Goal: Task Accomplishment & Management: Complete application form

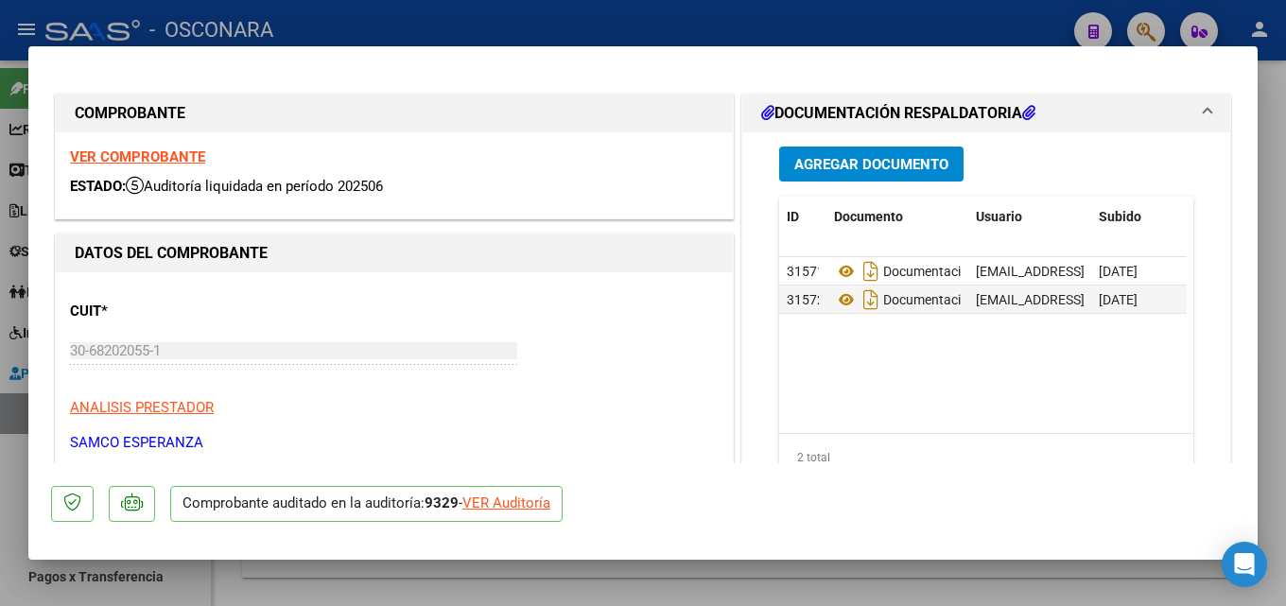
scroll to position [284, 0]
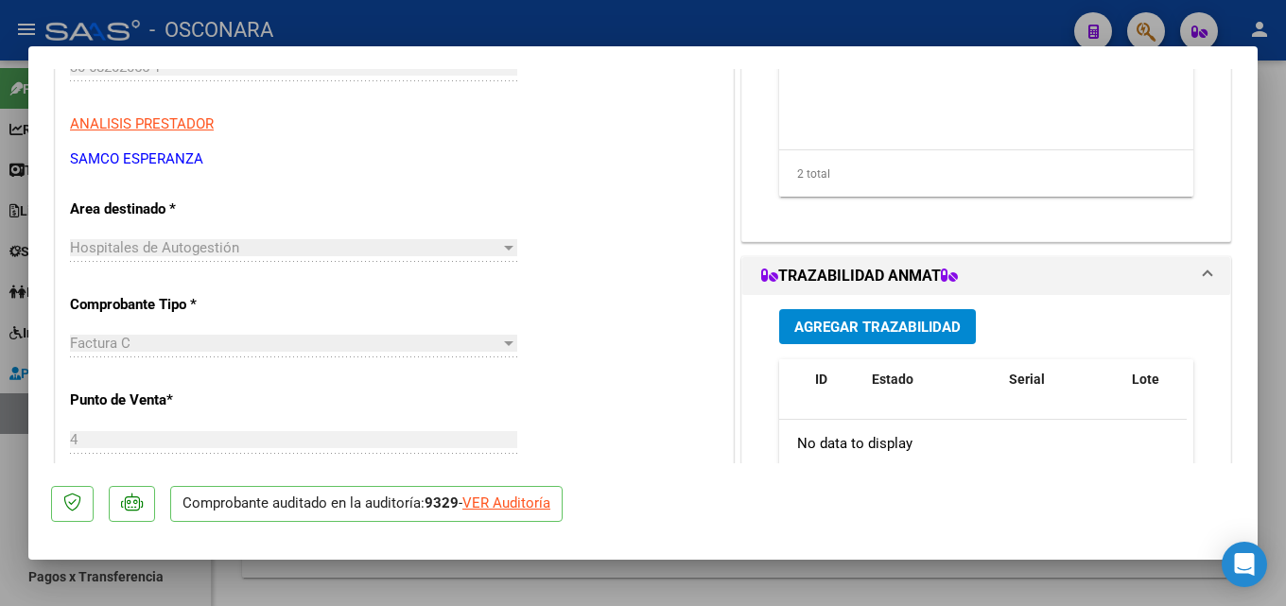
click at [1285, 267] on div at bounding box center [643, 303] width 1286 height 606
type input "$ 0,00"
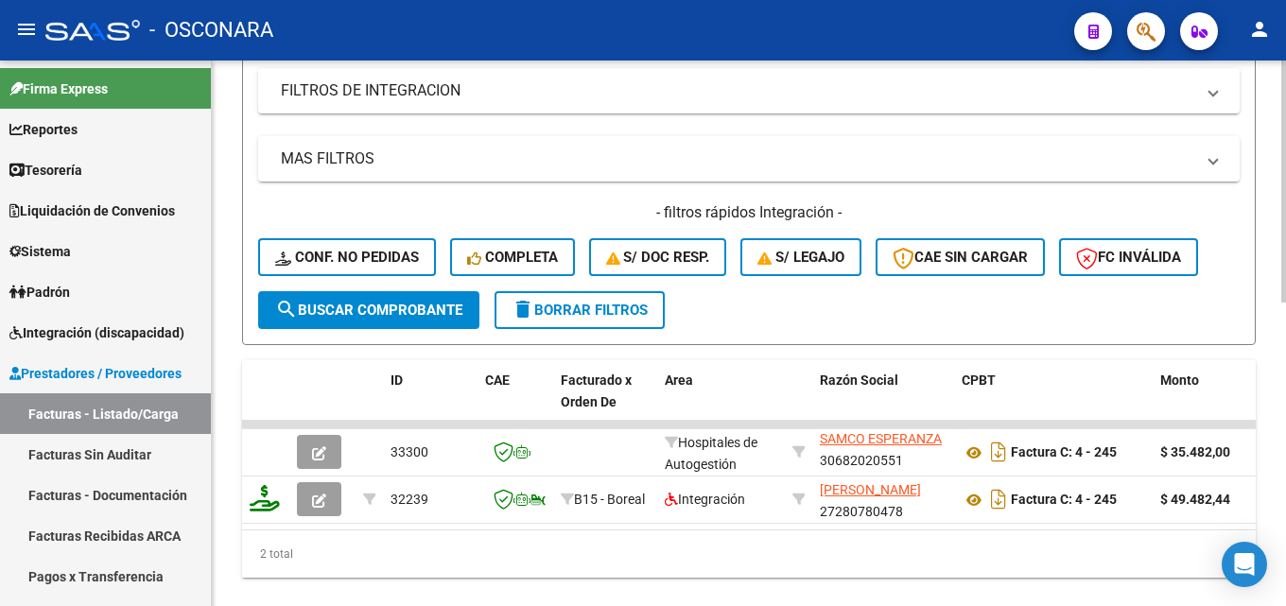
scroll to position [163, 0]
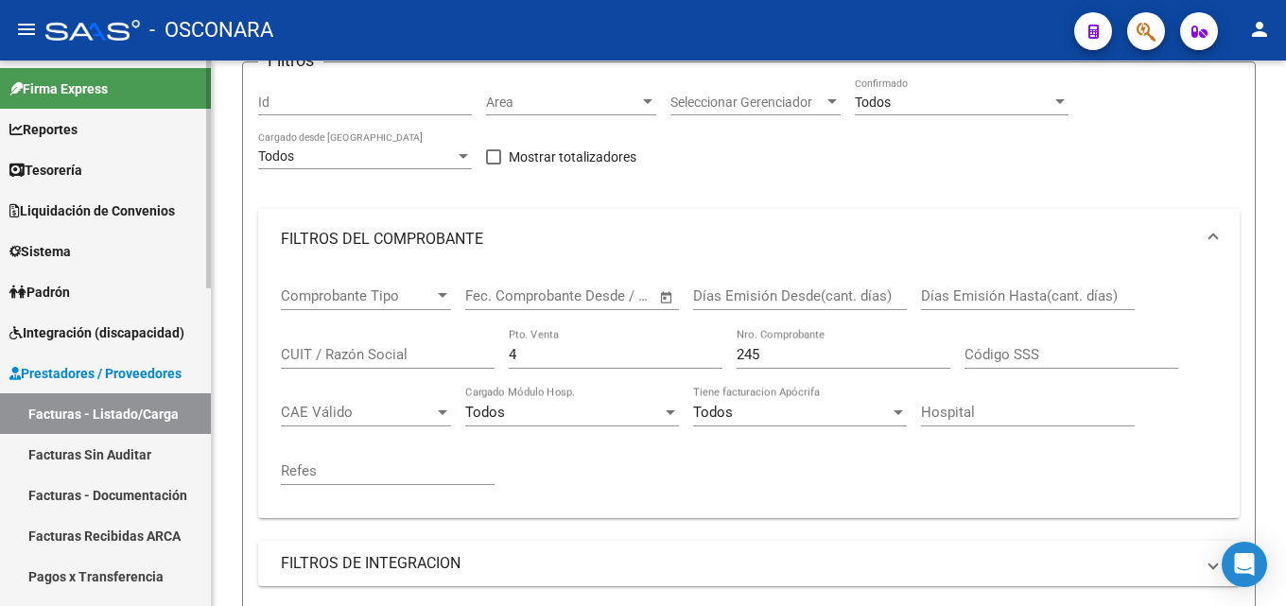
drag, startPoint x: 547, startPoint y: 353, endPoint x: 138, endPoint y: 341, distance: 409.5
click at [160, 354] on mat-sidenav-container "Firma Express Reportes Tablero de Control Ingresos Percibidos Análisis de todos…" at bounding box center [643, 333] width 1286 height 545
type input "11"
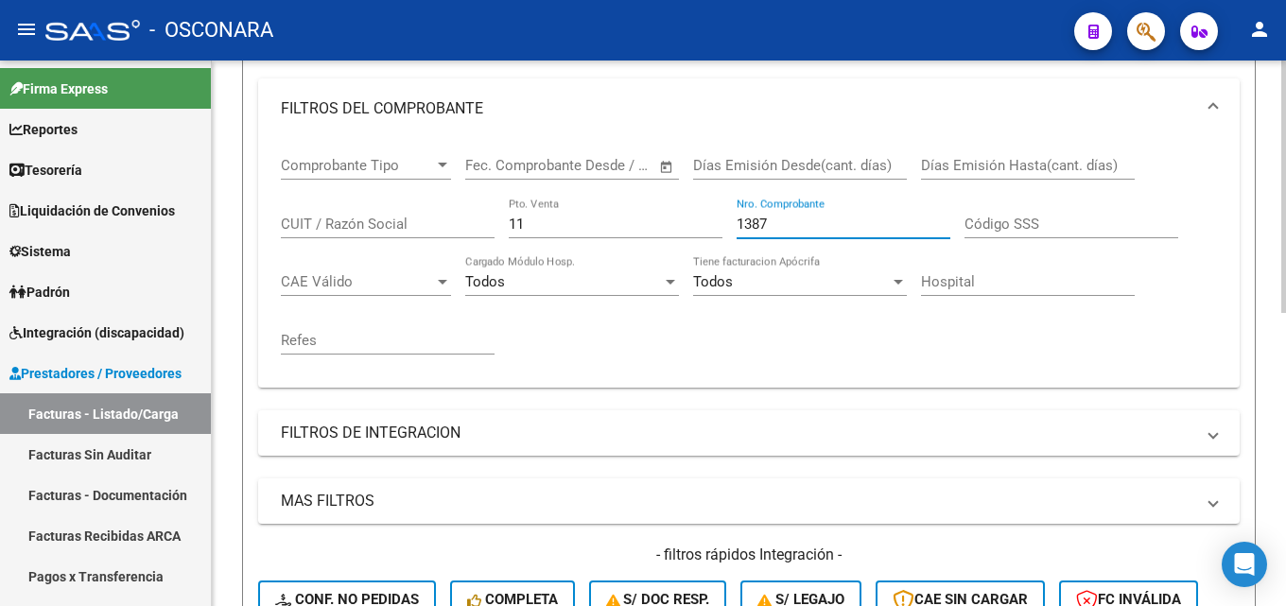
scroll to position [541, 0]
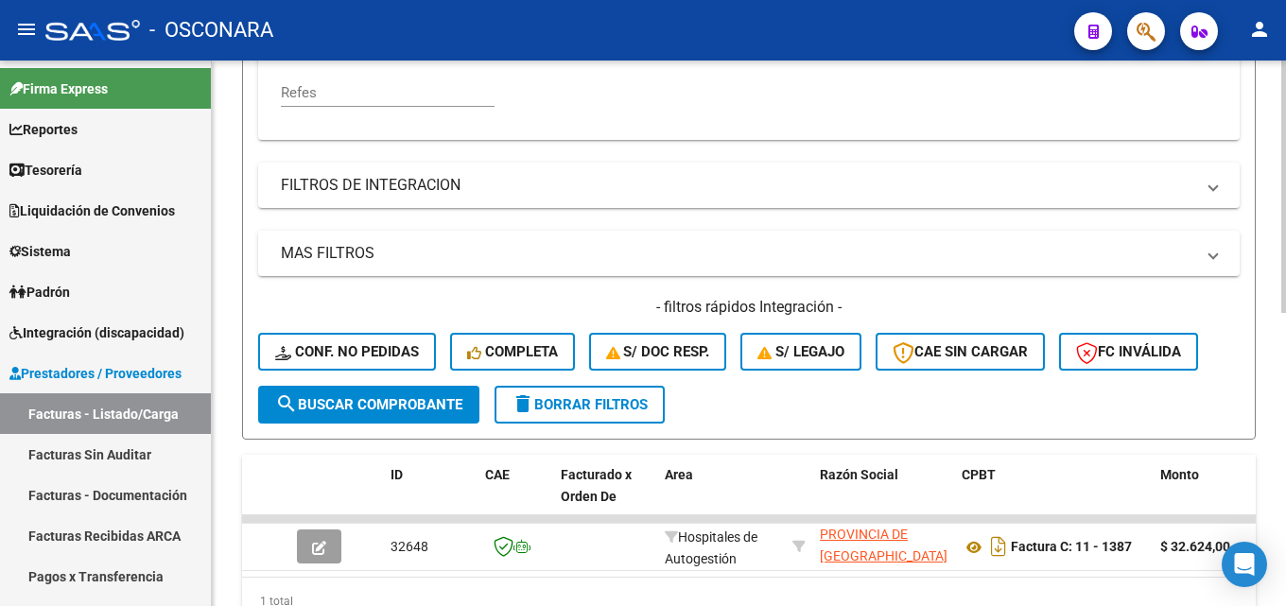
type input "1387"
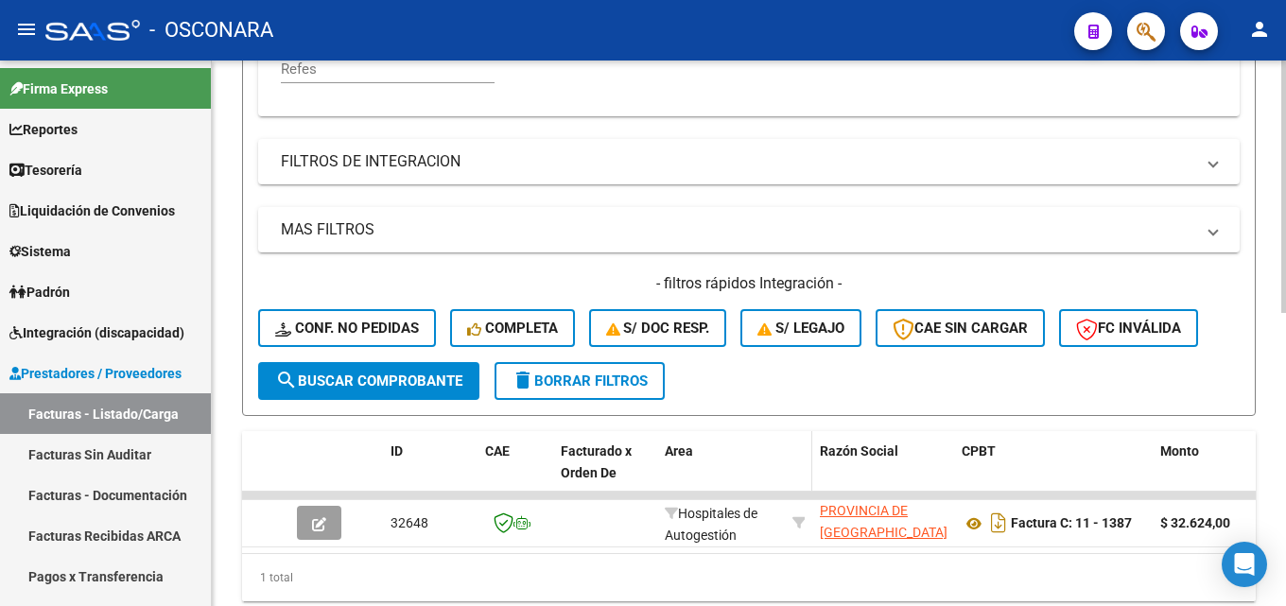
scroll to position [635, 0]
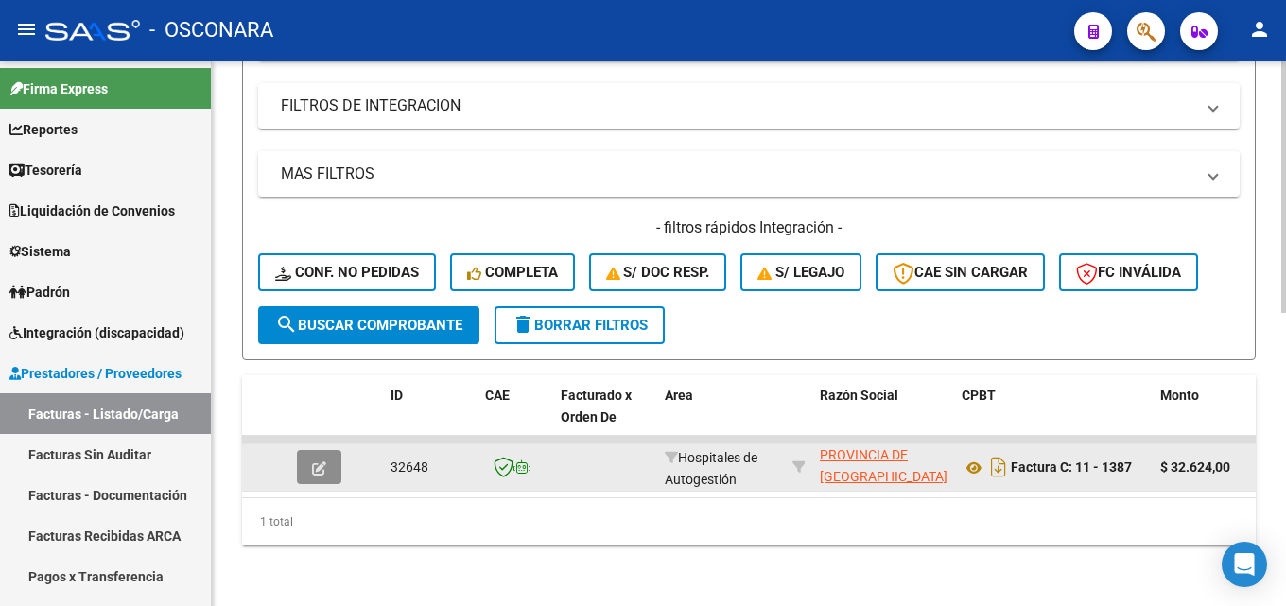
click at [320, 461] on icon "button" at bounding box center [319, 468] width 14 height 14
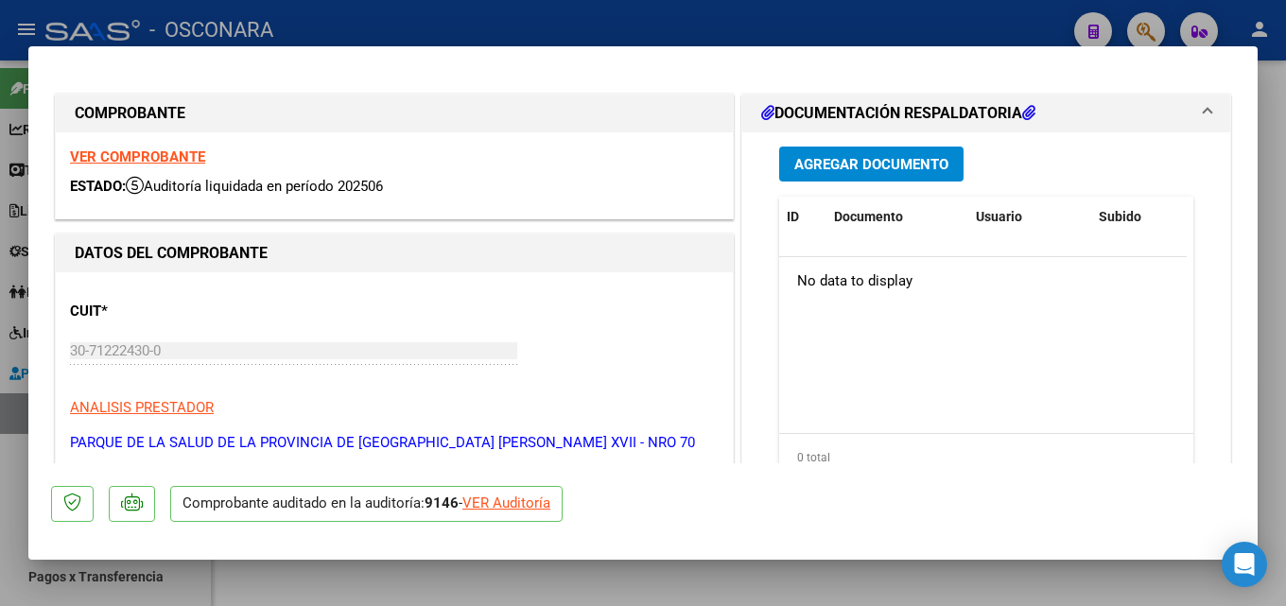
click at [1280, 178] on div at bounding box center [643, 303] width 1286 height 606
type input "$ 0,00"
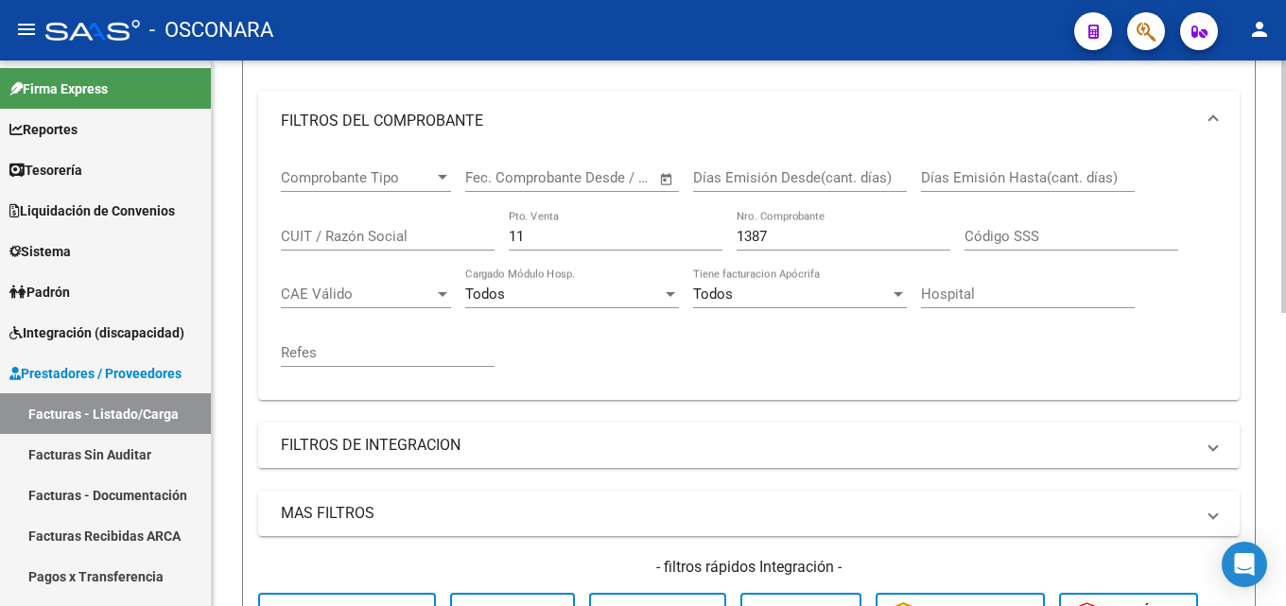
scroll to position [284, 0]
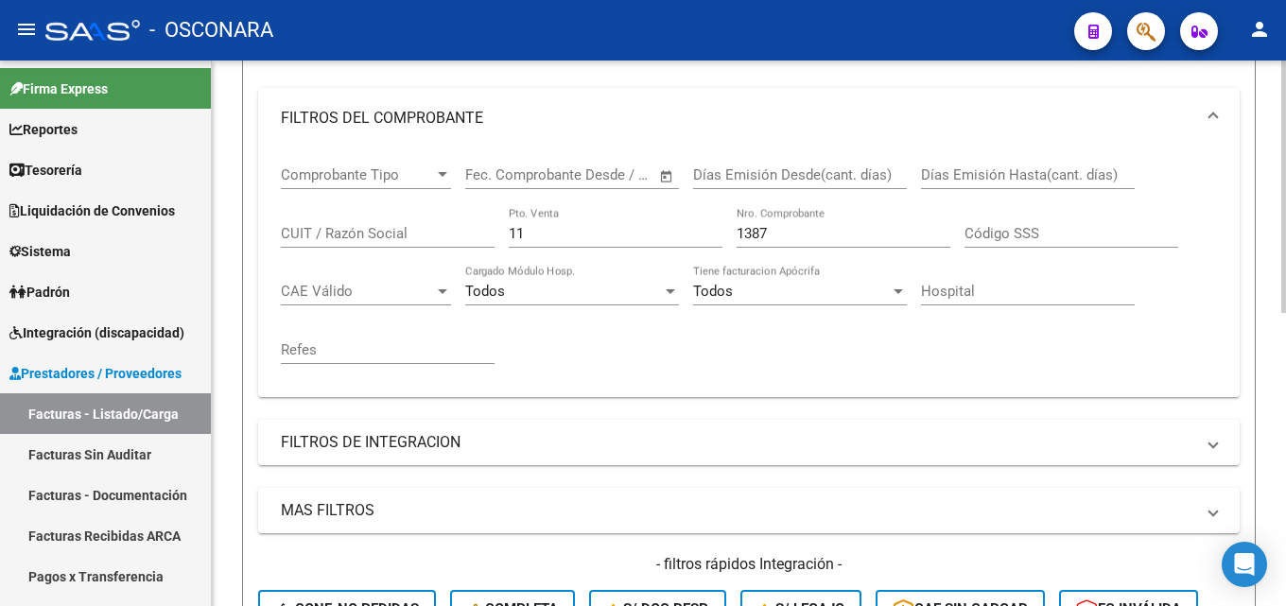
drag, startPoint x: 545, startPoint y: 233, endPoint x: 248, endPoint y: 228, distance: 297.8
click at [332, 244] on div "Comprobante Tipo Comprobante Tipo Start date – End date Fec. Comprobante Desde …" at bounding box center [749, 265] width 936 height 234
type input "3"
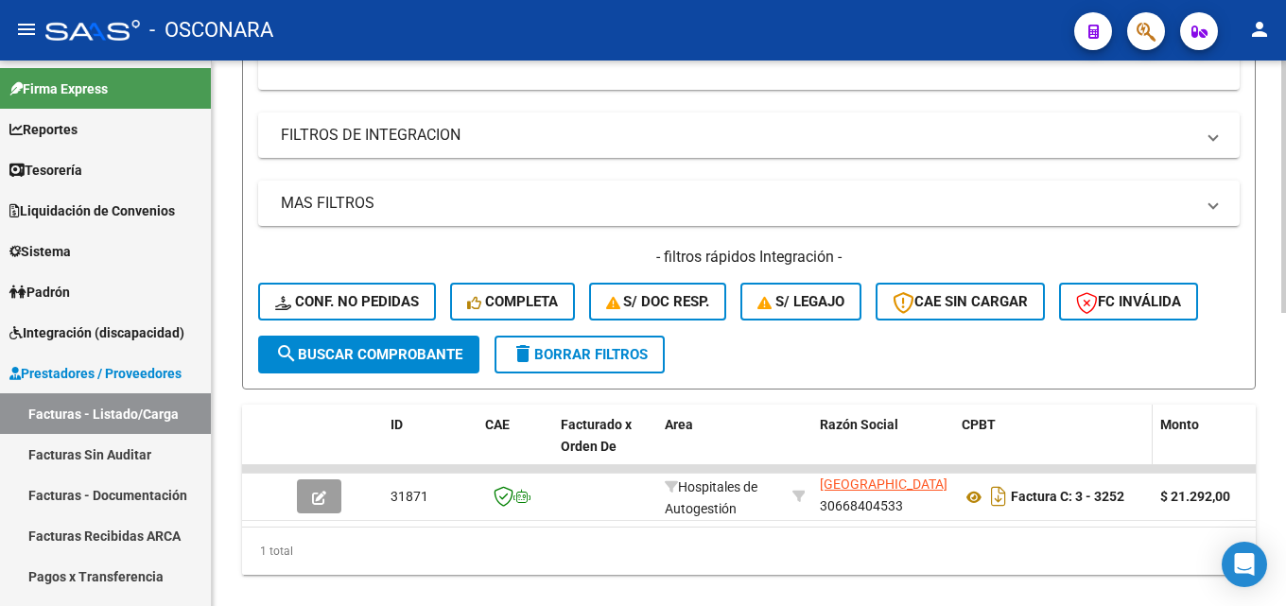
scroll to position [635, 0]
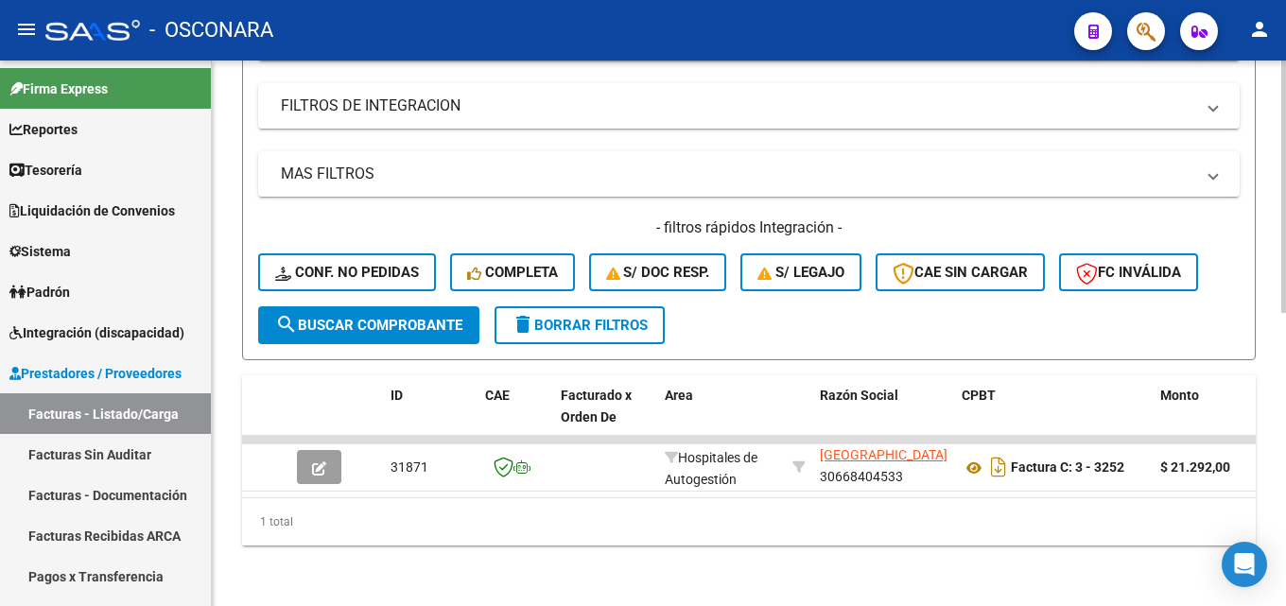
type input "3252"
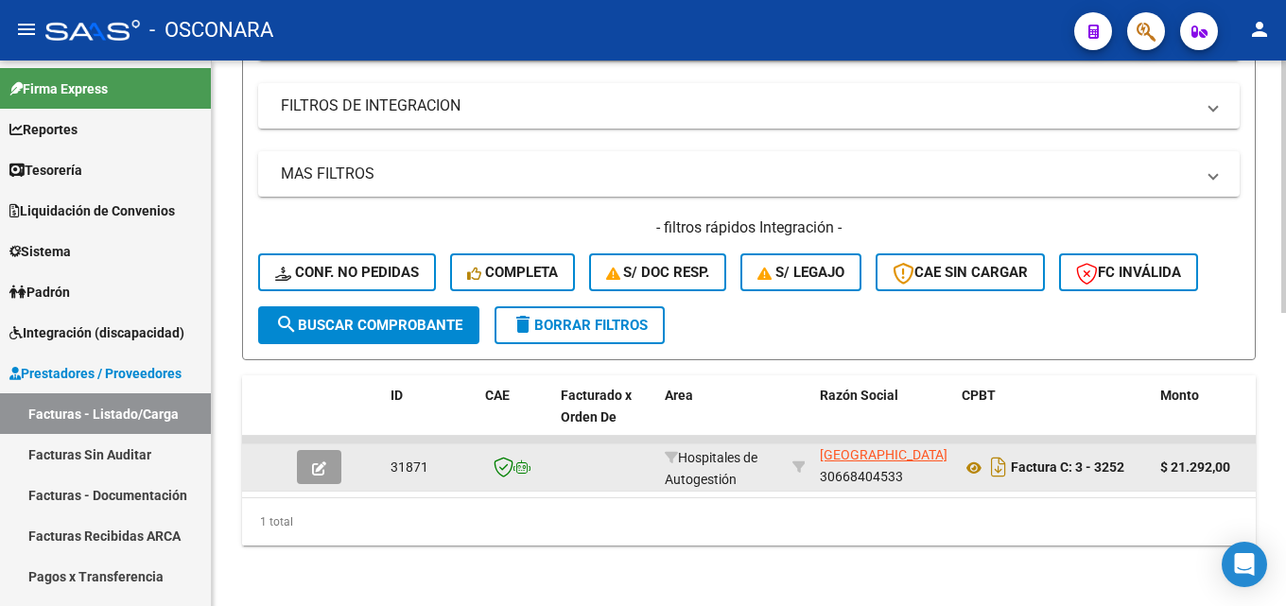
click at [302, 459] on button "button" at bounding box center [319, 467] width 44 height 34
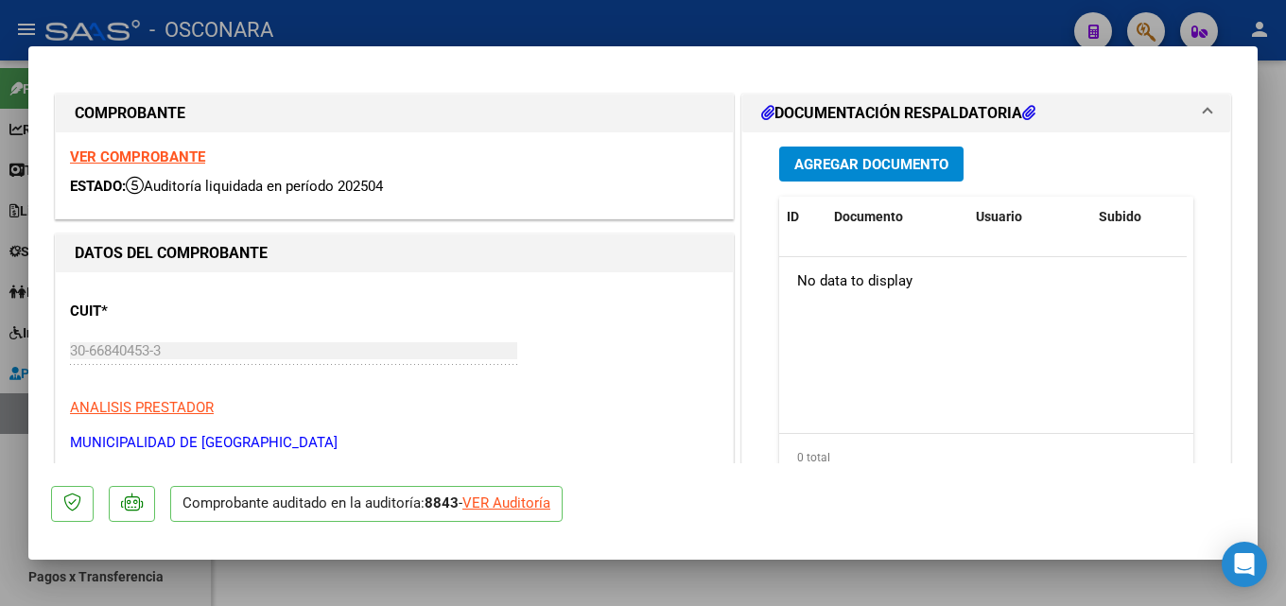
click at [1285, 189] on div at bounding box center [643, 303] width 1286 height 606
type input "$ 0,00"
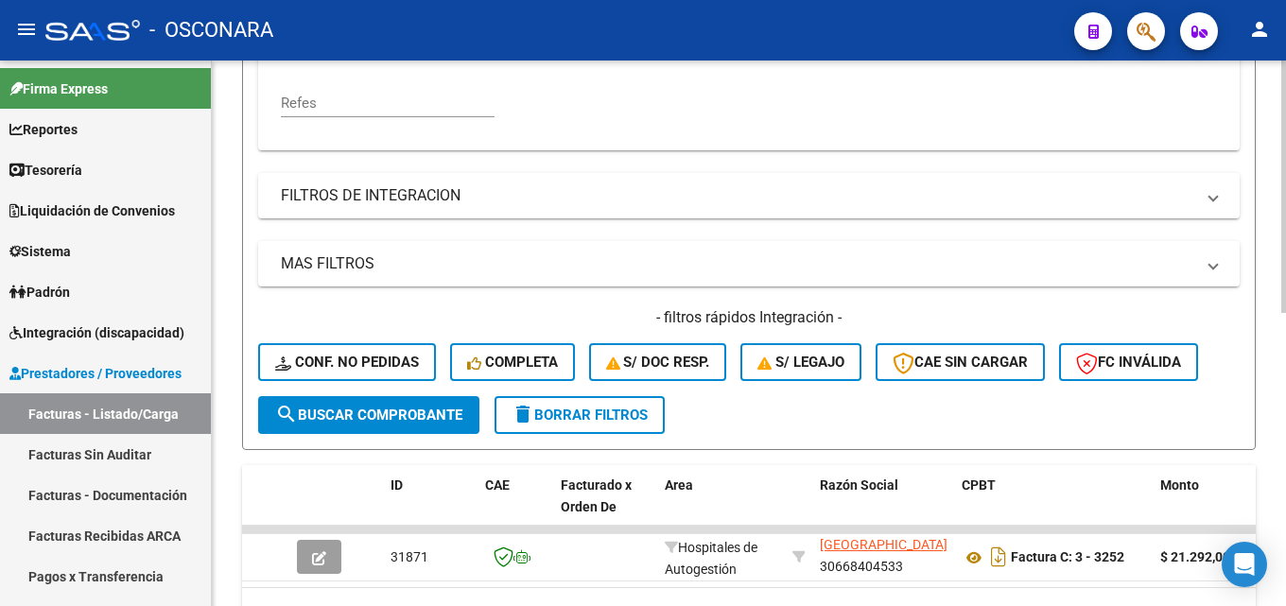
scroll to position [257, 0]
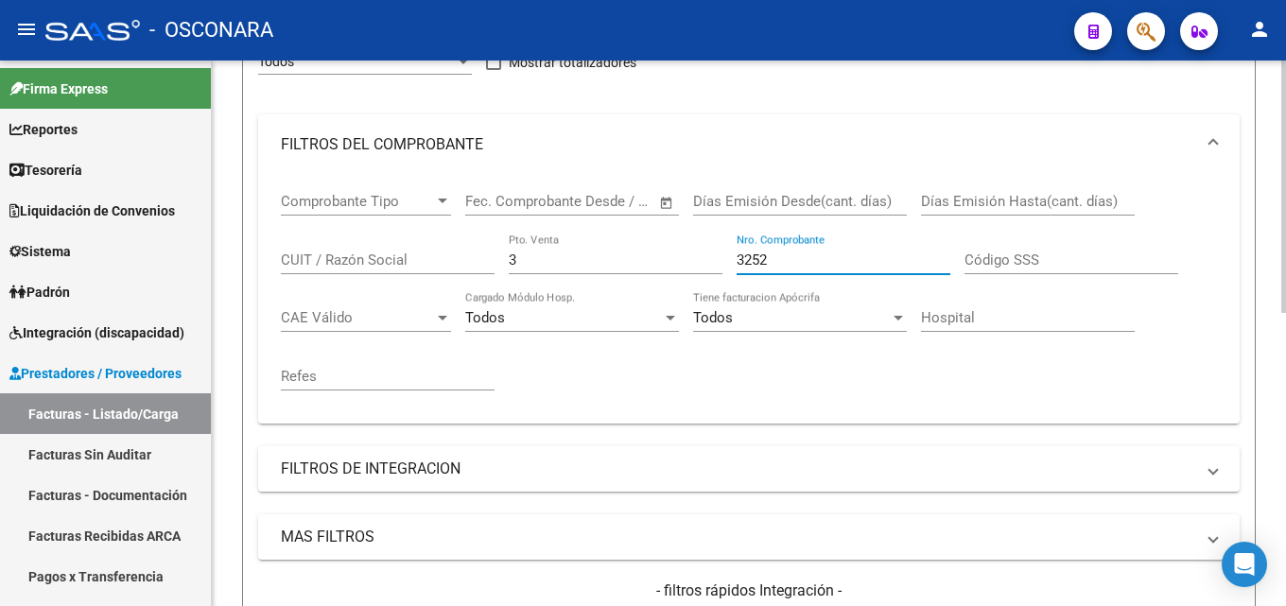
drag, startPoint x: 801, startPoint y: 251, endPoint x: 520, endPoint y: 269, distance: 281.4
click at [520, 269] on div "Comprobante Tipo Comprobante Tipo Start date – End date Fec. Comprobante Desde …" at bounding box center [749, 292] width 936 height 234
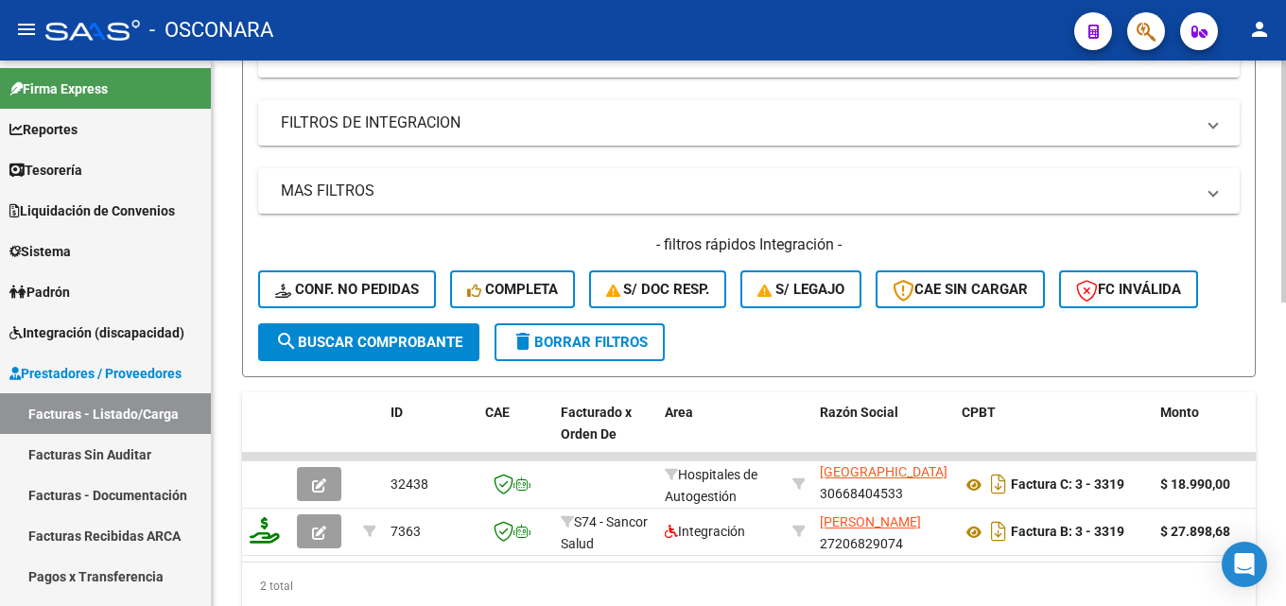
scroll to position [683, 0]
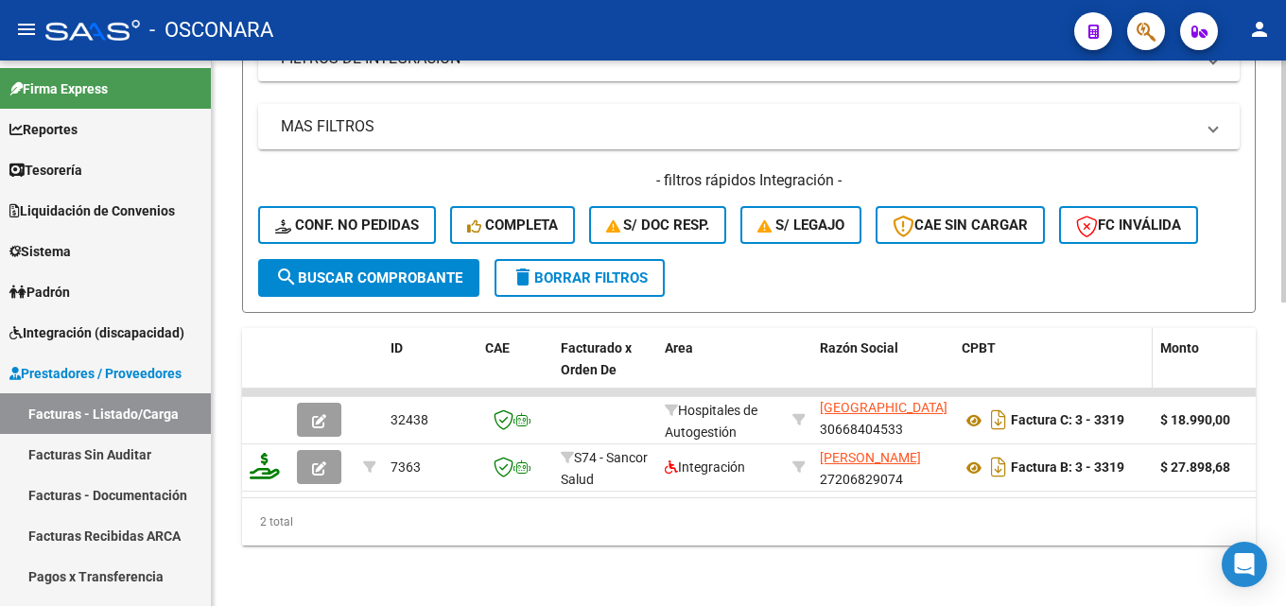
type input "3319"
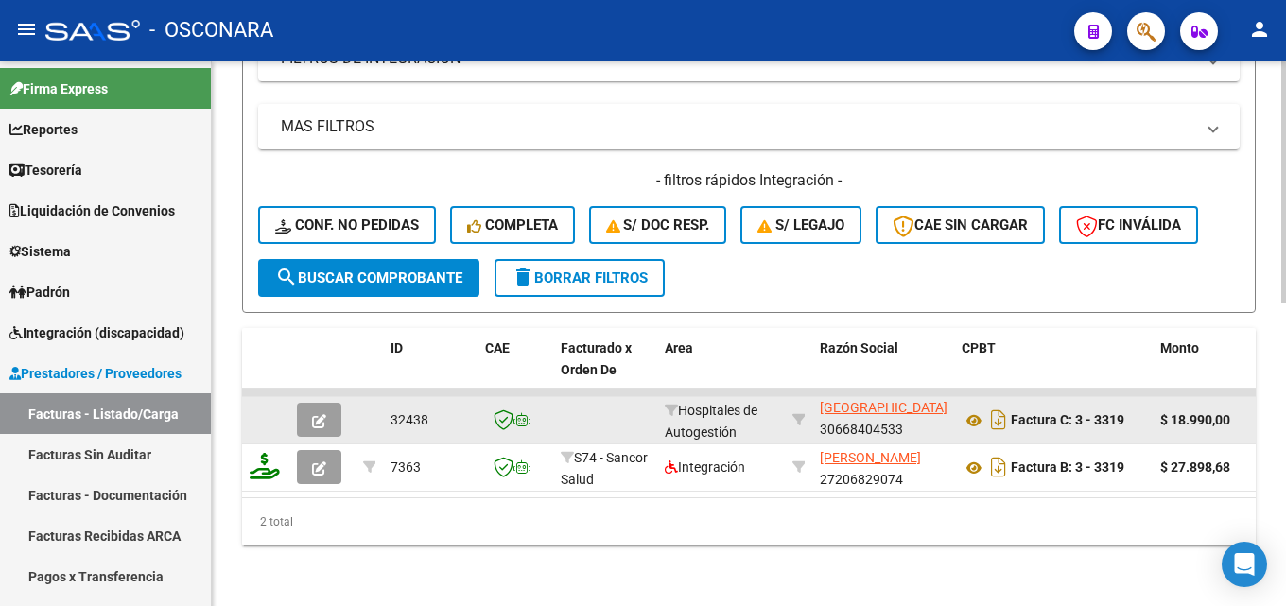
click at [319, 414] on icon "button" at bounding box center [319, 421] width 14 height 14
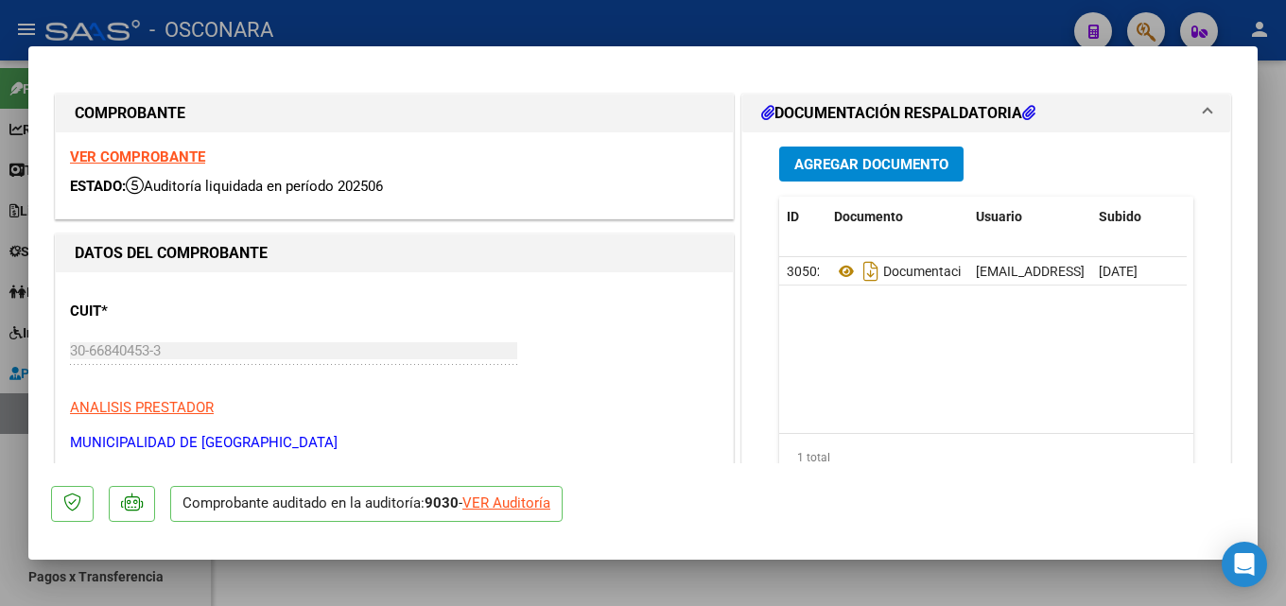
click at [1285, 162] on div at bounding box center [643, 303] width 1286 height 606
type input "$ 0,00"
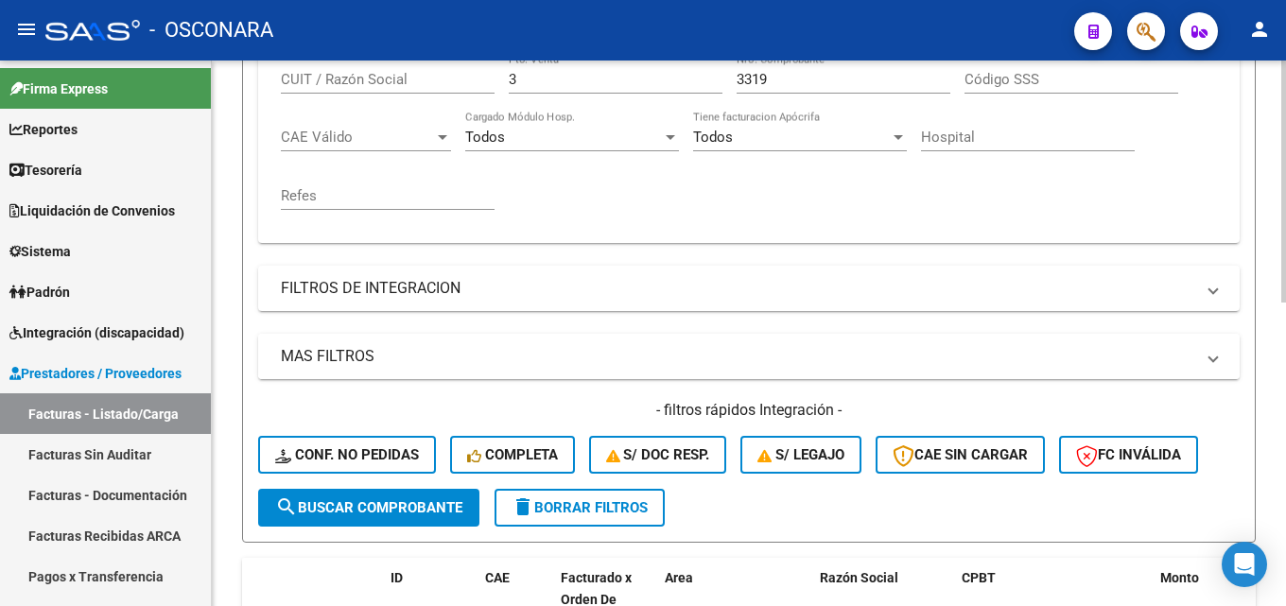
scroll to position [304, 0]
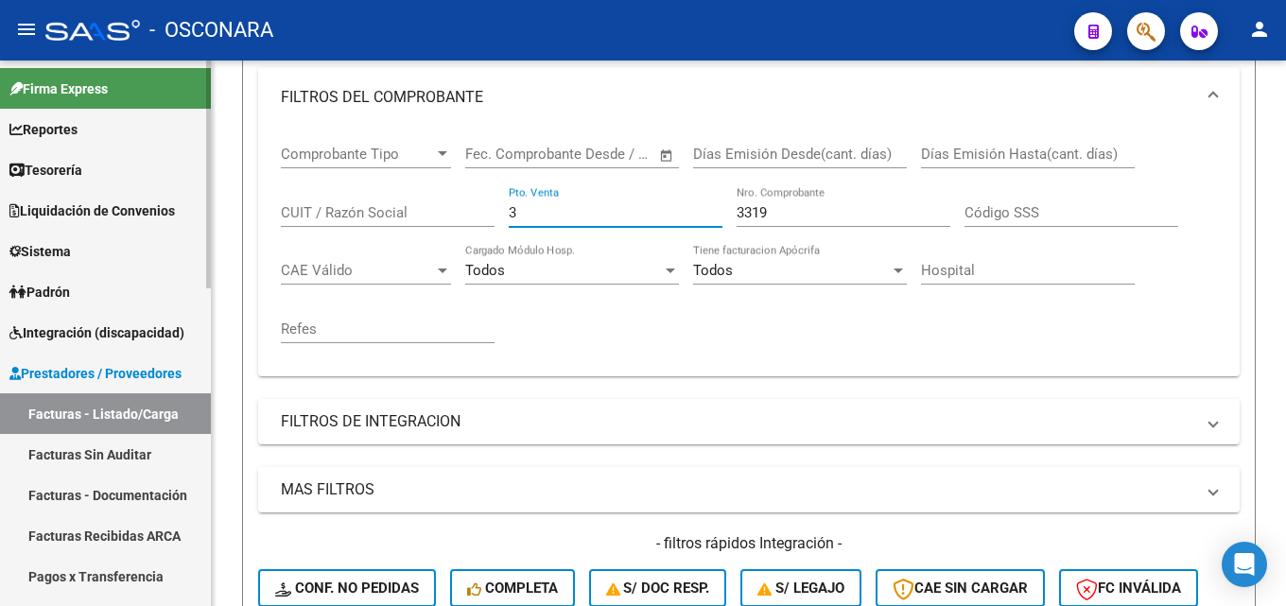
drag, startPoint x: 550, startPoint y: 214, endPoint x: 25, endPoint y: 194, distance: 526.0
click at [100, 217] on mat-sidenav-container "Firma Express Reportes Tablero de Control Ingresos Percibidos Análisis de todos…" at bounding box center [643, 333] width 1286 height 545
type input "14"
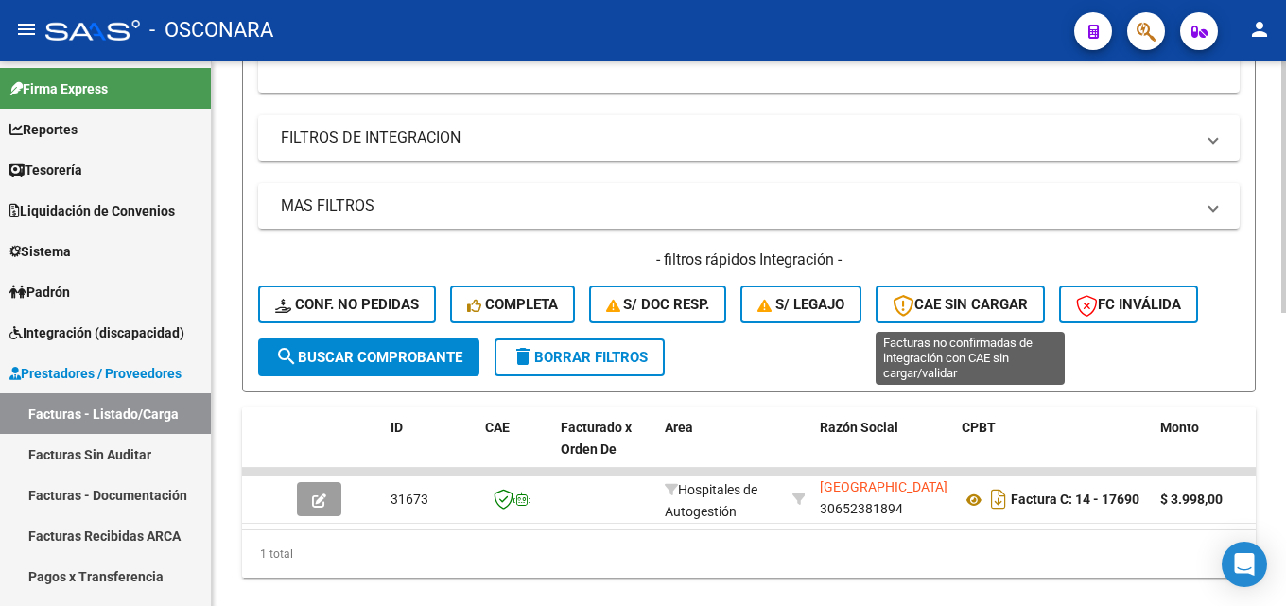
scroll to position [635, 0]
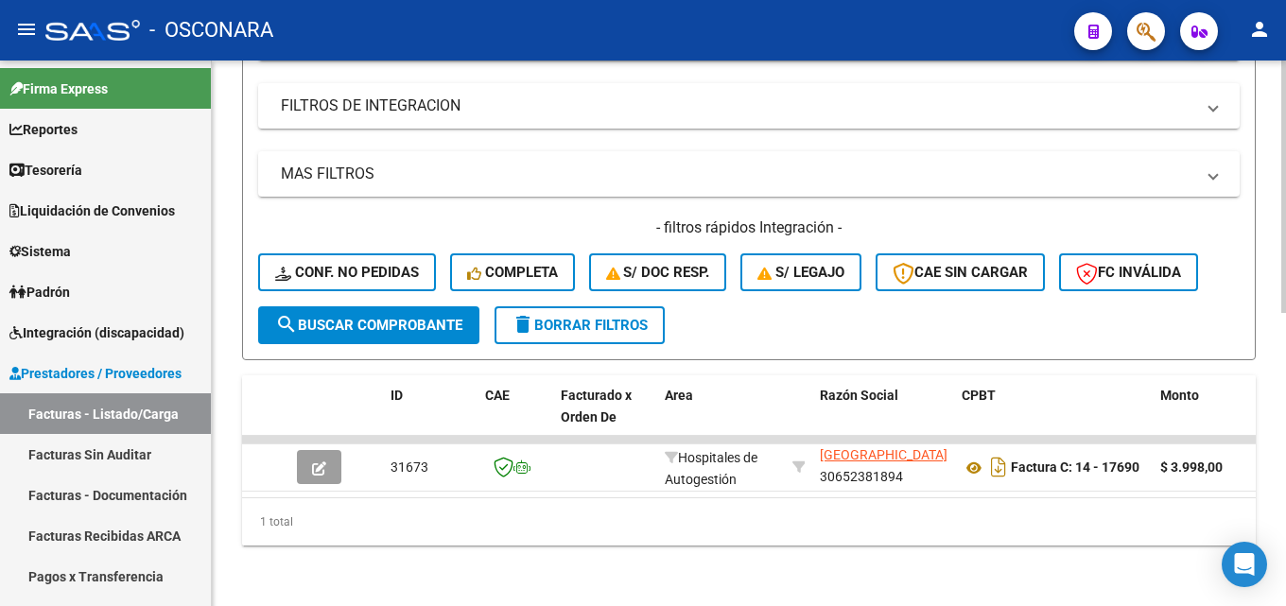
type input "17690"
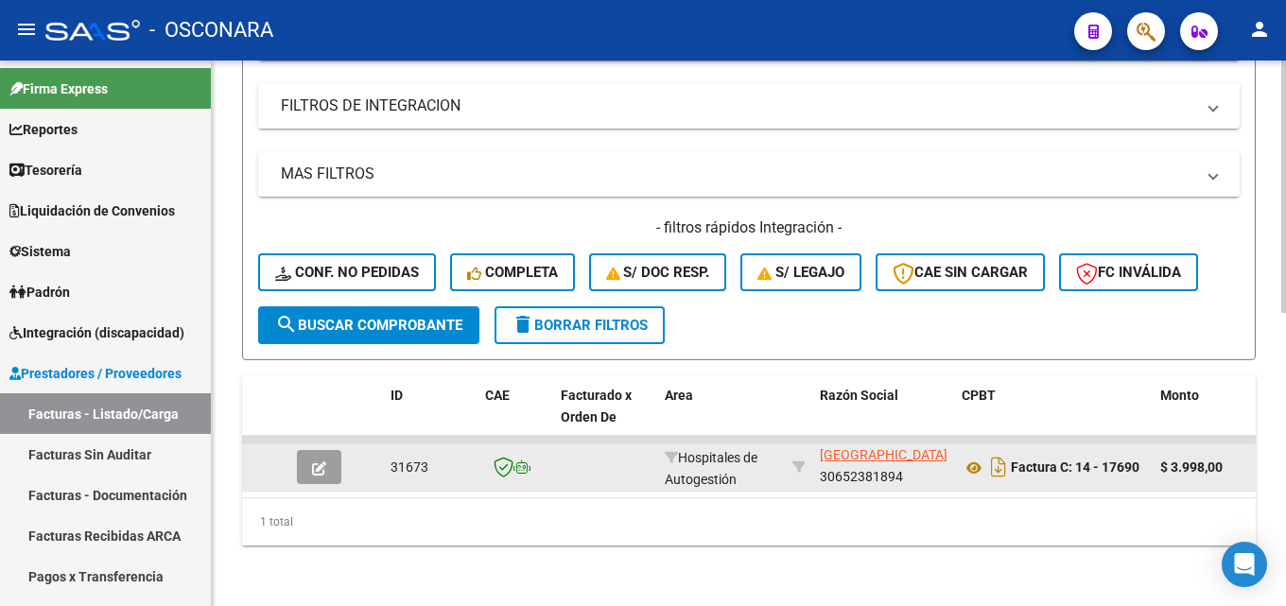
click at [324, 466] on button "button" at bounding box center [319, 467] width 44 height 34
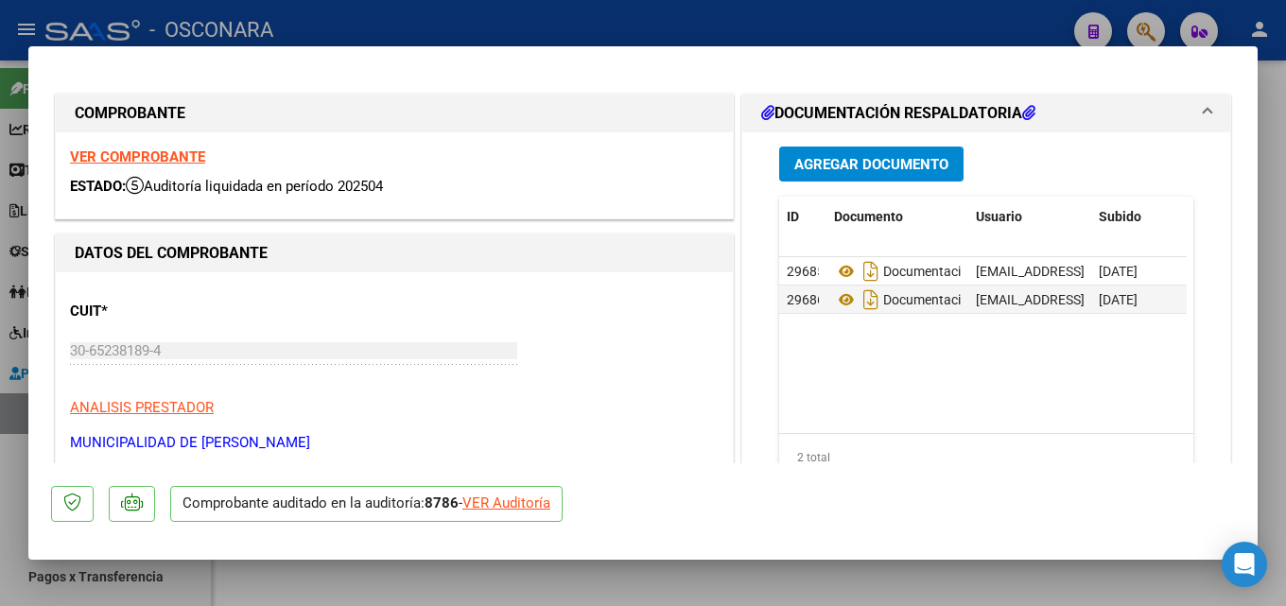
click at [1282, 166] on div at bounding box center [643, 303] width 1286 height 606
type input "$ 0,00"
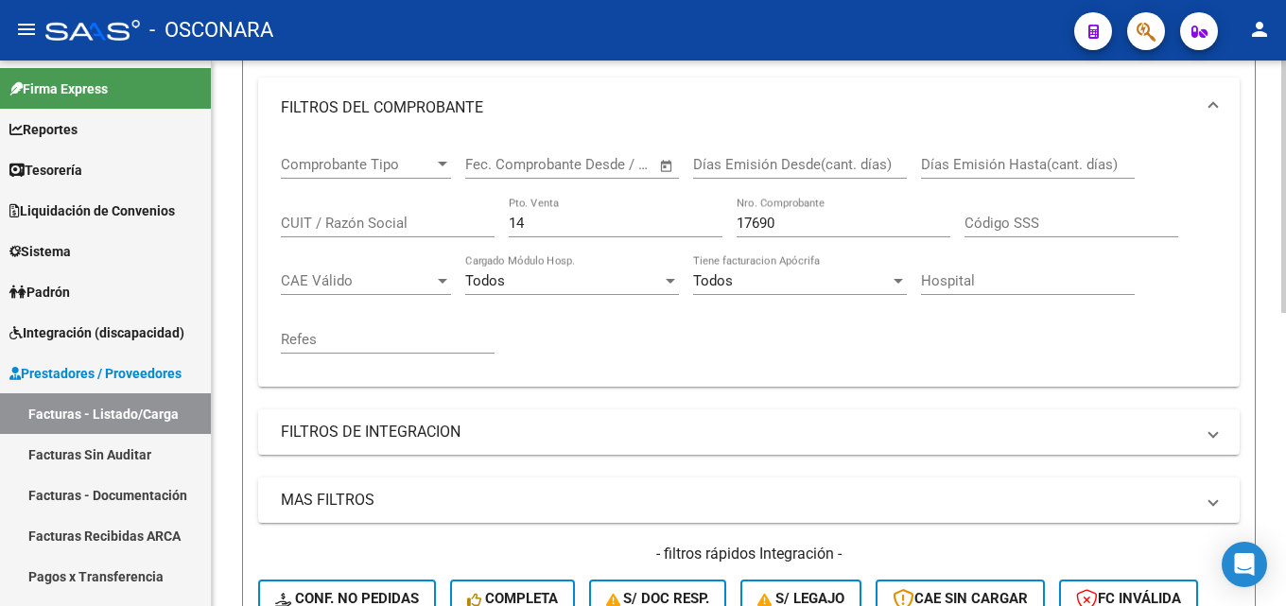
scroll to position [257, 0]
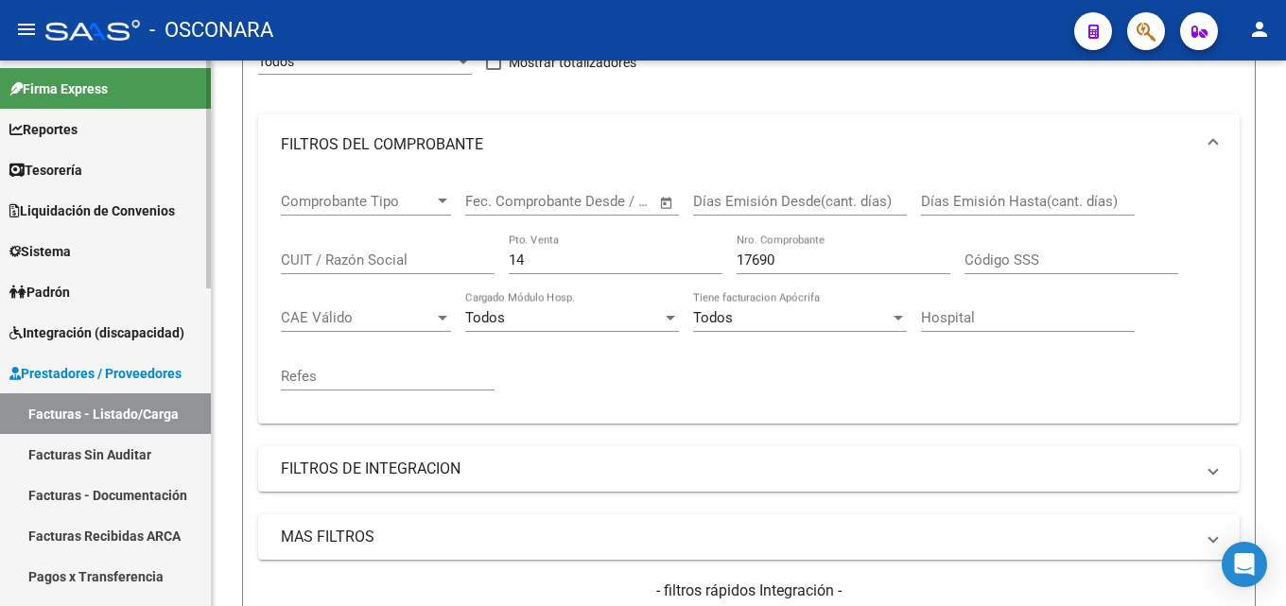
drag, startPoint x: 571, startPoint y: 260, endPoint x: 0, endPoint y: 307, distance: 573.0
click at [0, 294] on mat-sidenav-container "Firma Express Reportes Tablero de Control Ingresos Percibidos Análisis de todos…" at bounding box center [643, 333] width 1286 height 545
type input "5"
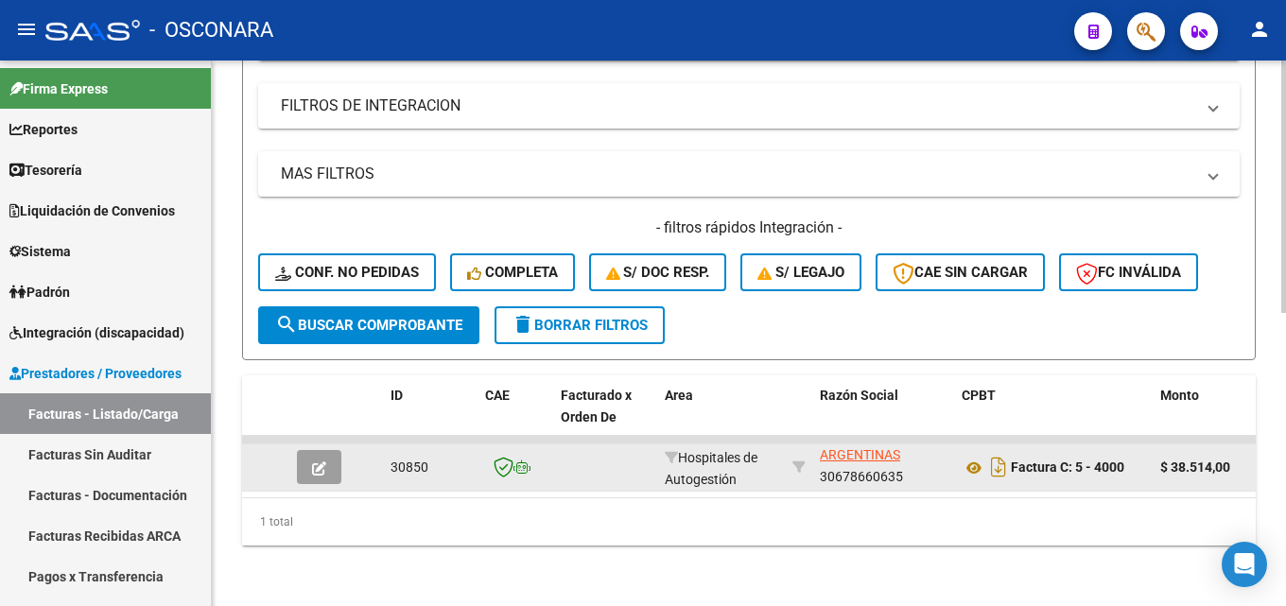
type input "4000"
click at [312, 450] on button "button" at bounding box center [319, 467] width 44 height 34
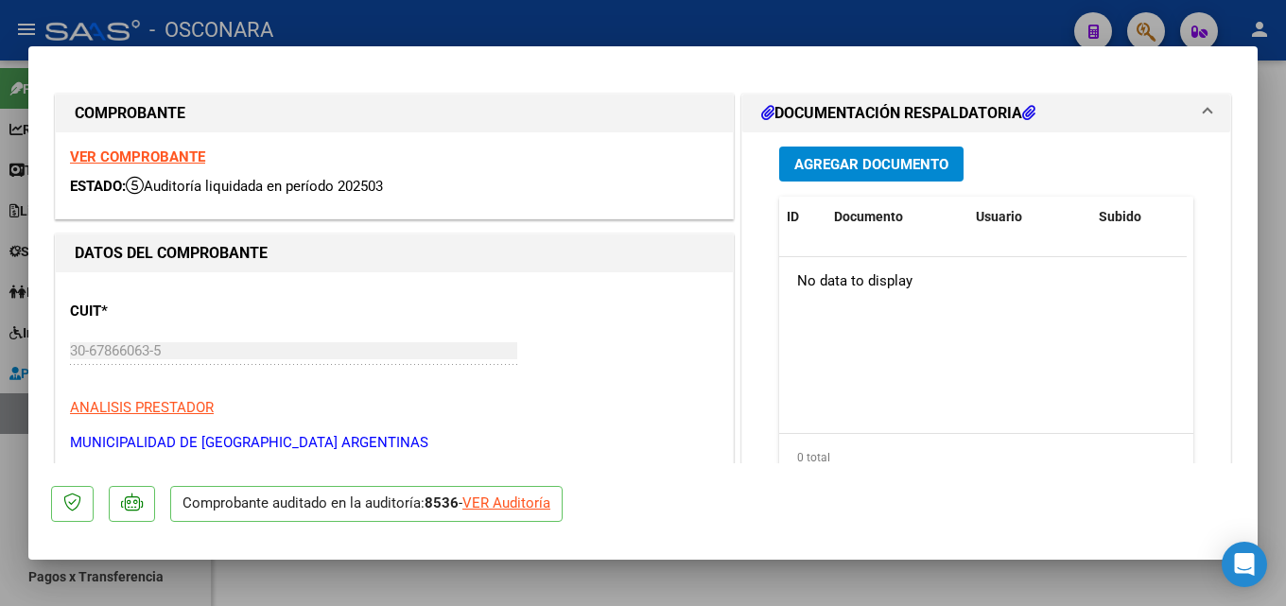
click at [1272, 287] on div at bounding box center [643, 303] width 1286 height 606
type input "$ 0,00"
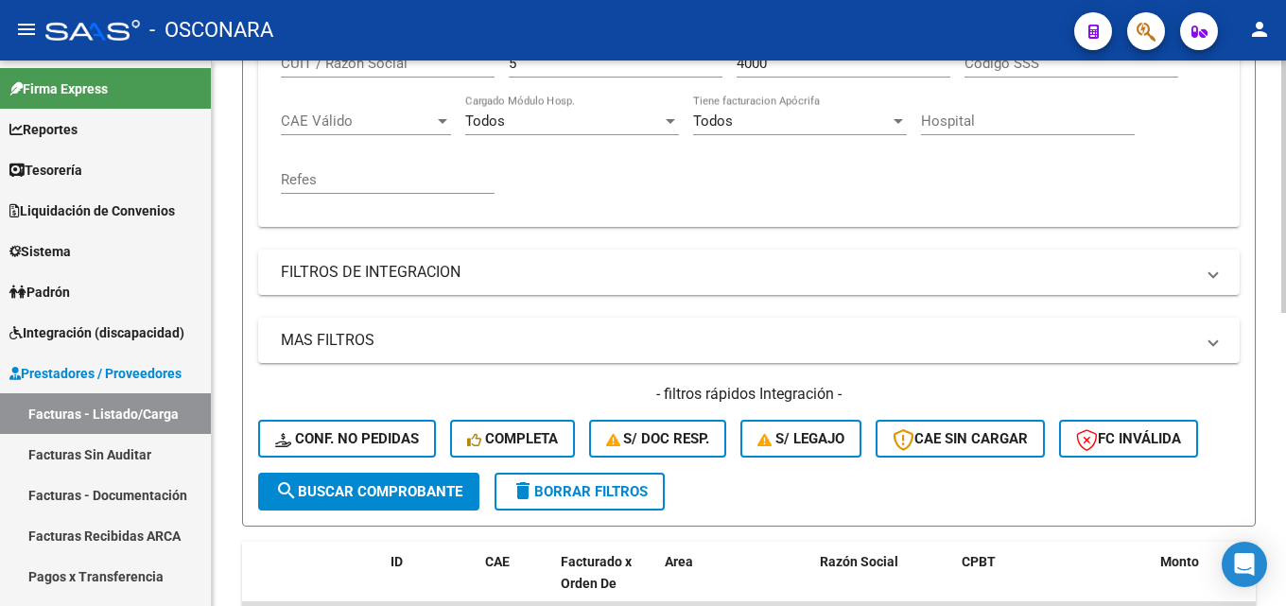
scroll to position [257, 0]
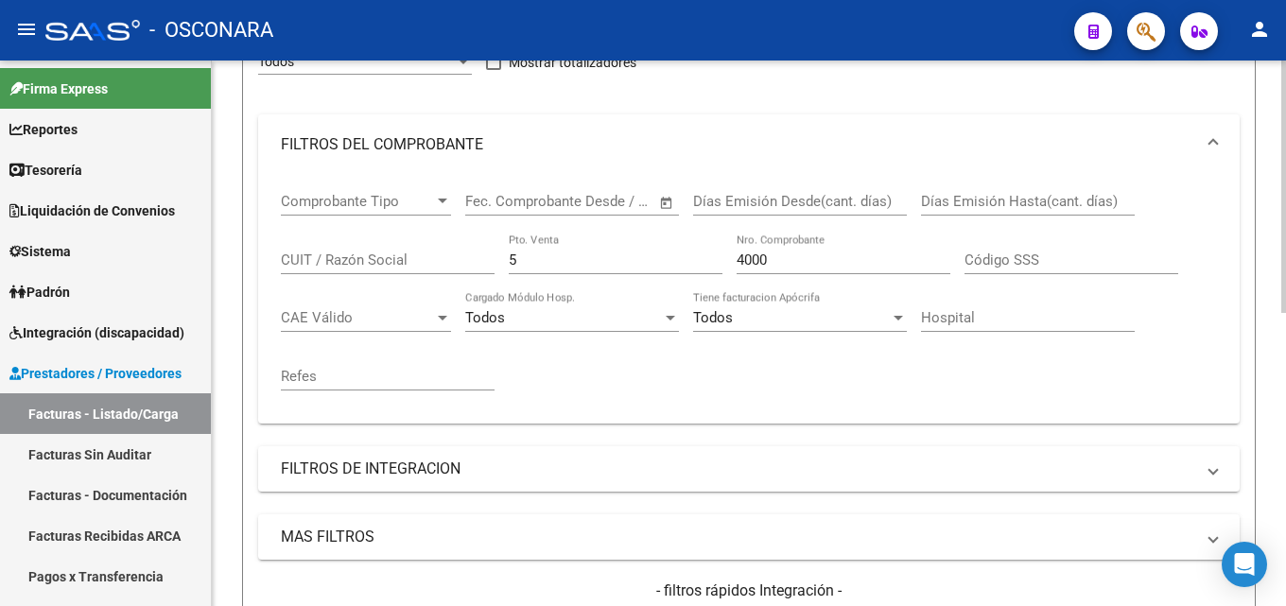
drag, startPoint x: 800, startPoint y: 259, endPoint x: 421, endPoint y: 273, distance: 379.4
click at [421, 273] on div "Comprobante Tipo Comprobante Tipo Start date – End date Fec. Comprobante Desde …" at bounding box center [749, 292] width 936 height 234
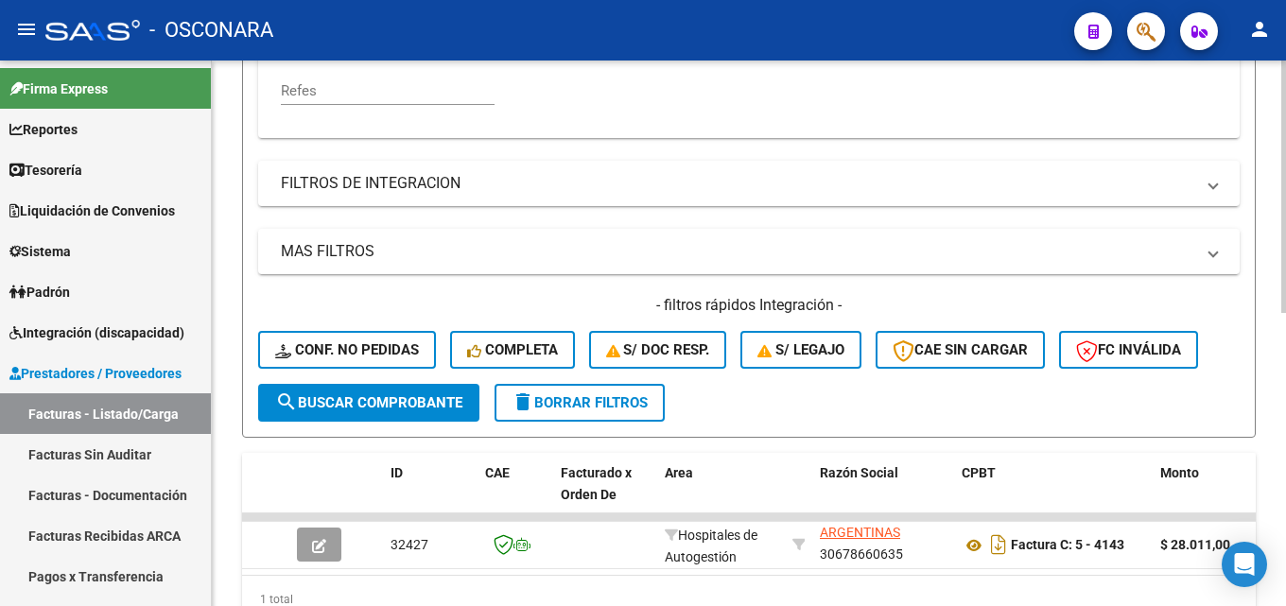
scroll to position [635, 0]
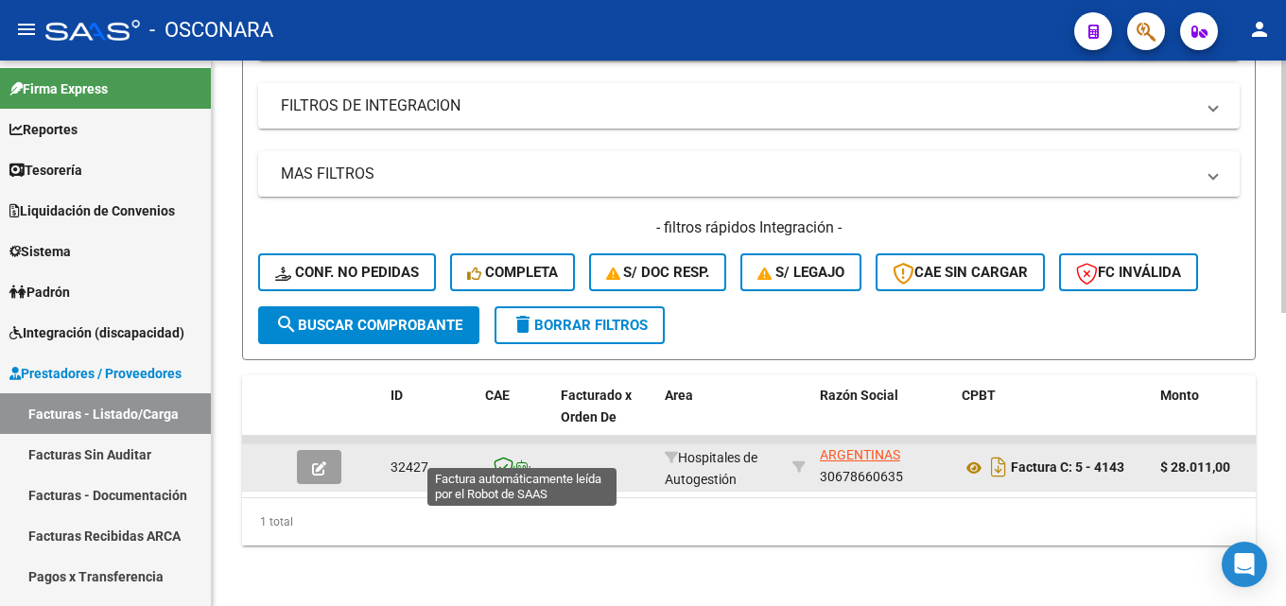
type input "4143"
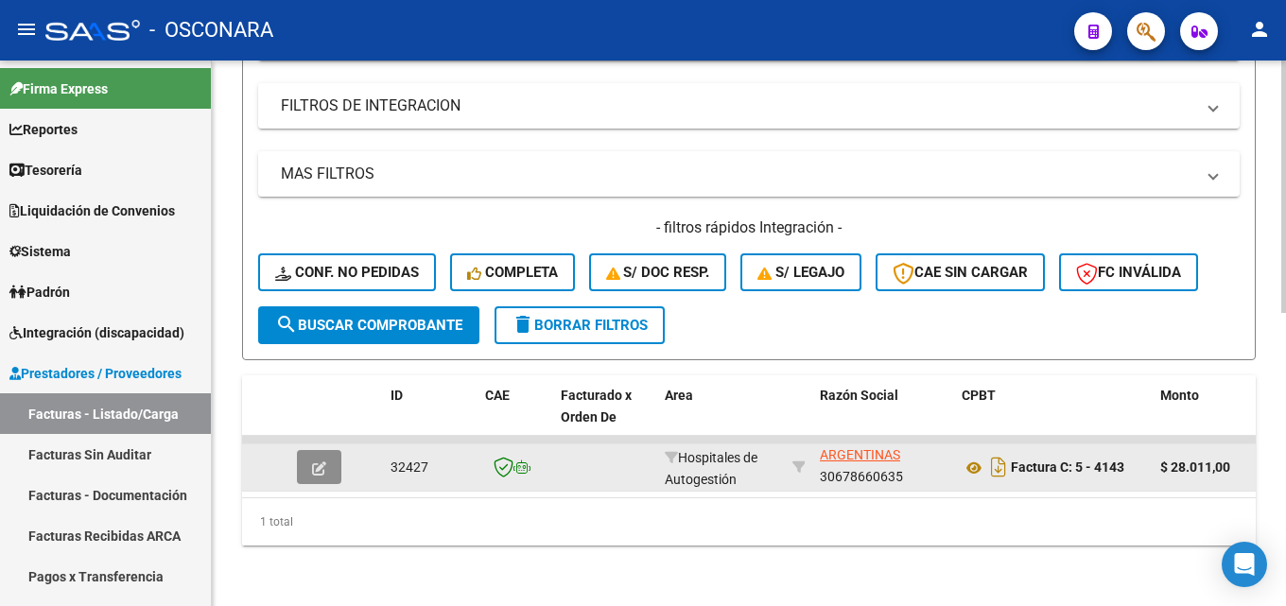
click at [311, 459] on button "button" at bounding box center [319, 467] width 44 height 34
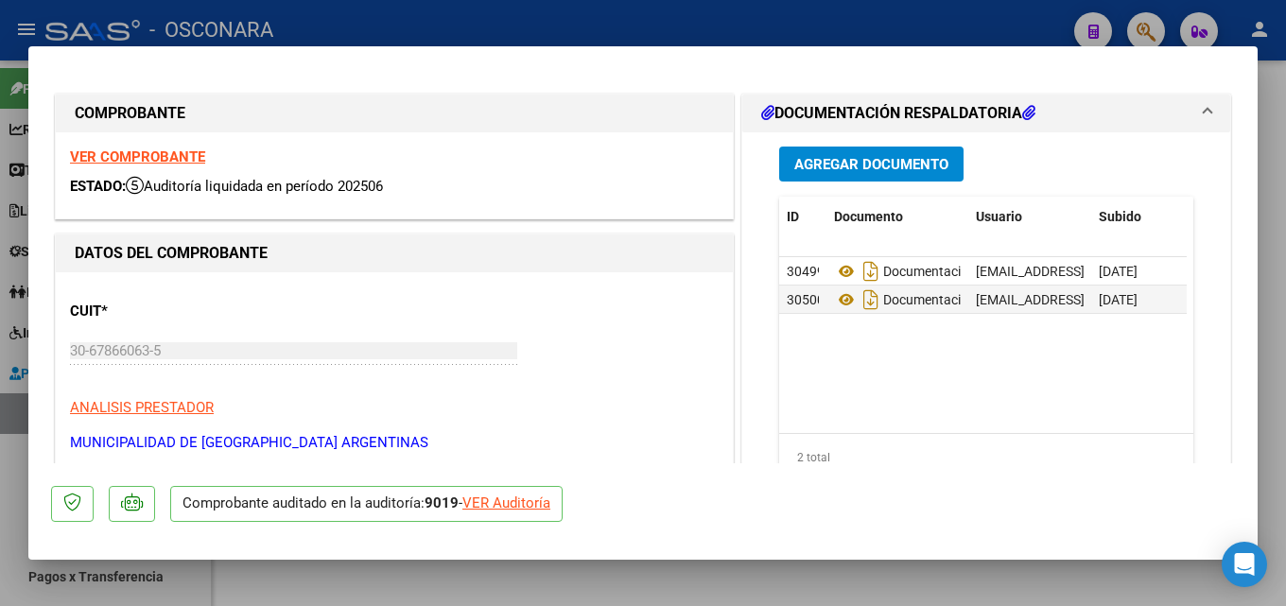
click at [1285, 237] on div at bounding box center [643, 303] width 1286 height 606
type input "$ 0,00"
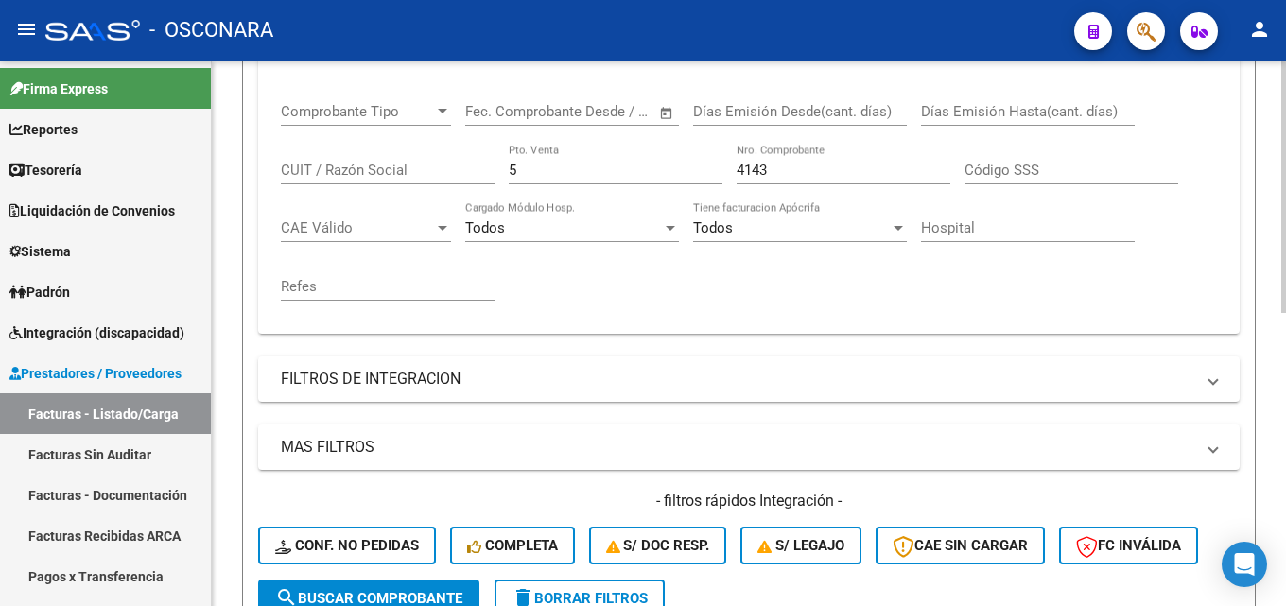
scroll to position [68, 0]
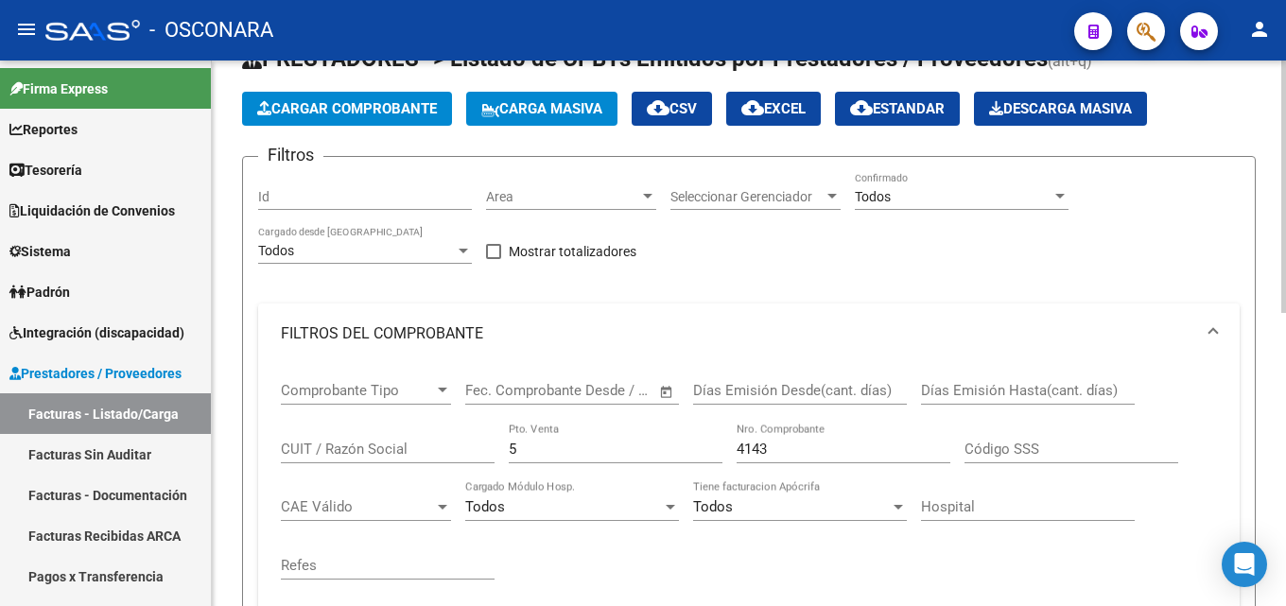
drag, startPoint x: 803, startPoint y: 450, endPoint x: 359, endPoint y: 453, distance: 443.4
click at [430, 453] on div "Comprobante Tipo Comprobante Tipo Start date – End date Fec. Comprobante Desde …" at bounding box center [749, 481] width 936 height 234
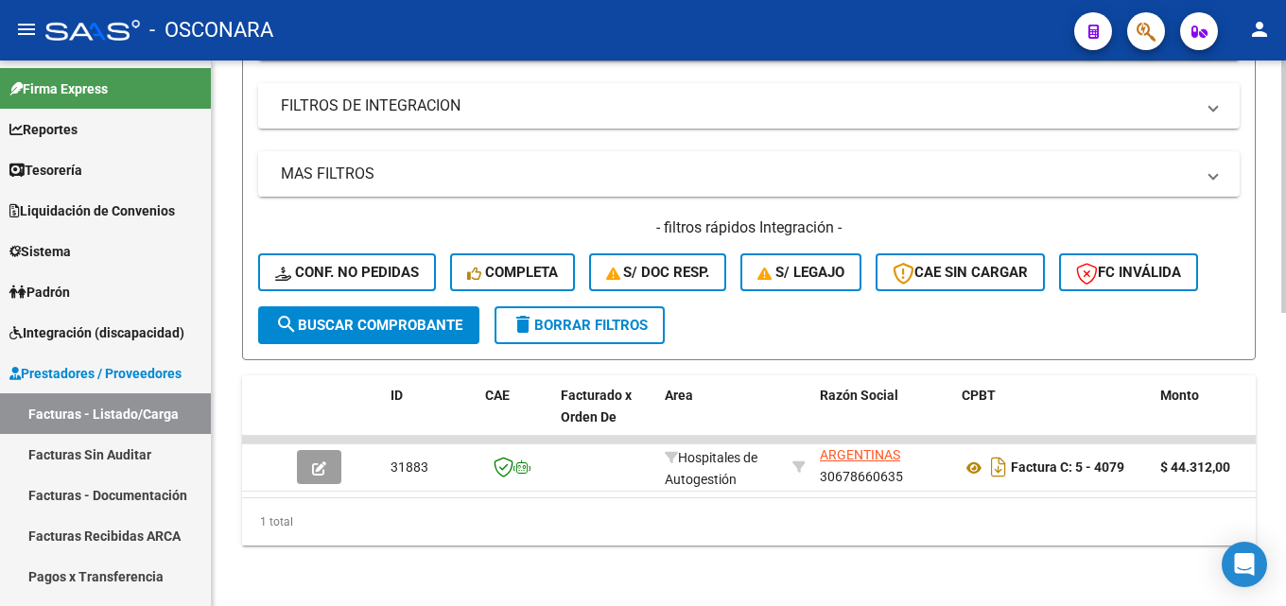
scroll to position [635, 0]
type input "4079"
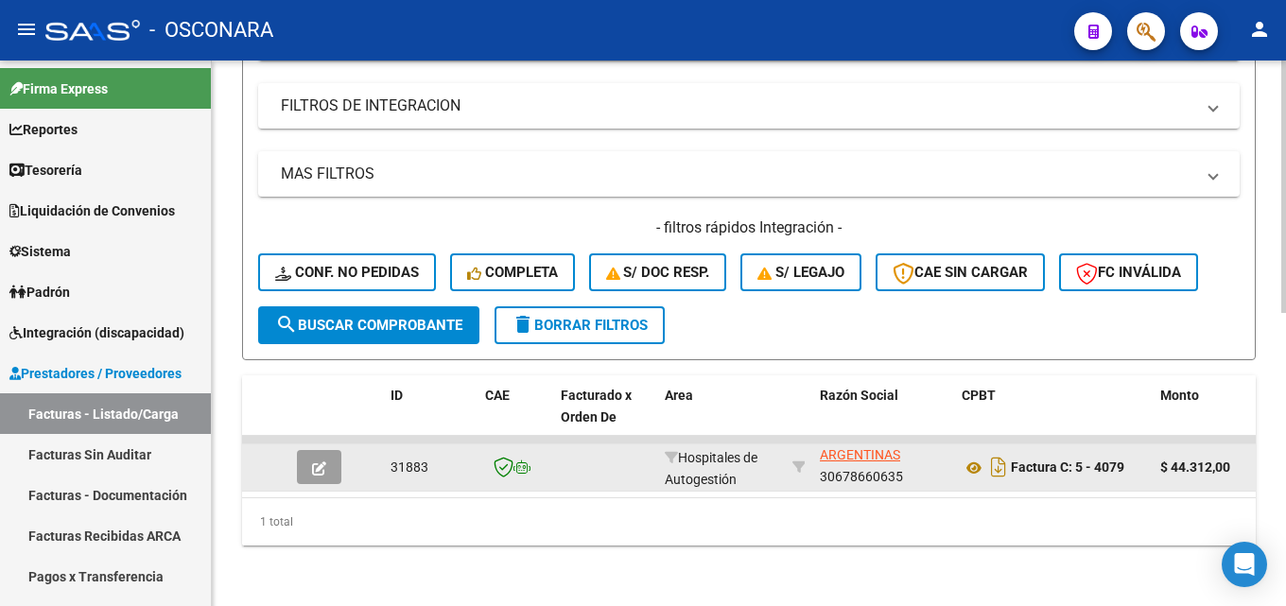
click at [303, 457] on button "button" at bounding box center [319, 467] width 44 height 34
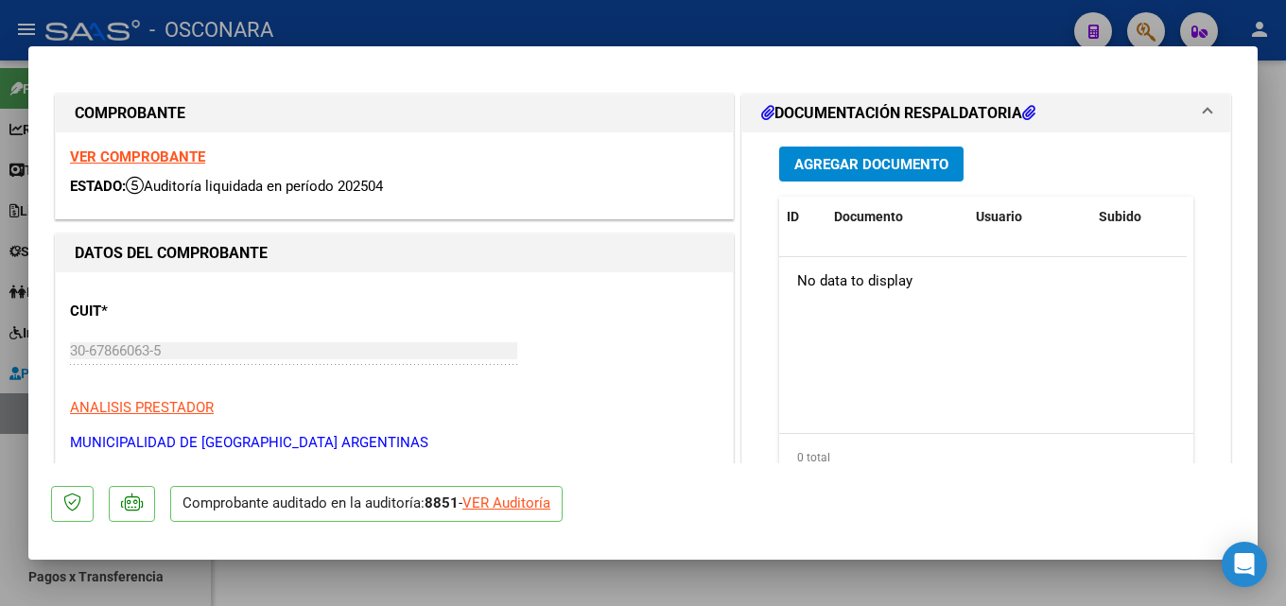
click at [1285, 209] on div at bounding box center [643, 303] width 1286 height 606
type input "$ 0,00"
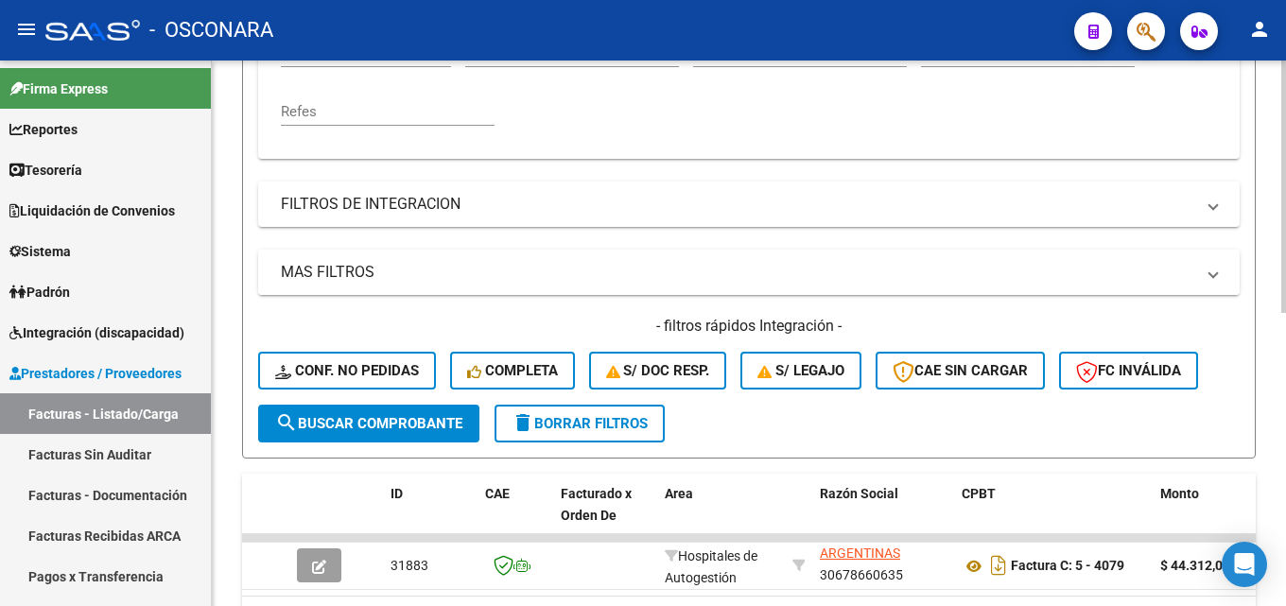
scroll to position [352, 0]
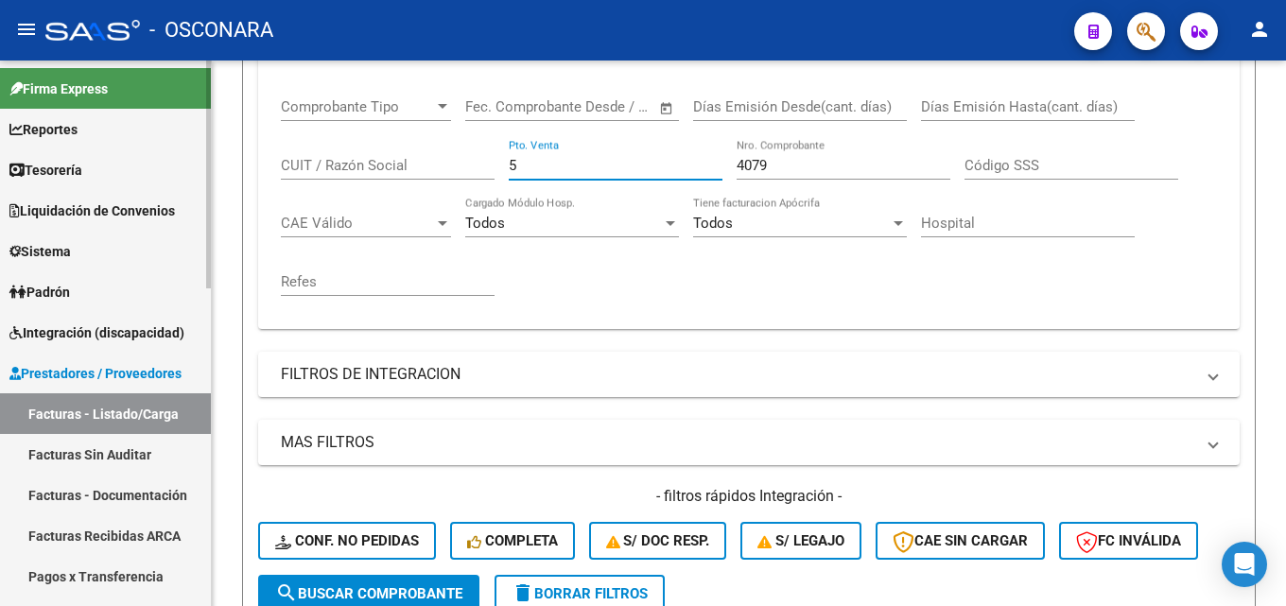
drag, startPoint x: 557, startPoint y: 165, endPoint x: 91, endPoint y: 175, distance: 466.2
click at [110, 176] on mat-sidenav-container "Firma Express Reportes Tablero de Control Ingresos Percibidos Análisis de todos…" at bounding box center [643, 333] width 1286 height 545
type input "6"
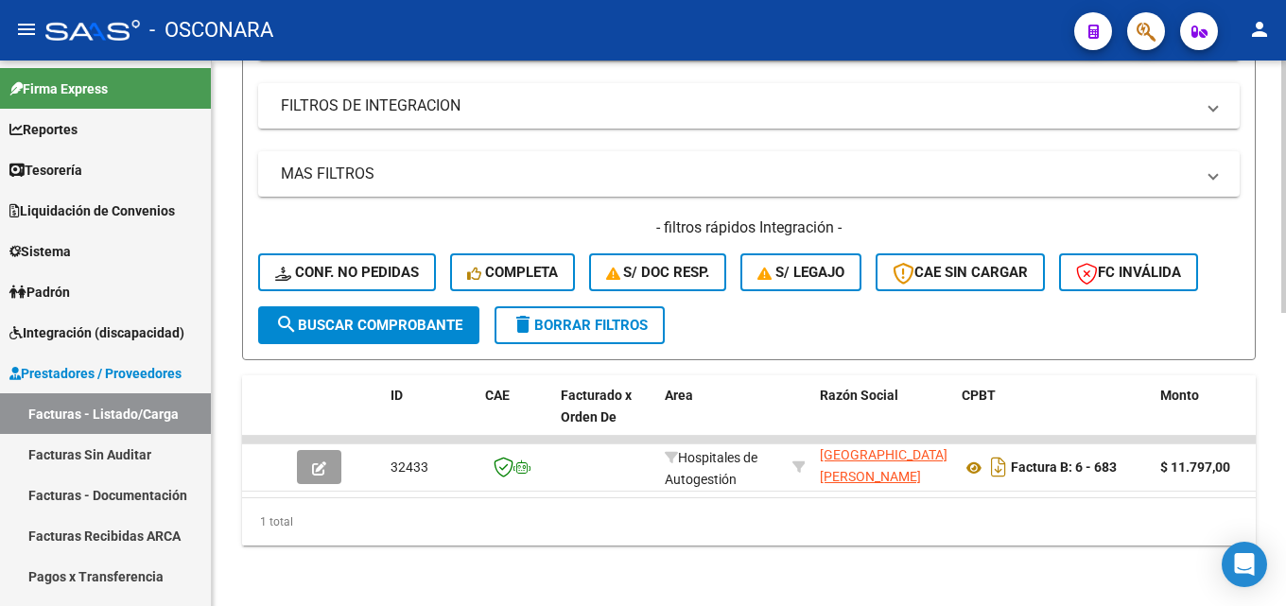
scroll to position [635, 0]
type input "683"
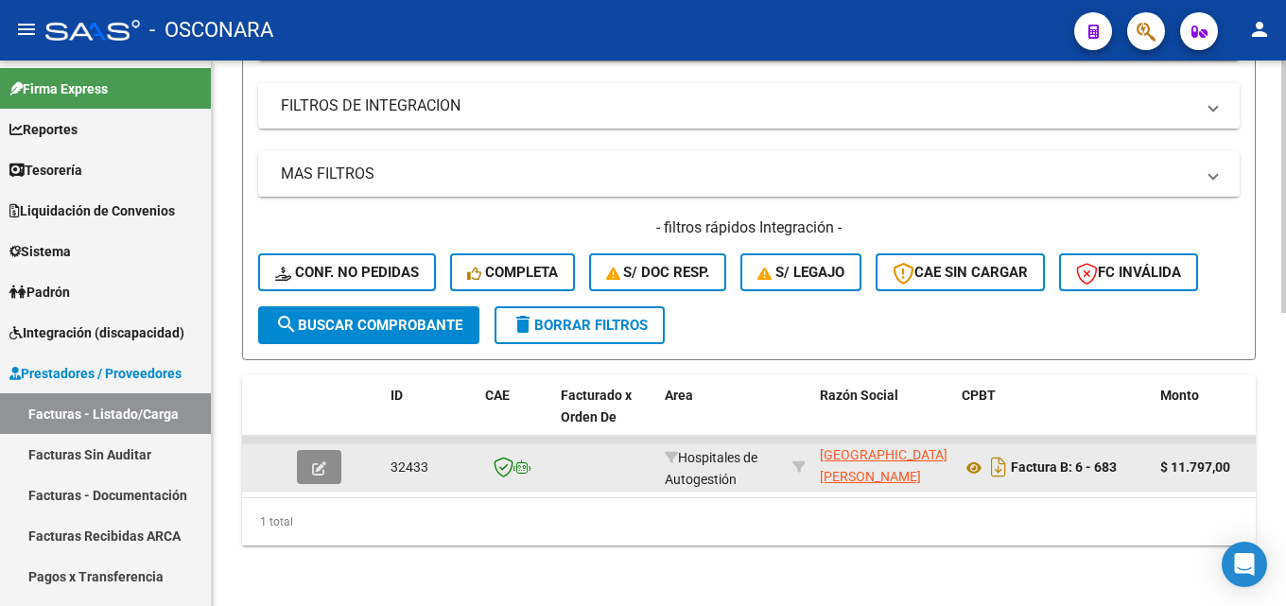
click at [308, 453] on button "button" at bounding box center [319, 467] width 44 height 34
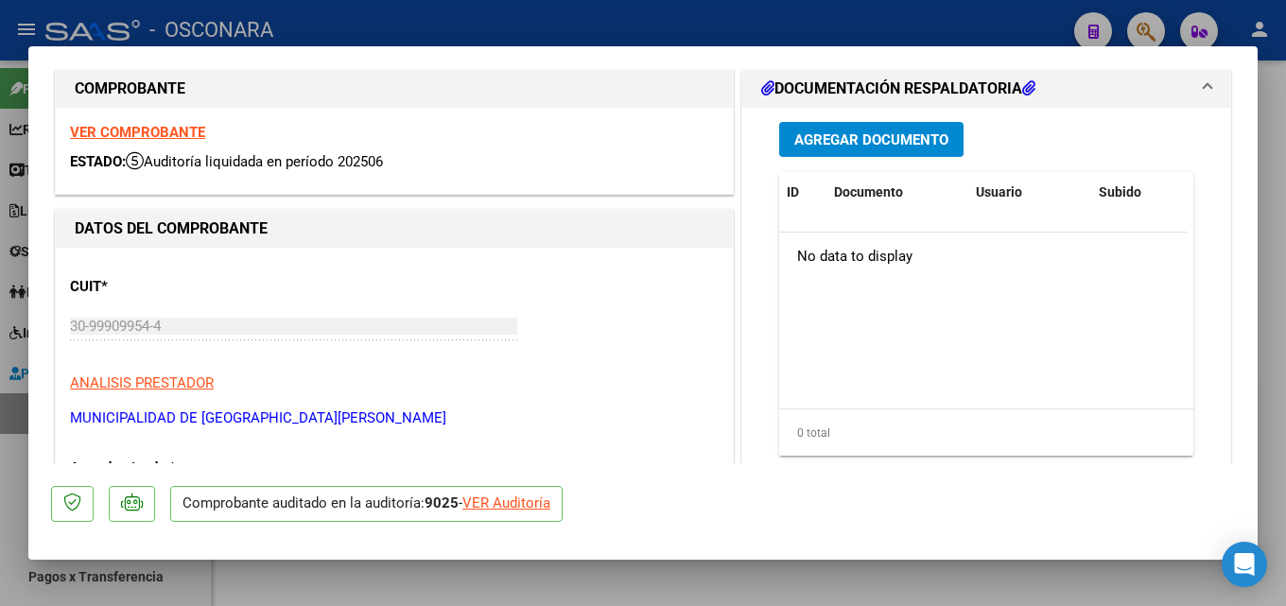
scroll to position [95, 0]
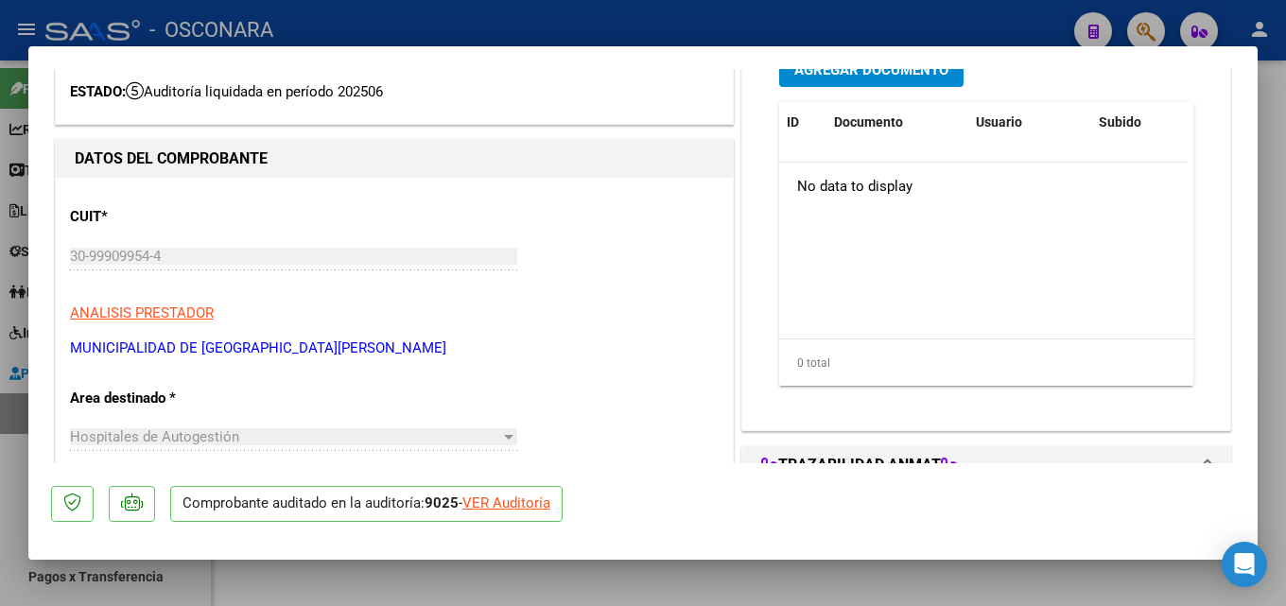
click at [1285, 144] on div at bounding box center [643, 303] width 1286 height 606
type input "$ 0,00"
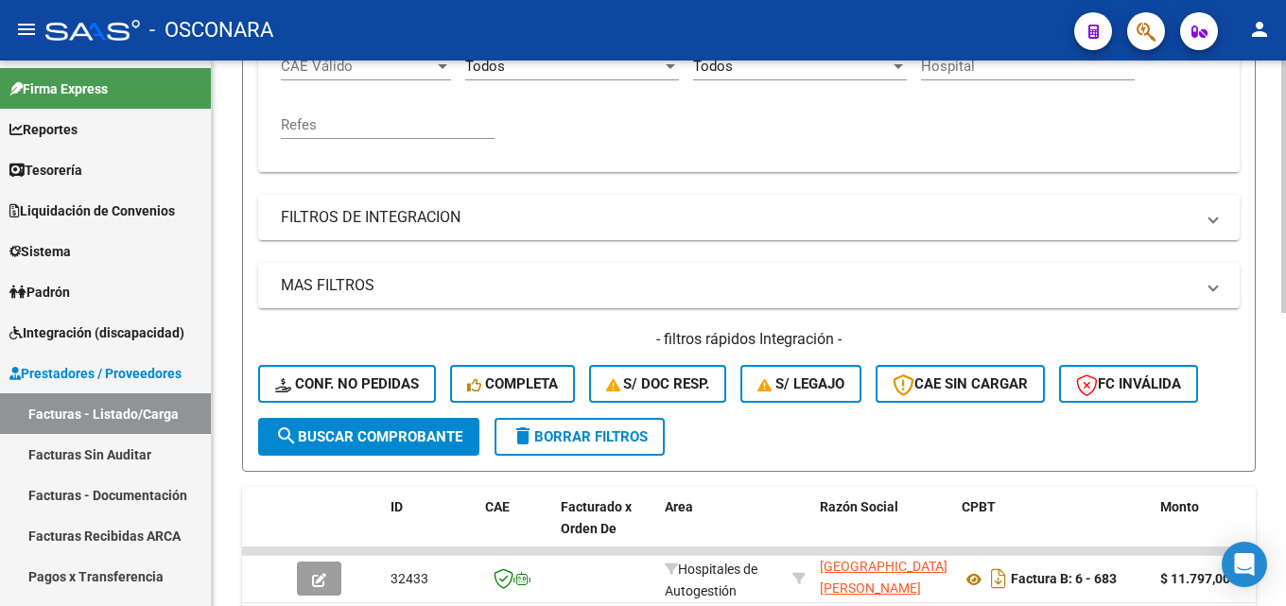
scroll to position [352, 0]
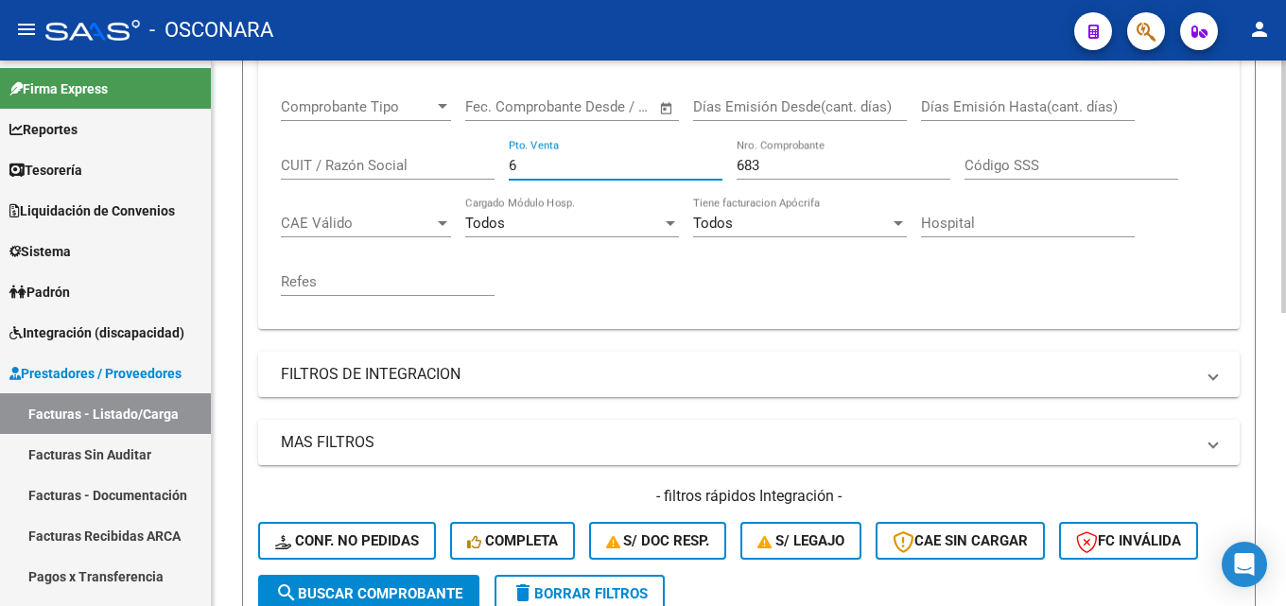
drag, startPoint x: 540, startPoint y: 164, endPoint x: 317, endPoint y: 181, distance: 223.8
click at [357, 181] on div "Comprobante Tipo Comprobante Tipo Start date – End date Fec. Comprobante Desde …" at bounding box center [749, 197] width 936 height 234
type input "3"
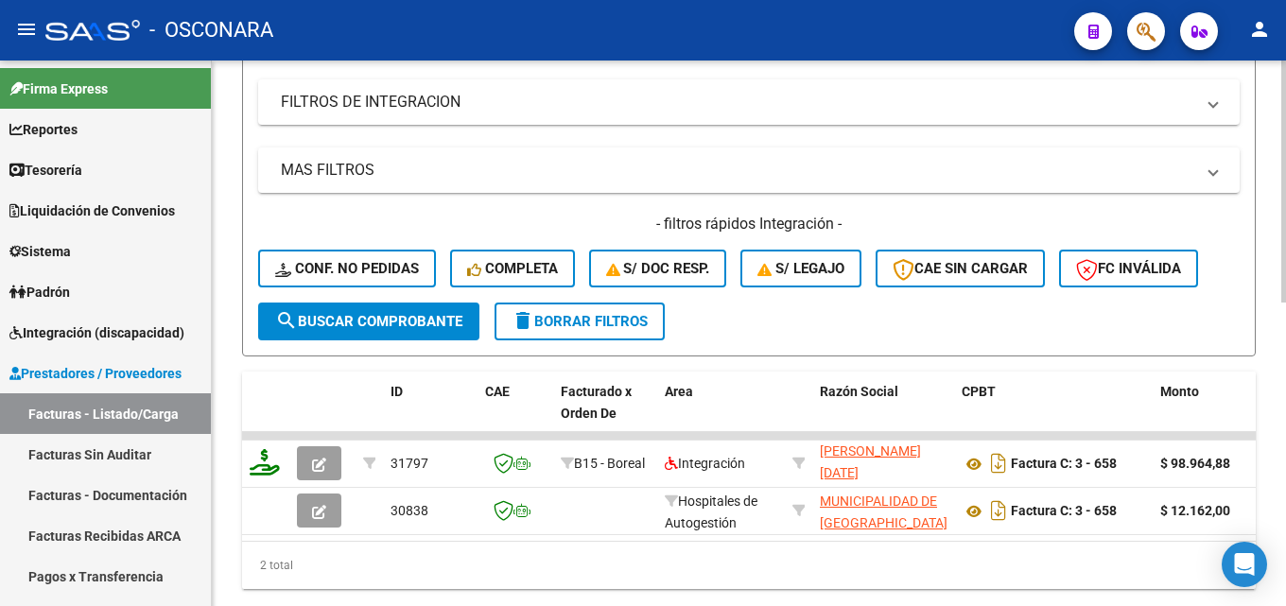
scroll to position [635, 0]
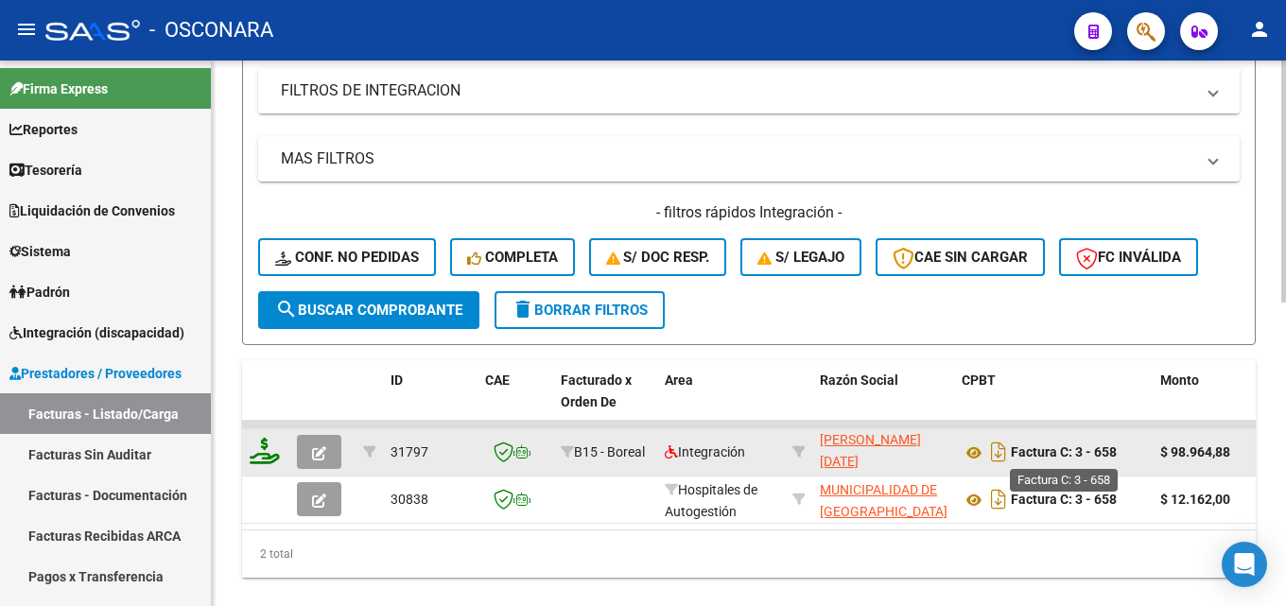
type input "658"
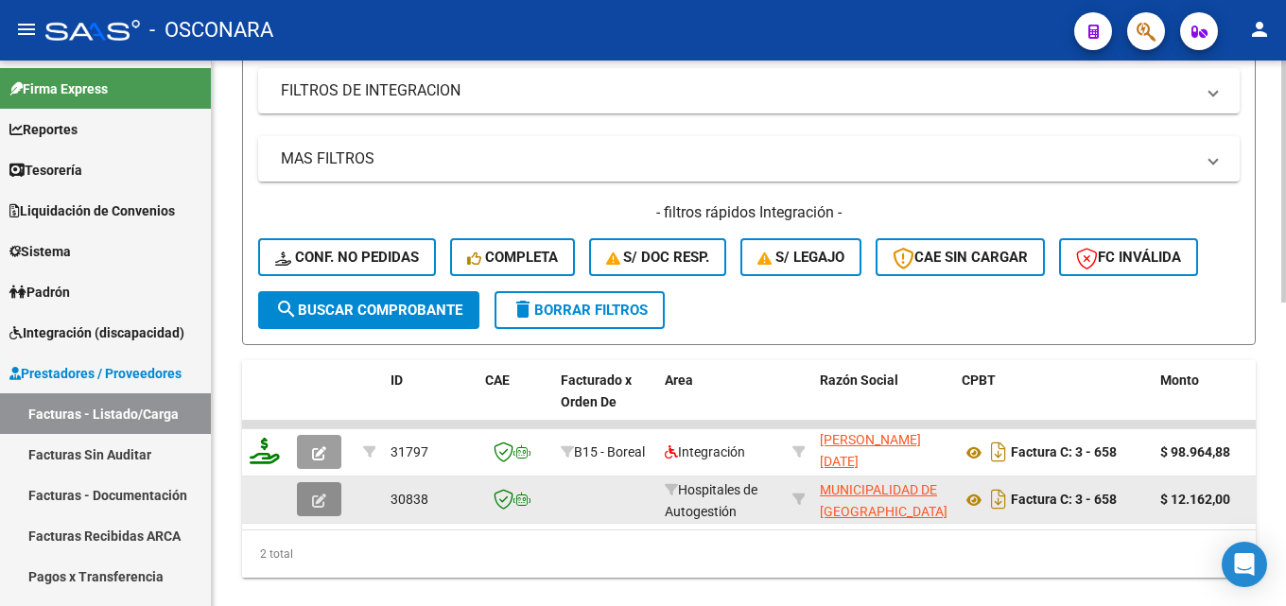
click at [308, 489] on button "button" at bounding box center [319, 499] width 44 height 34
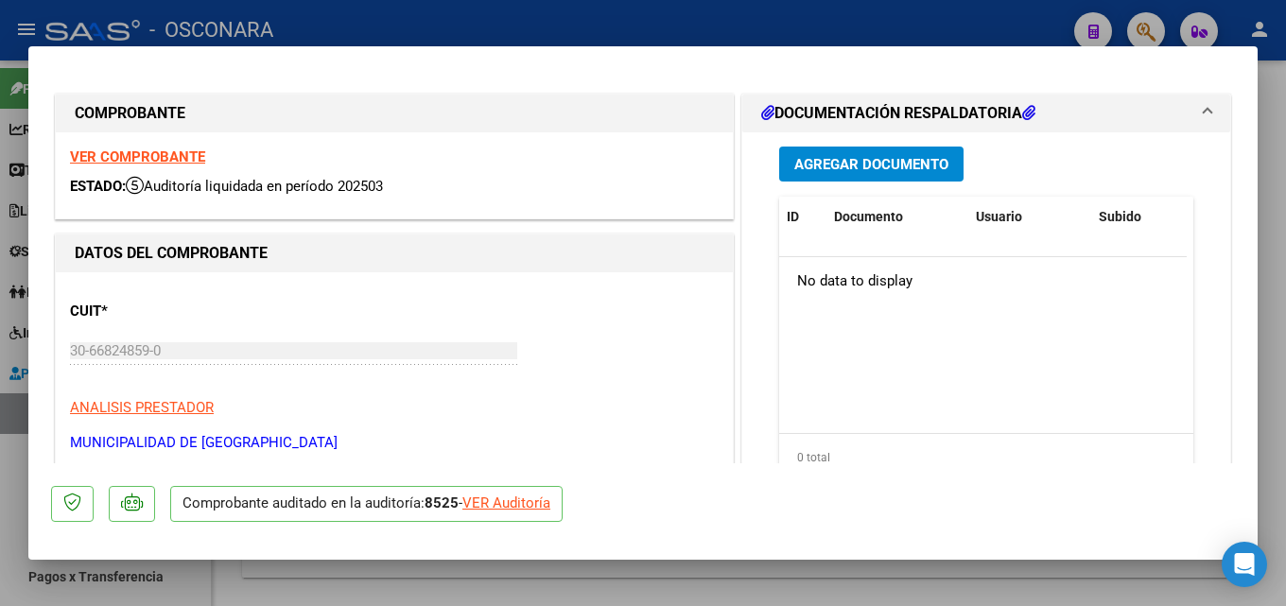
drag, startPoint x: 1285, startPoint y: 195, endPoint x: 755, endPoint y: 231, distance: 530.6
click at [1283, 195] on div at bounding box center [643, 303] width 1286 height 606
type input "$ 0,00"
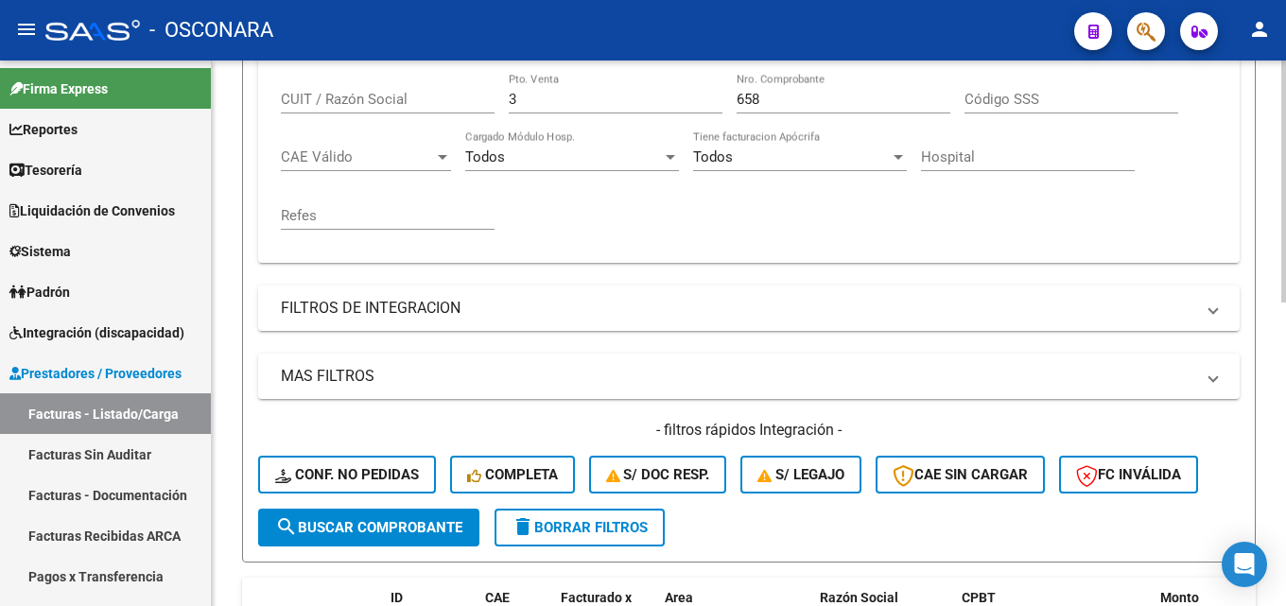
scroll to position [163, 0]
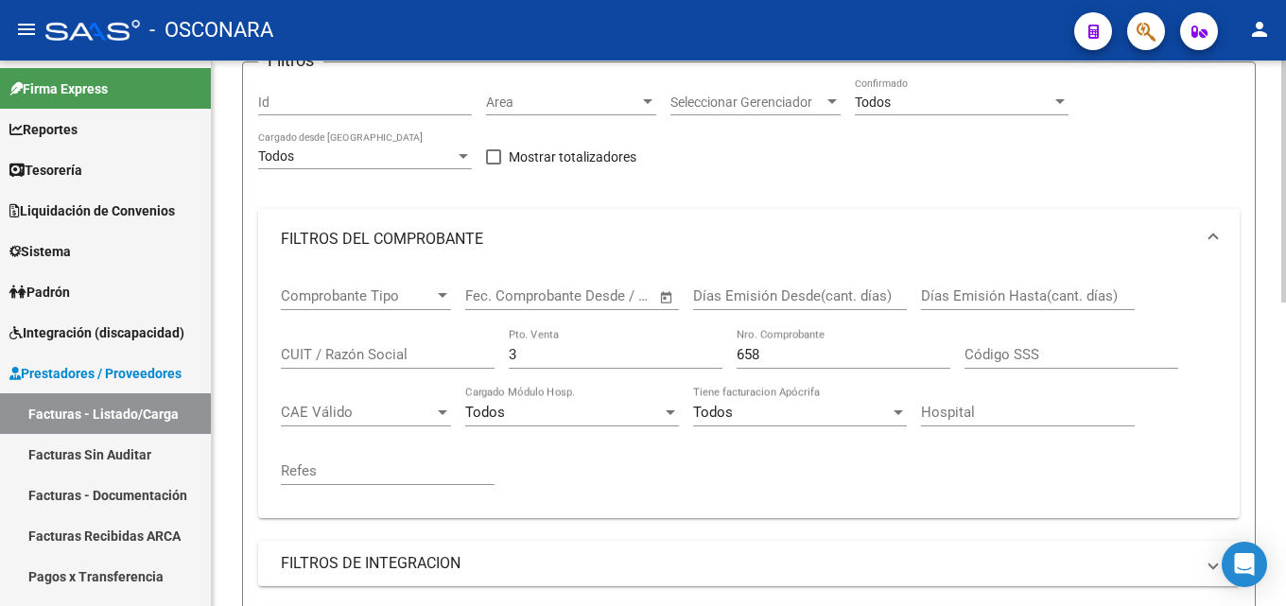
drag, startPoint x: 568, startPoint y: 350, endPoint x: 251, endPoint y: 353, distance: 316.7
click at [262, 356] on div "Comprobante Tipo Comprobante Tipo Start date – End date Fec. Comprobante Desde …" at bounding box center [748, 393] width 981 height 249
type input "1"
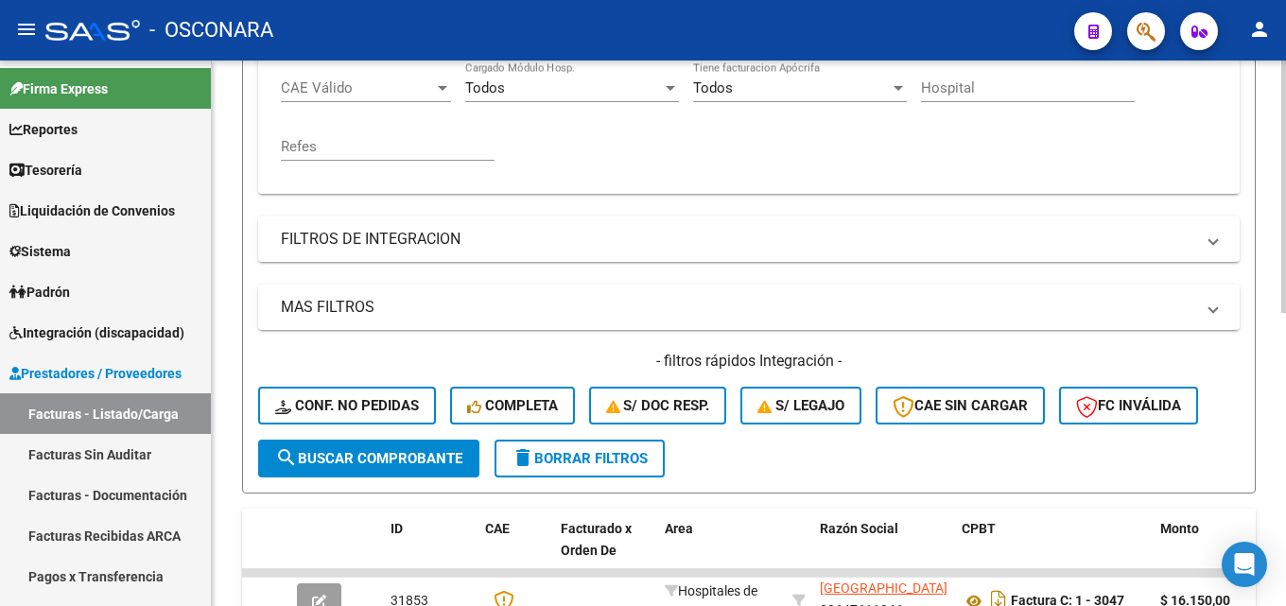
scroll to position [635, 0]
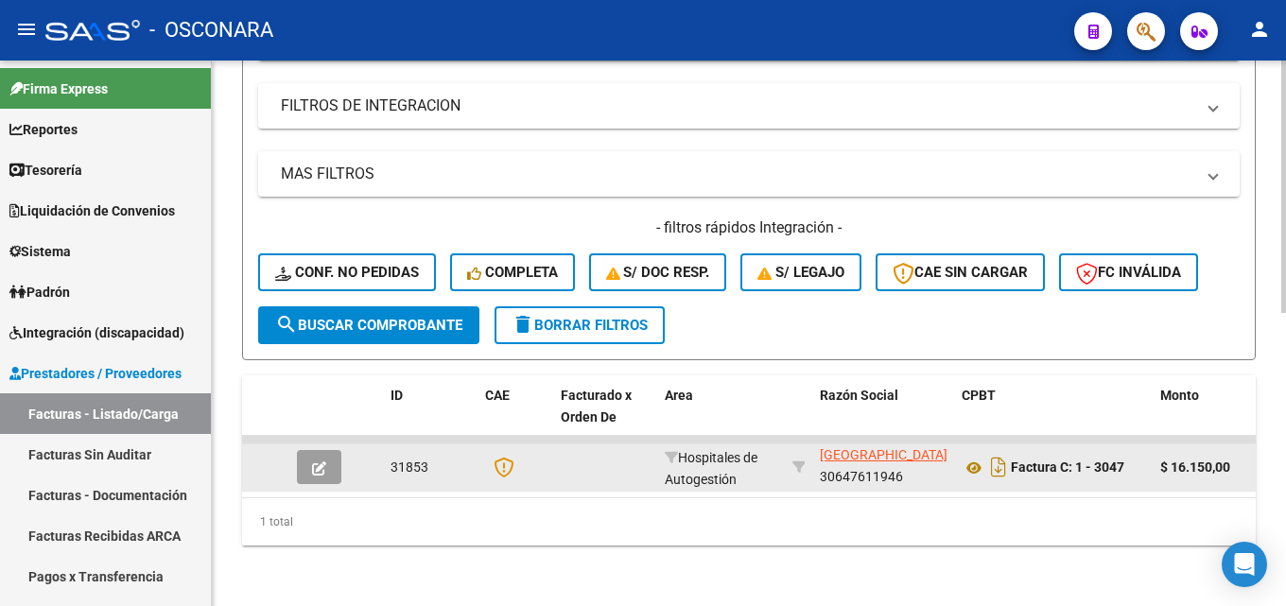
type input "3047"
click at [319, 461] on icon "button" at bounding box center [319, 468] width 14 height 14
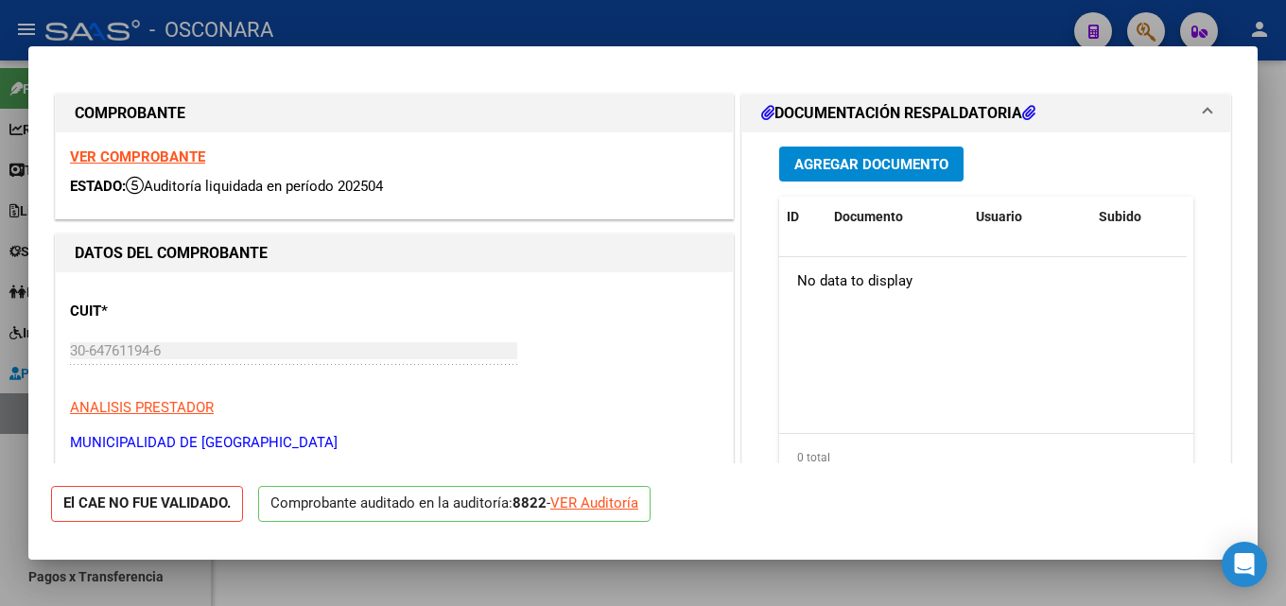
drag, startPoint x: 1285, startPoint y: 233, endPoint x: 444, endPoint y: 380, distance: 853.3
click at [1283, 233] on div at bounding box center [643, 303] width 1286 height 606
type input "$ 0,00"
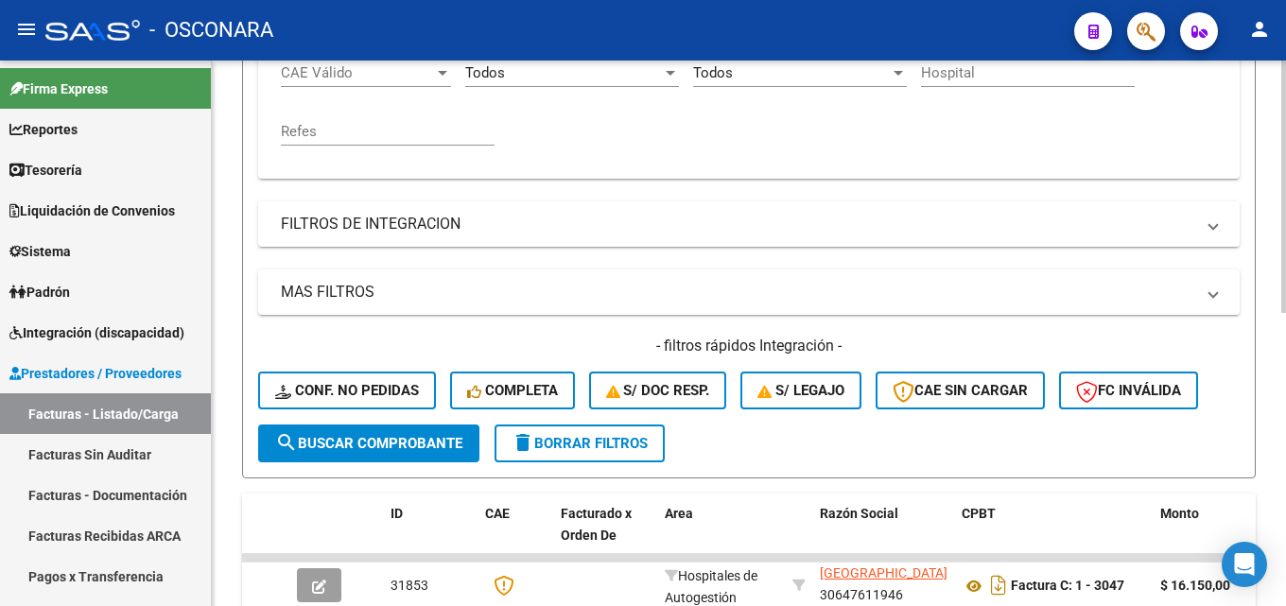
scroll to position [352, 0]
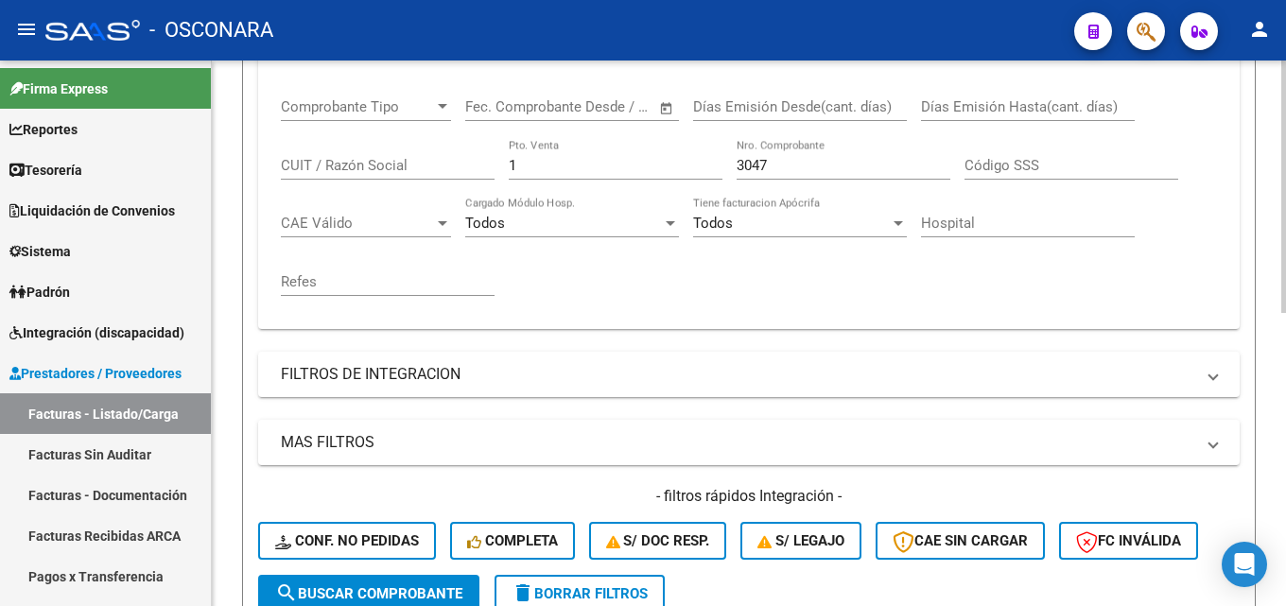
drag, startPoint x: 813, startPoint y: 160, endPoint x: 454, endPoint y: 192, distance: 360.7
click at [521, 189] on div "Comprobante Tipo Comprobante Tipo Start date – End date Fec. Comprobante Desde …" at bounding box center [749, 197] width 936 height 234
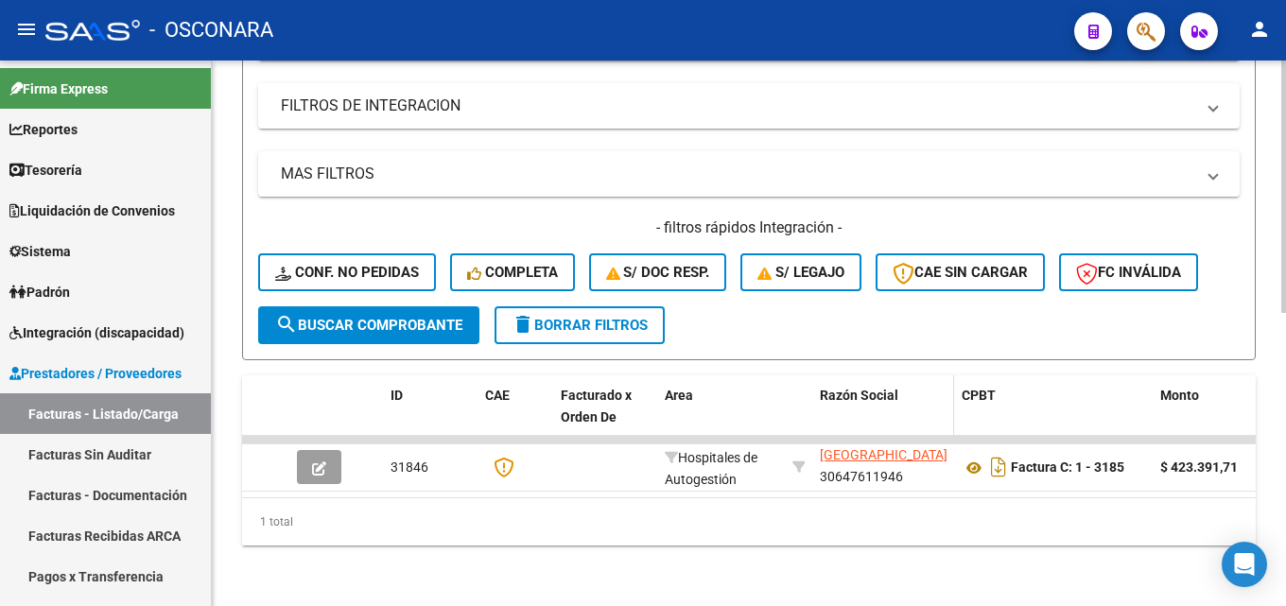
scroll to position [635, 0]
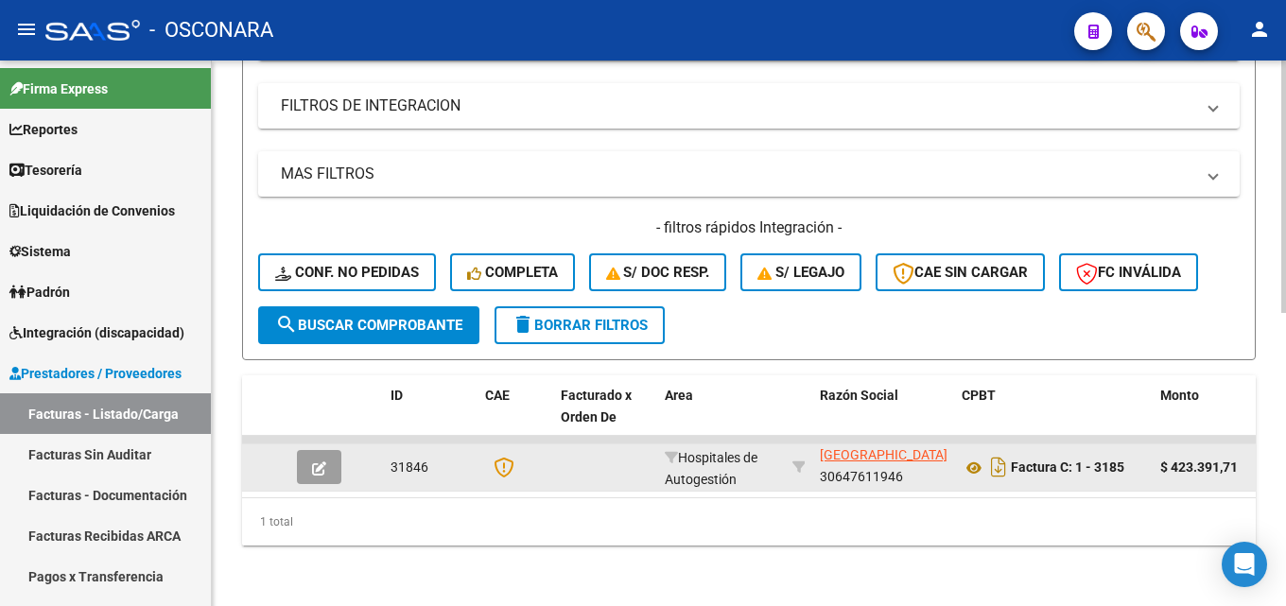
type input "3185"
click at [320, 461] on icon "button" at bounding box center [319, 468] width 14 height 14
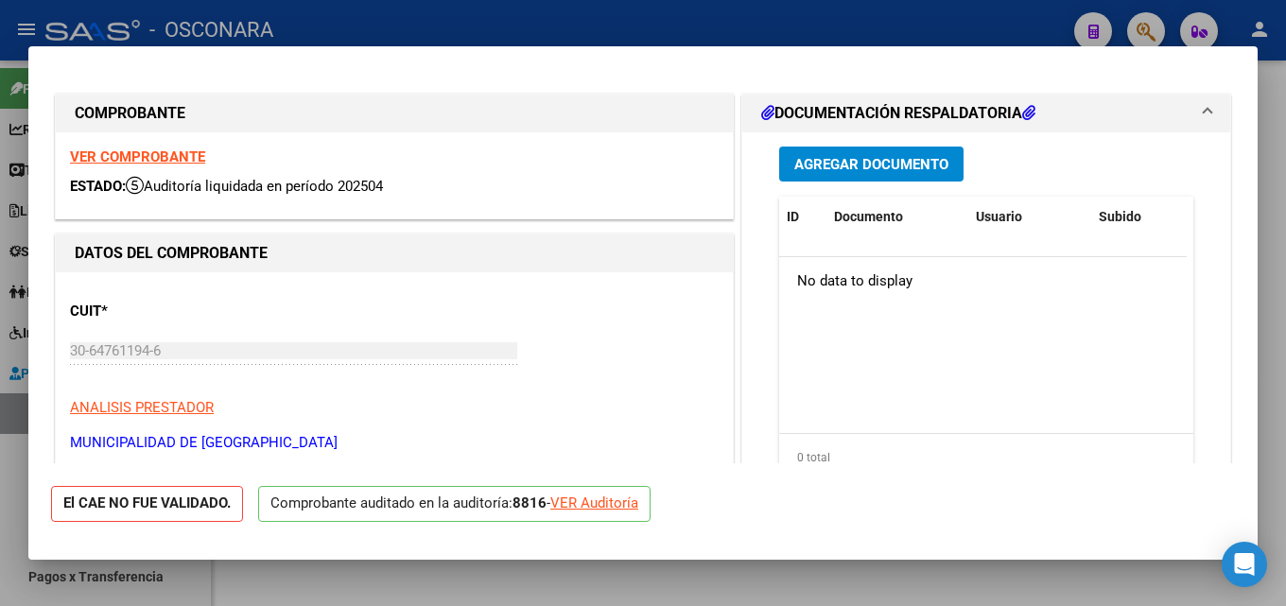
click at [1285, 161] on div at bounding box center [643, 303] width 1286 height 606
type input "$ 0,00"
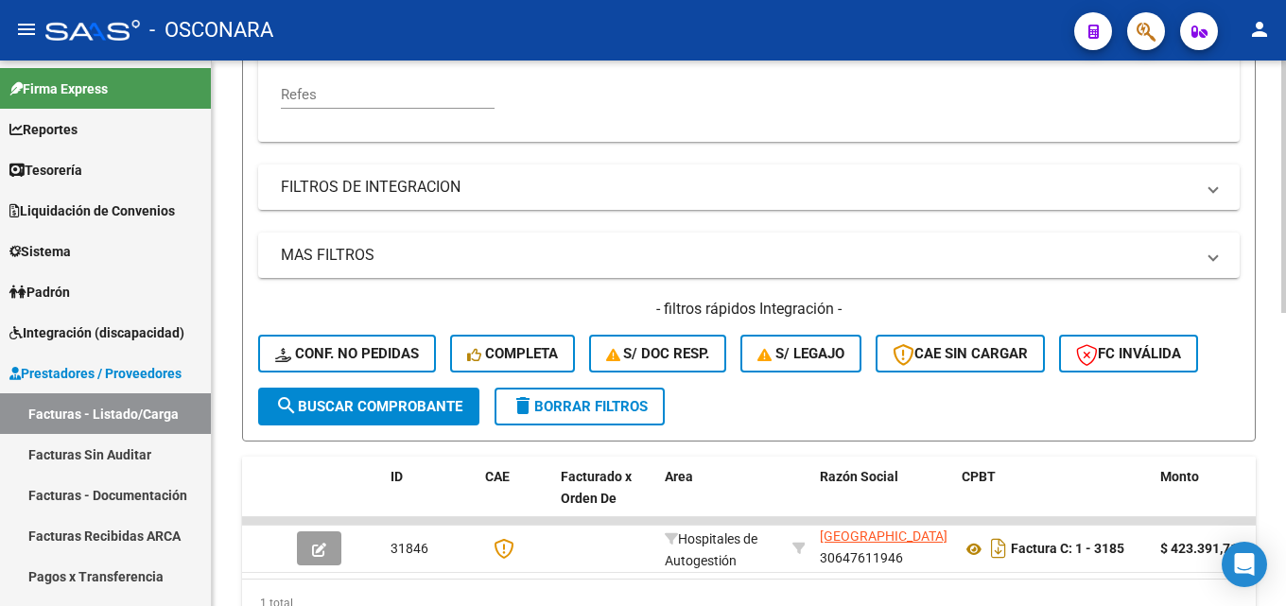
scroll to position [352, 0]
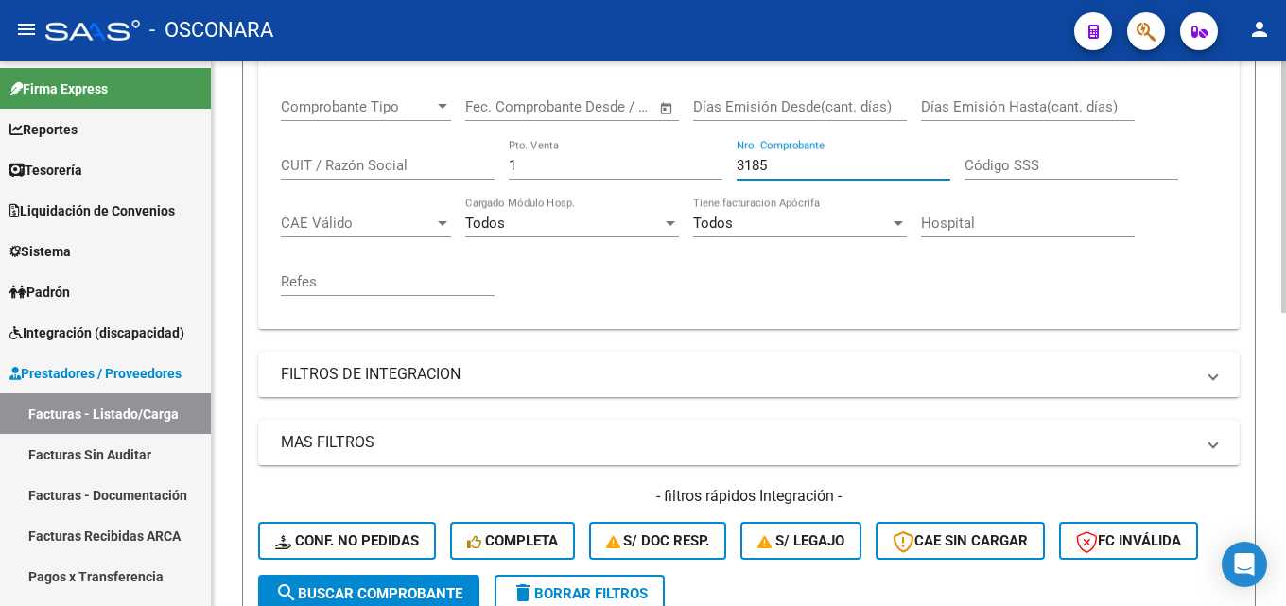
drag, startPoint x: 783, startPoint y: 161, endPoint x: 319, endPoint y: 202, distance: 466.0
click at [389, 202] on div "Comprobante Tipo Comprobante Tipo Start date – End date Fec. Comprobante Desde …" at bounding box center [749, 197] width 936 height 234
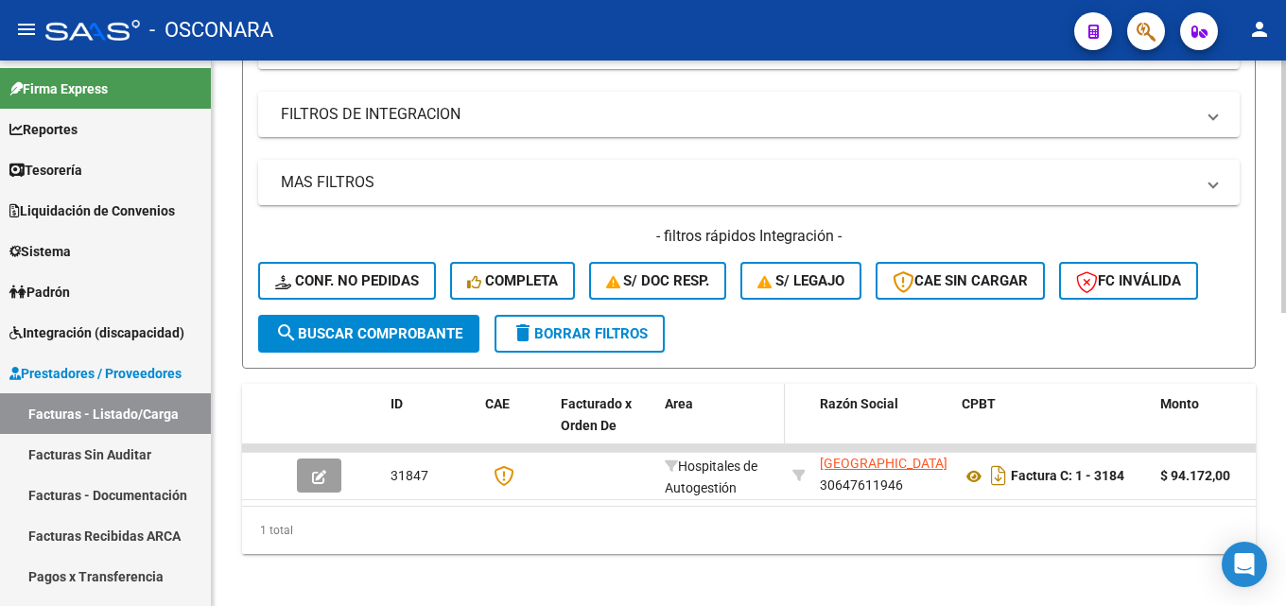
scroll to position [635, 0]
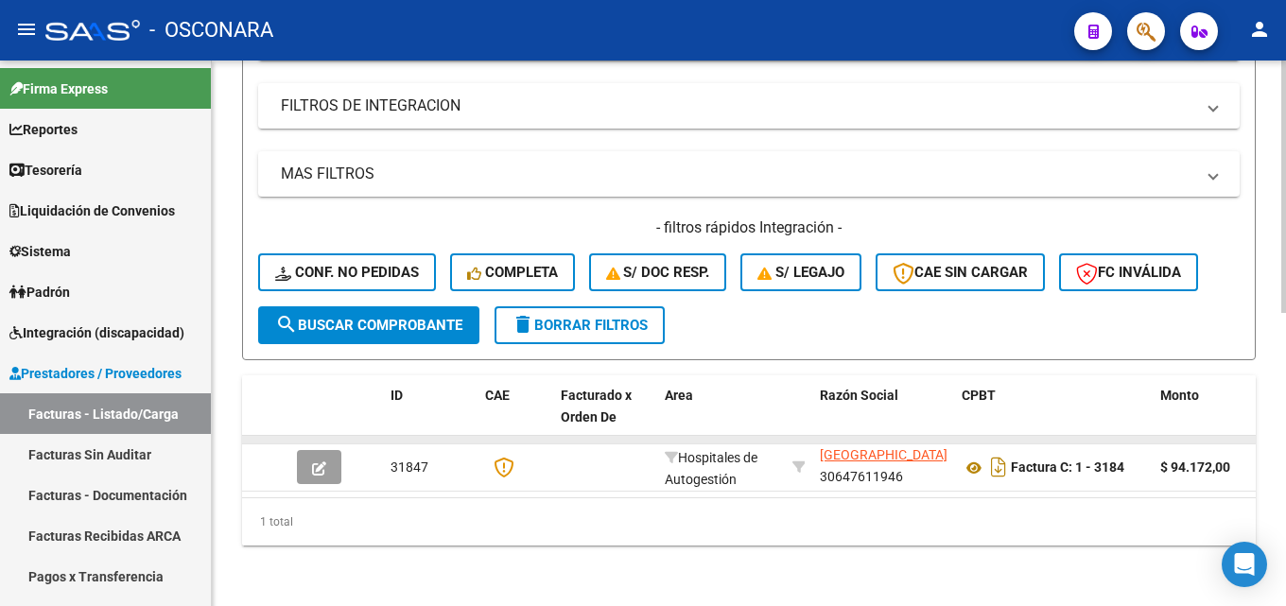
type input "3184"
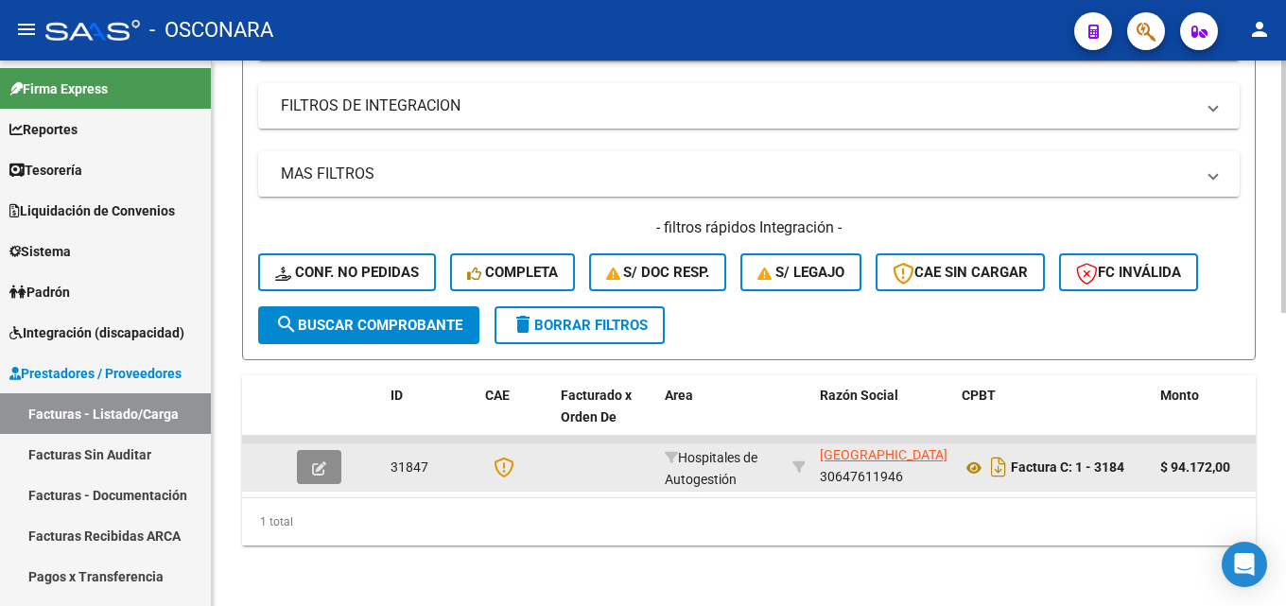
click at [338, 450] on button "button" at bounding box center [319, 467] width 44 height 34
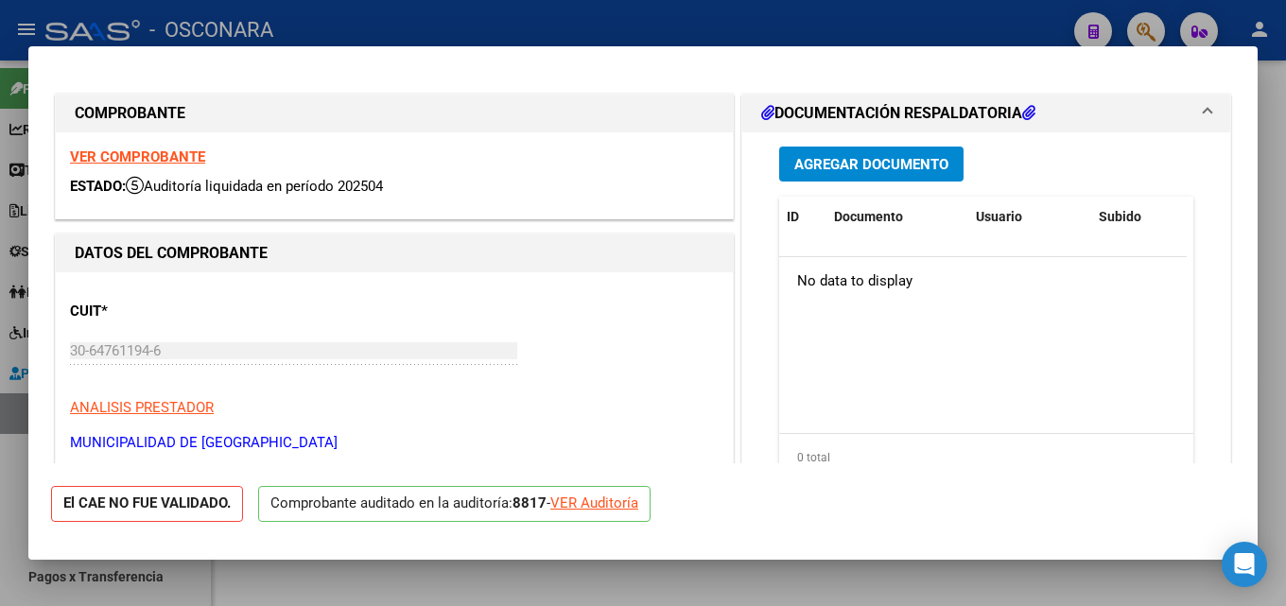
click at [1285, 146] on div at bounding box center [643, 303] width 1286 height 606
type input "$ 0,00"
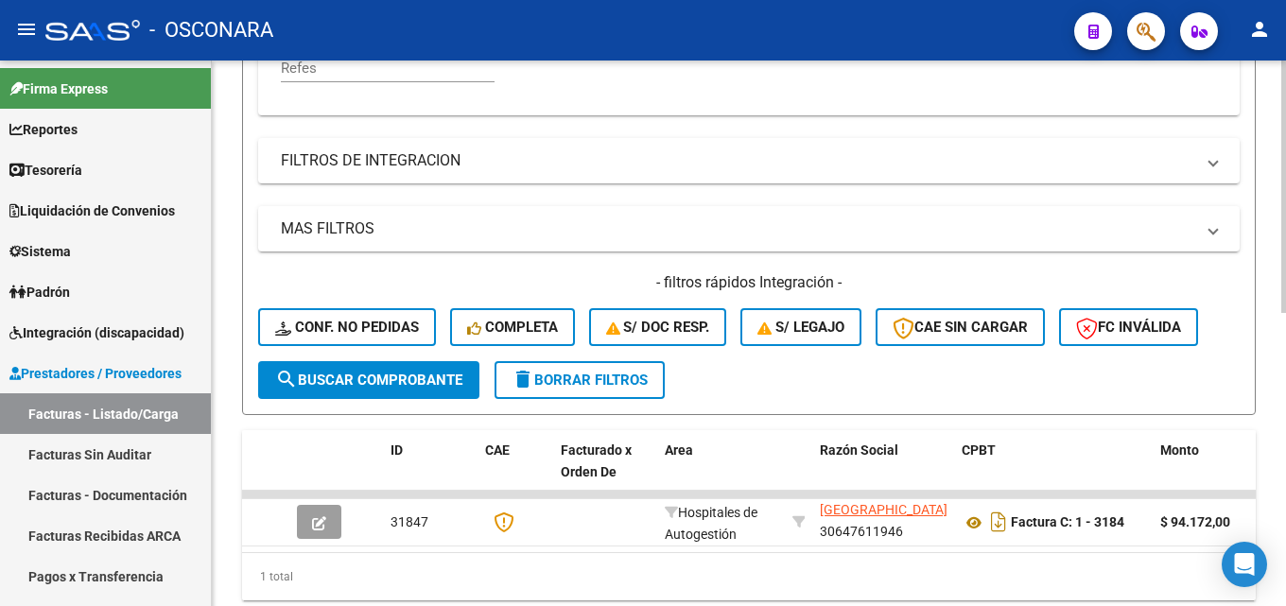
scroll to position [352, 0]
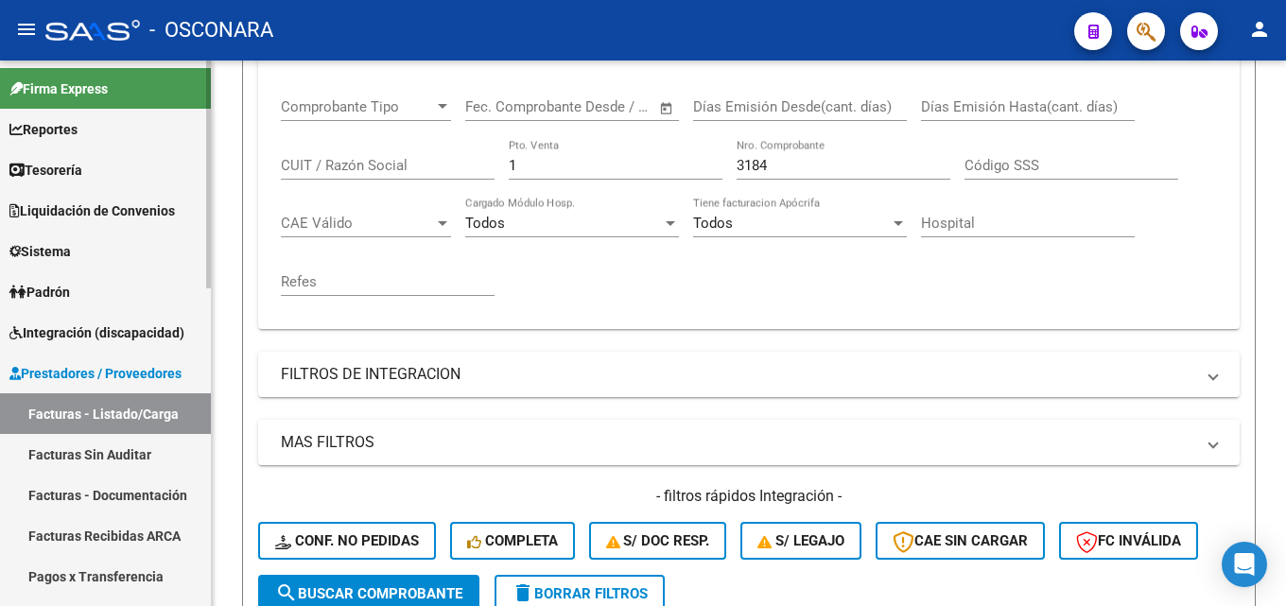
drag, startPoint x: 458, startPoint y: 177, endPoint x: 190, endPoint y: 206, distance: 269.1
click at [234, 205] on div "Video tutorial PRESTADORES -> Listado de CPBTs Emitidos por Prestadores / Prove…" at bounding box center [749, 292] width 1074 height 1166
type input "4"
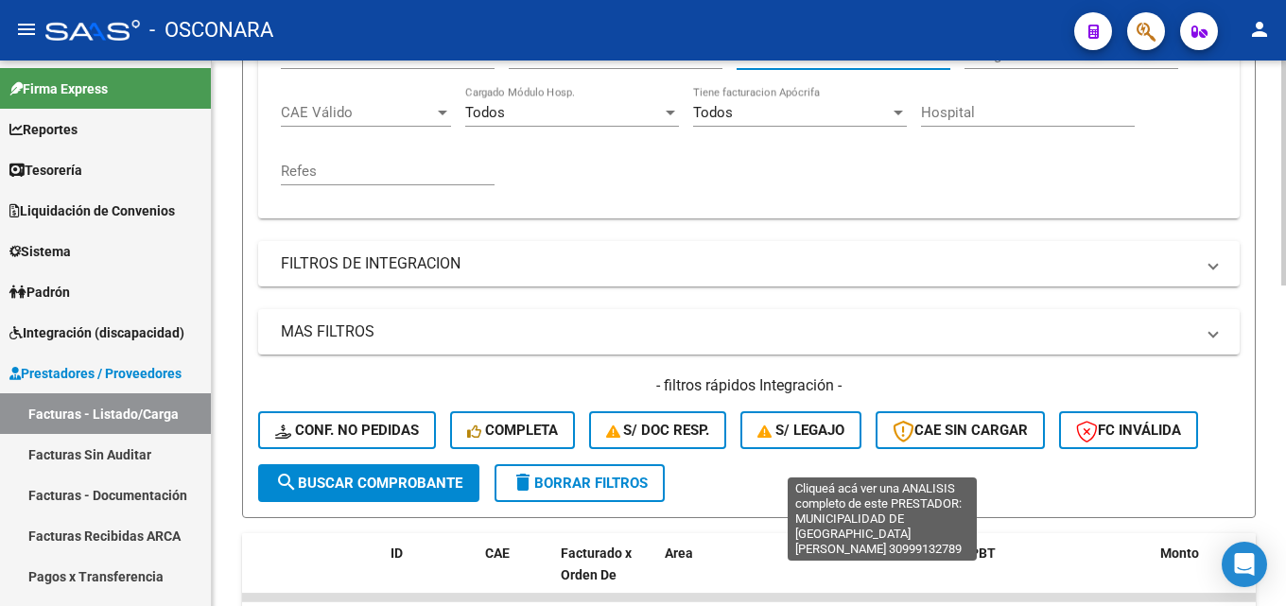
scroll to position [777, 0]
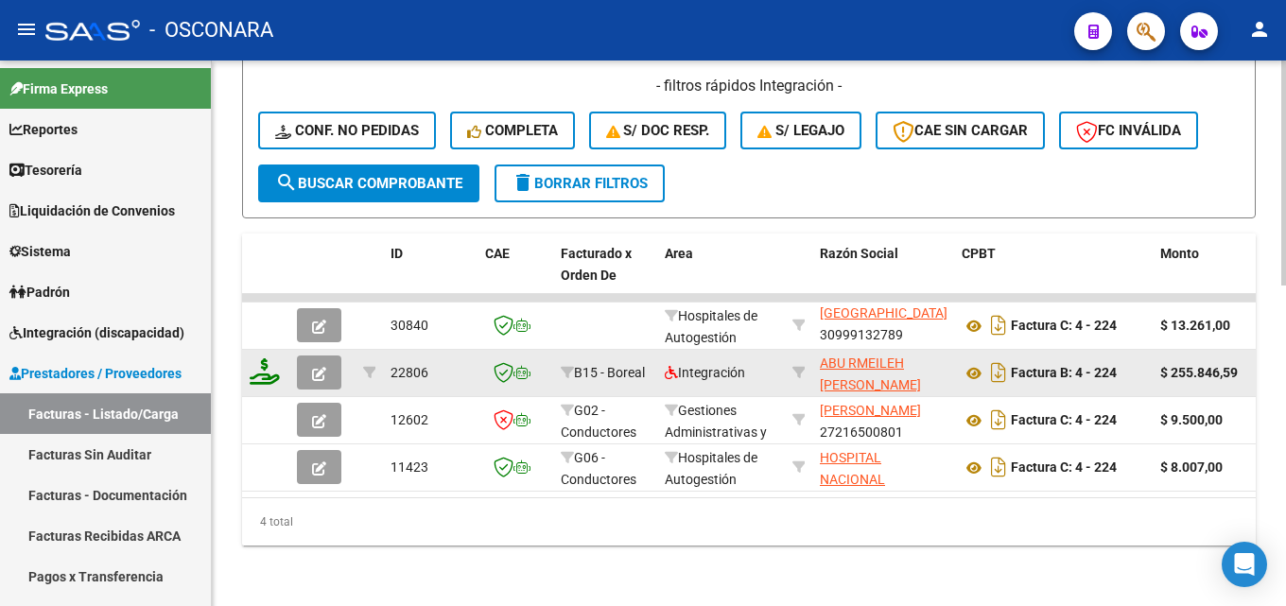
type input "224"
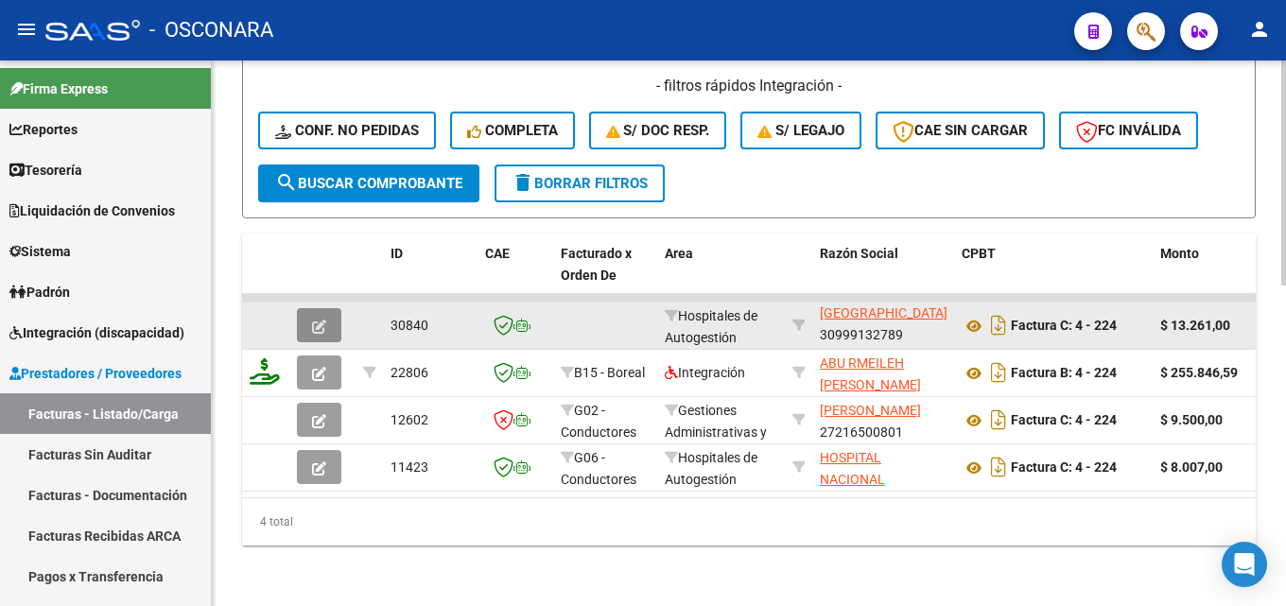
click at [313, 320] on icon "button" at bounding box center [319, 327] width 14 height 14
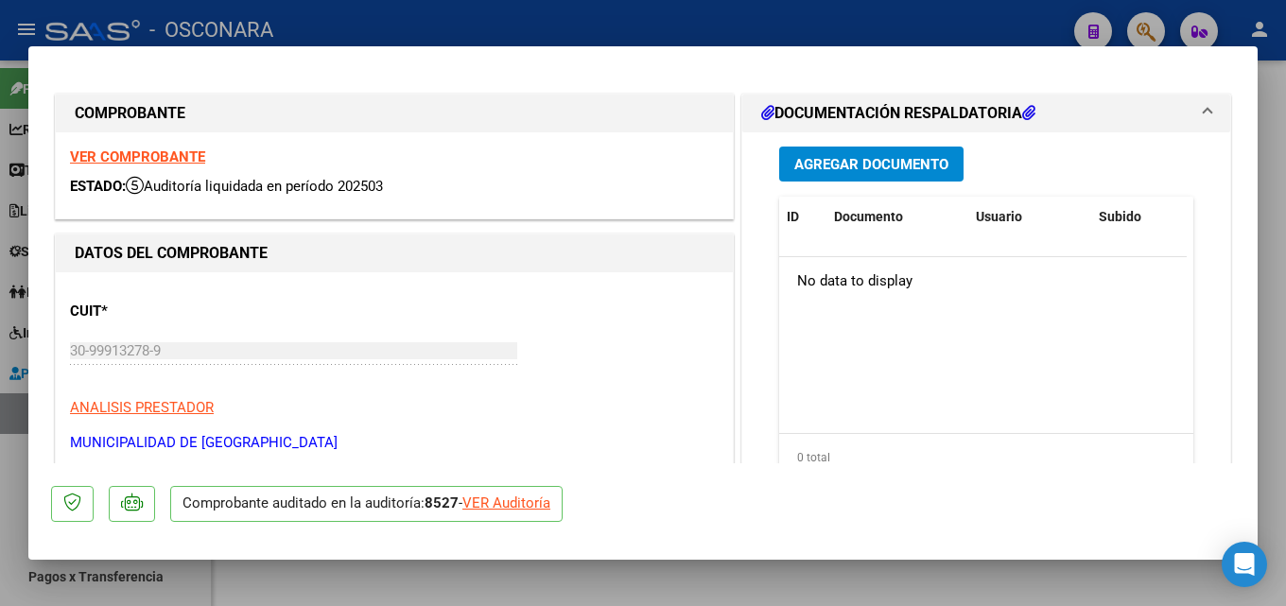
click at [1285, 175] on div at bounding box center [643, 303] width 1286 height 606
type input "$ 0,00"
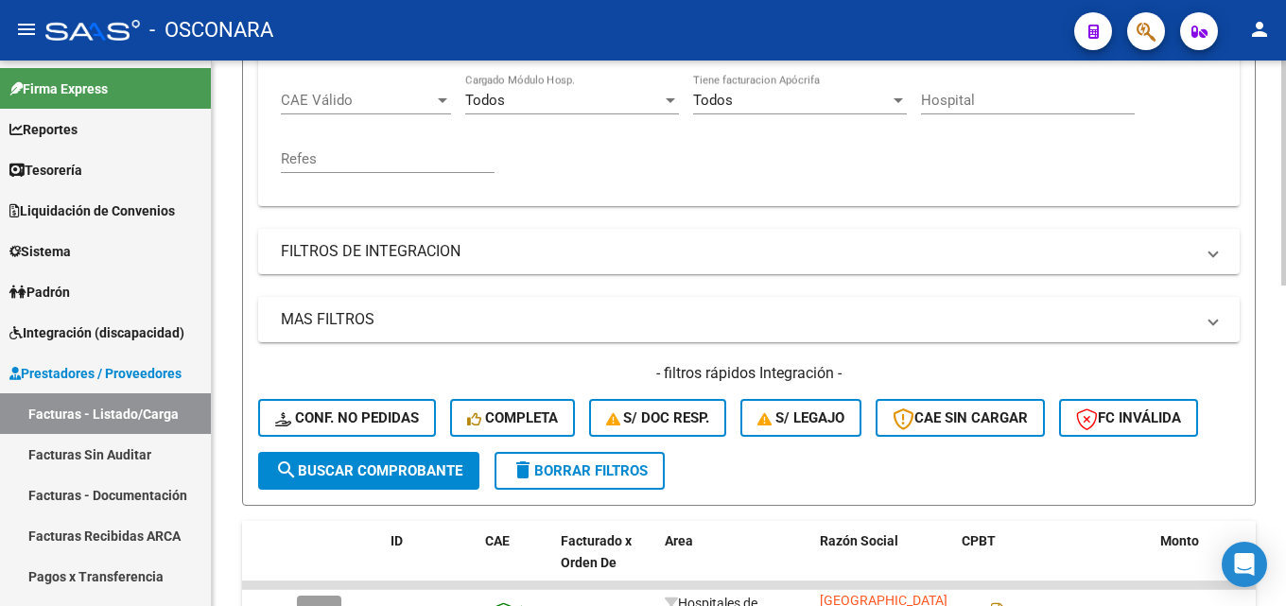
scroll to position [304, 0]
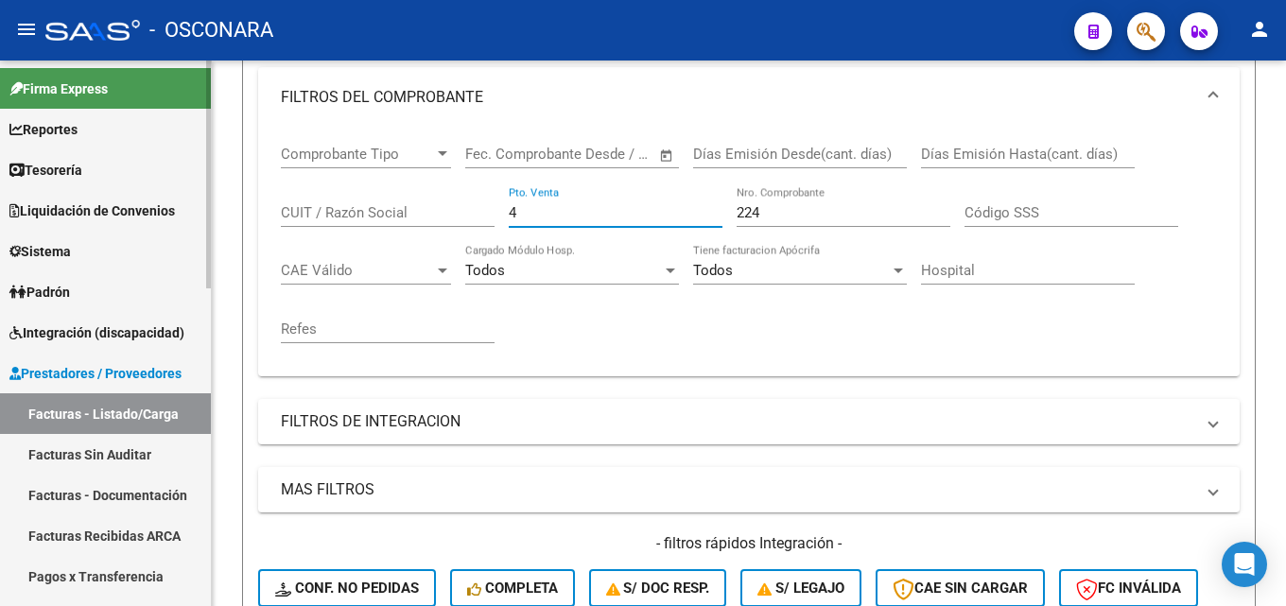
drag, startPoint x: 549, startPoint y: 208, endPoint x: 83, endPoint y: 188, distance: 466.5
click at [144, 221] on mat-sidenav-container "Firma Express Reportes Tablero de Control Ingresos Percibidos Análisis de todos…" at bounding box center [643, 333] width 1286 height 545
type input "2"
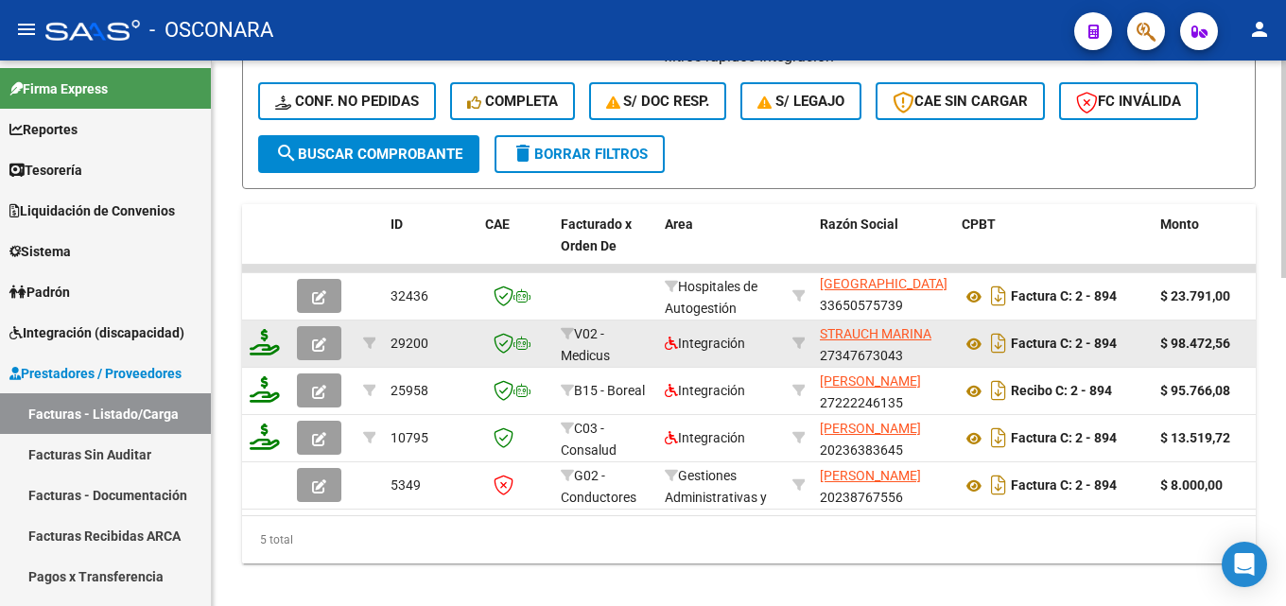
scroll to position [824, 0]
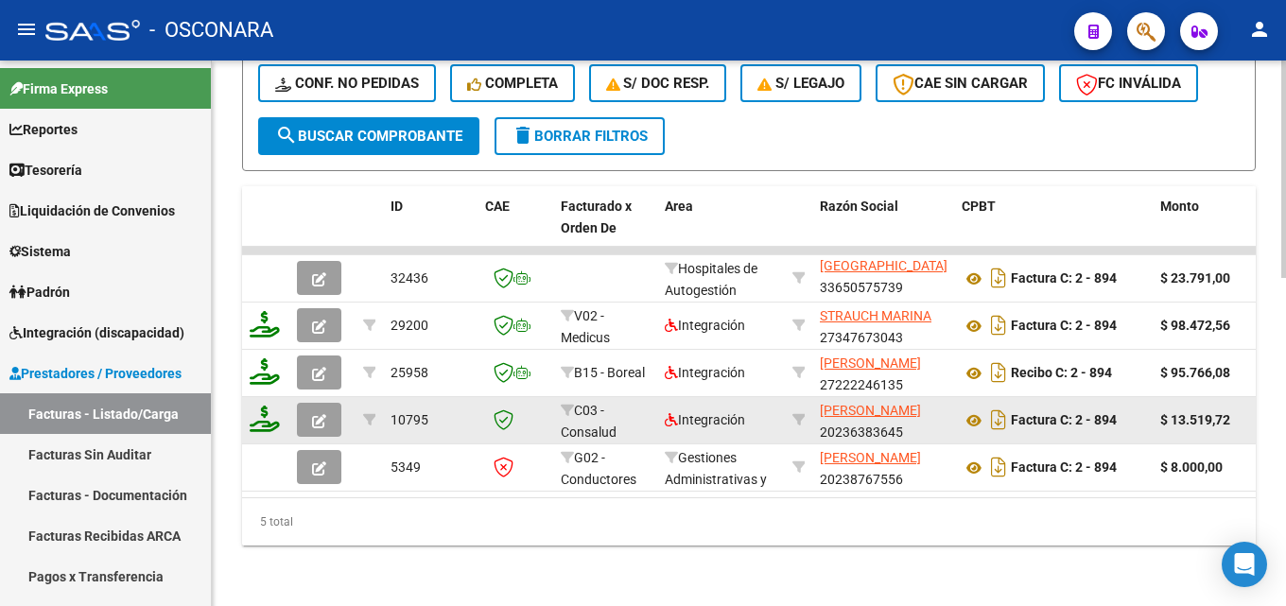
type input "894"
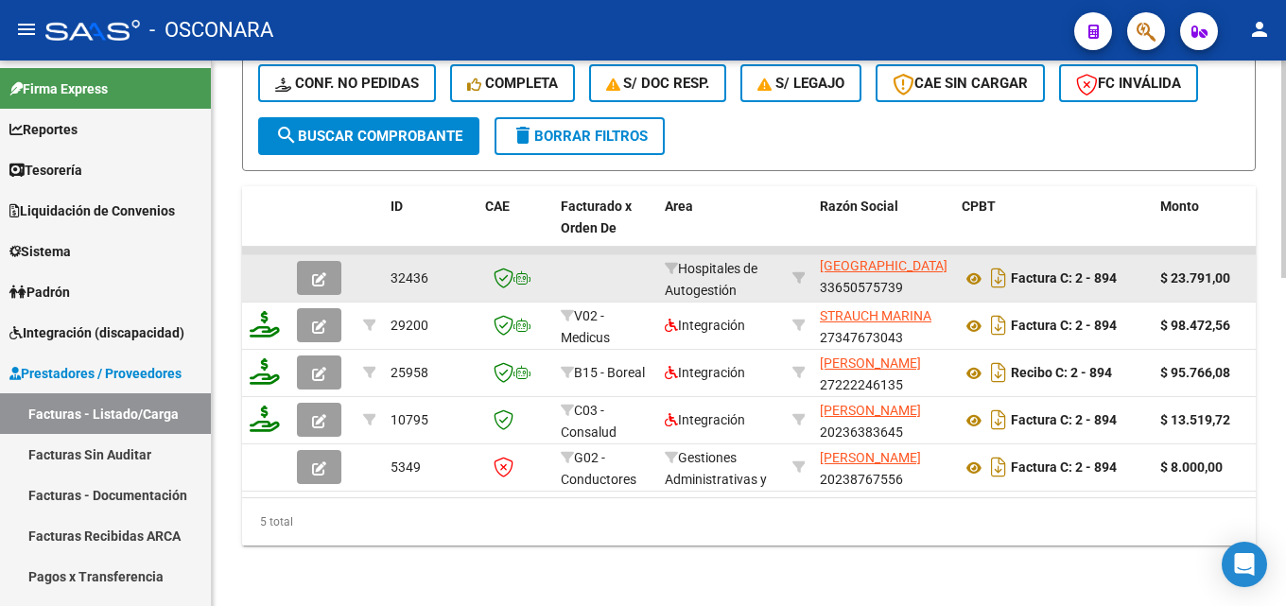
click at [331, 262] on button "button" at bounding box center [319, 278] width 44 height 34
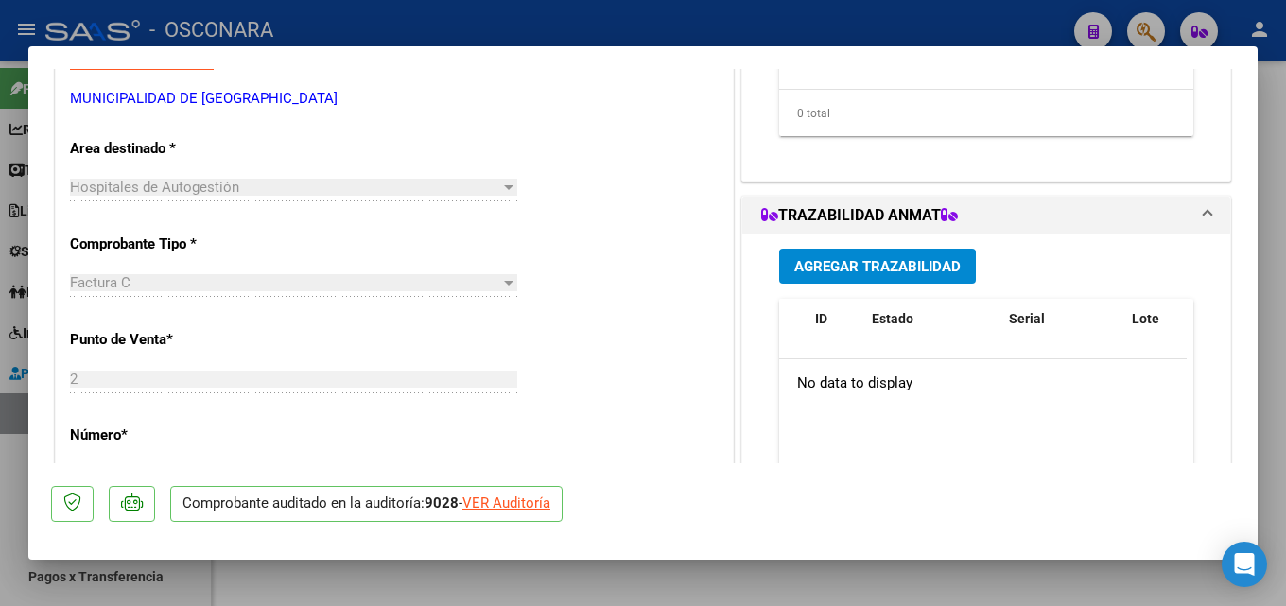
click at [1285, 174] on div at bounding box center [643, 303] width 1286 height 606
type input "$ 0,00"
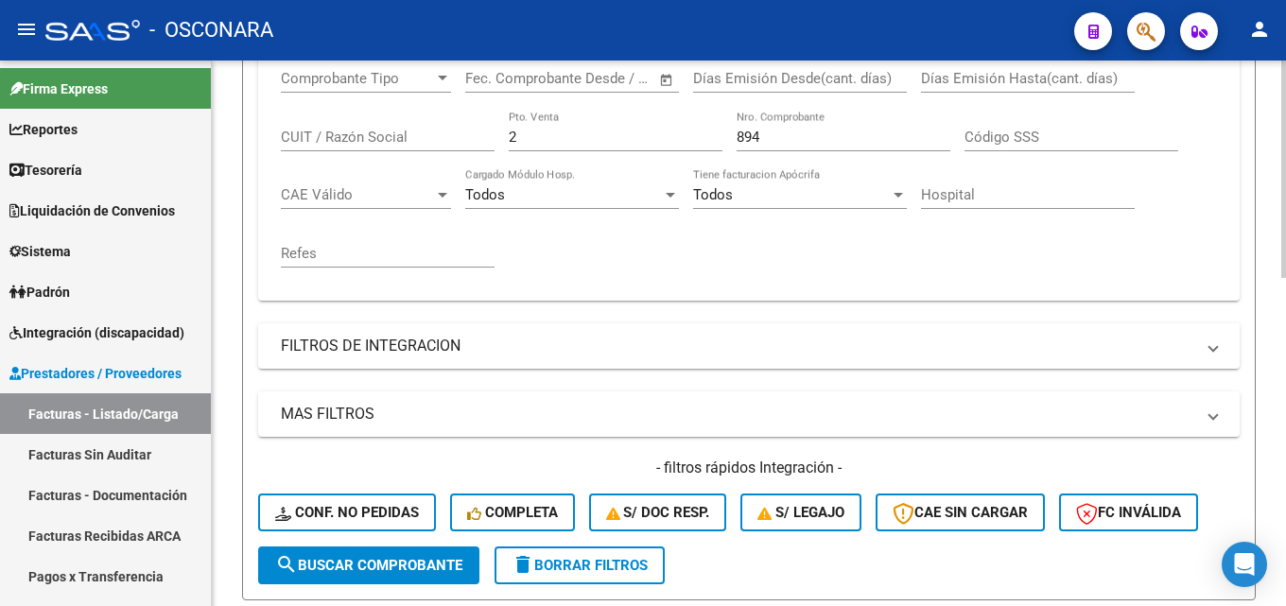
scroll to position [257, 0]
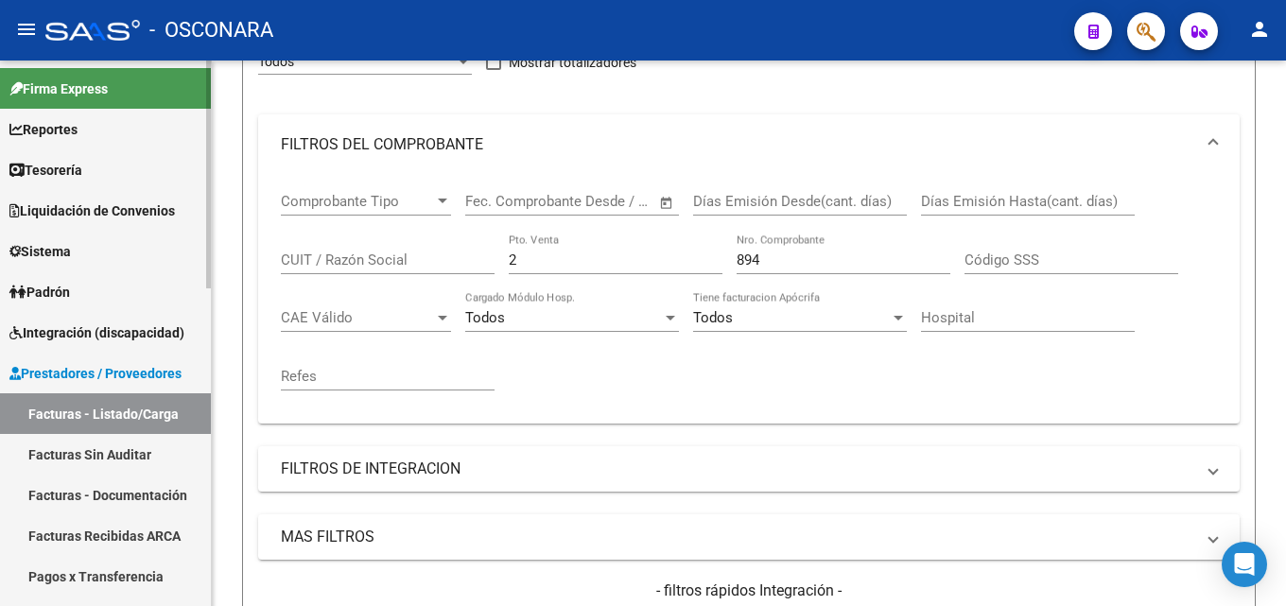
drag, startPoint x: 313, startPoint y: 240, endPoint x: 71, endPoint y: 190, distance: 247.1
click at [213, 225] on div "Video tutorial PRESTADORES -> Listado de CPBTs Emitidos por Prestadores / Prove…" at bounding box center [749, 480] width 1074 height 1355
type input "3"
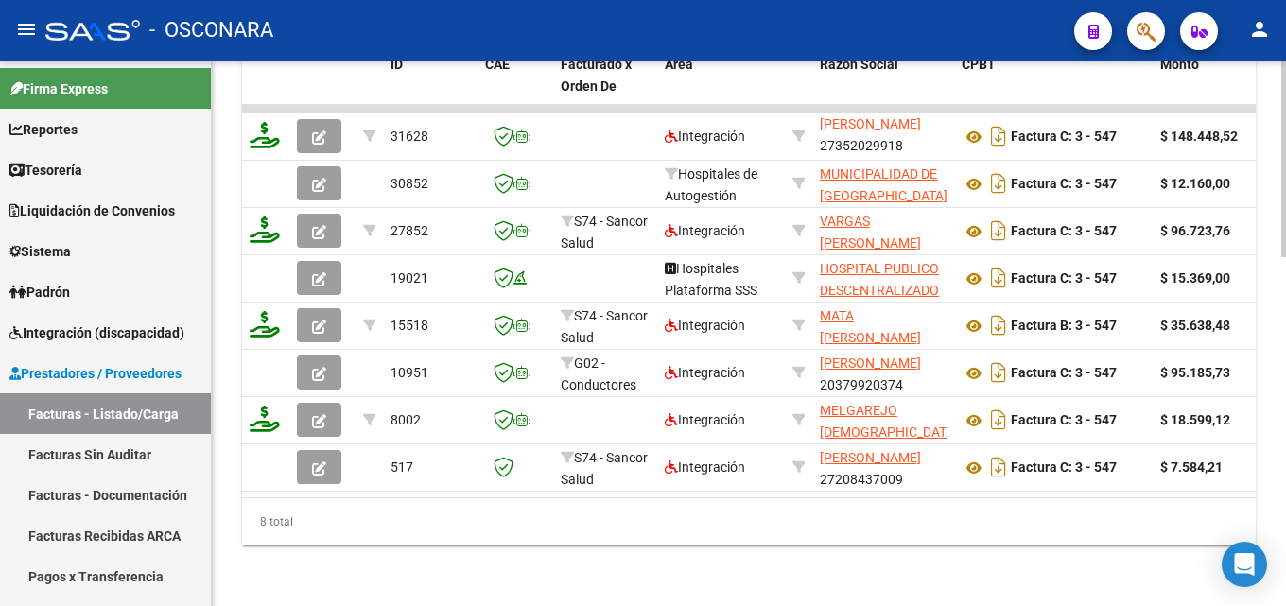
scroll to position [777, 0]
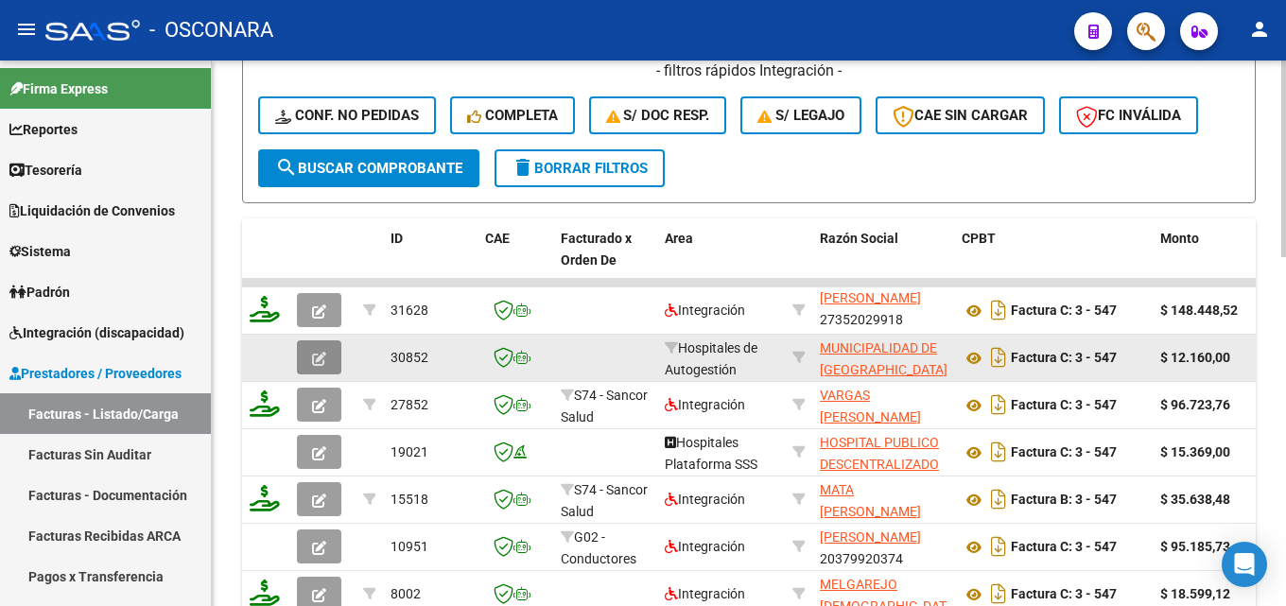
click at [316, 355] on icon "button" at bounding box center [319, 359] width 14 height 14
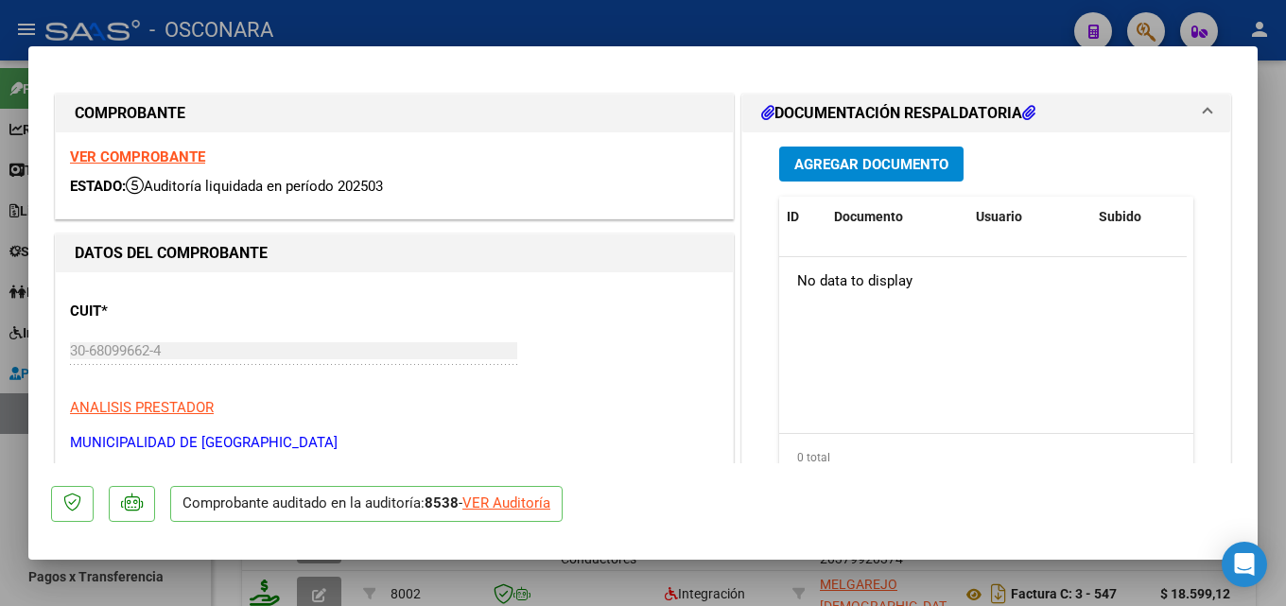
click at [977, 573] on div at bounding box center [643, 303] width 1286 height 606
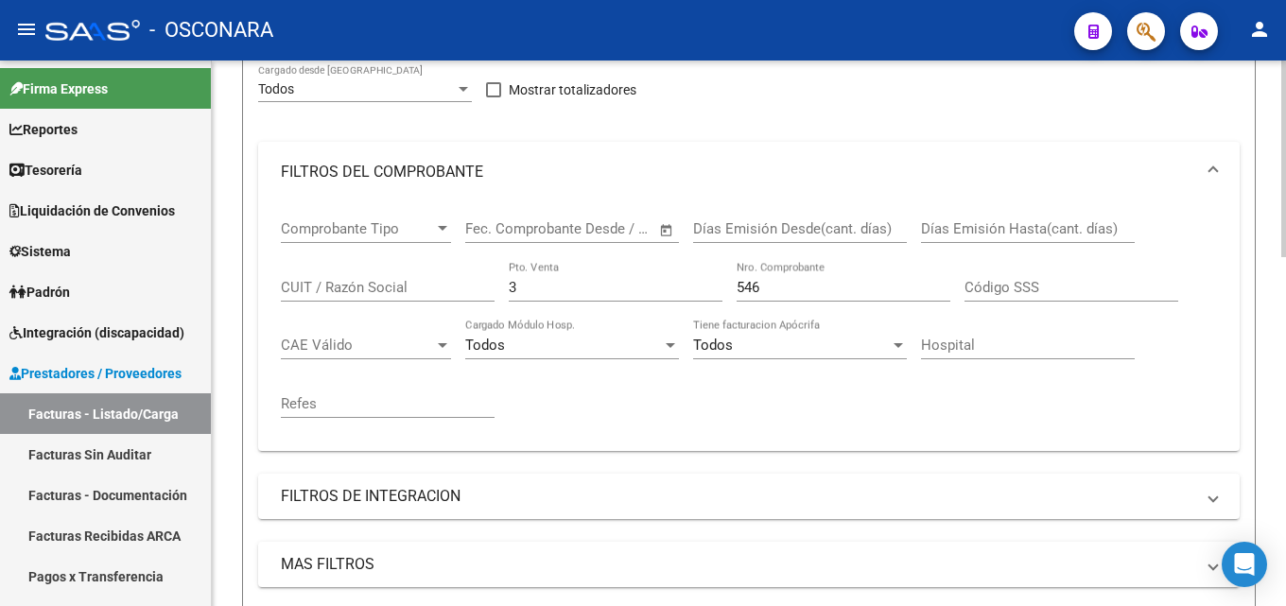
scroll to position [210, 0]
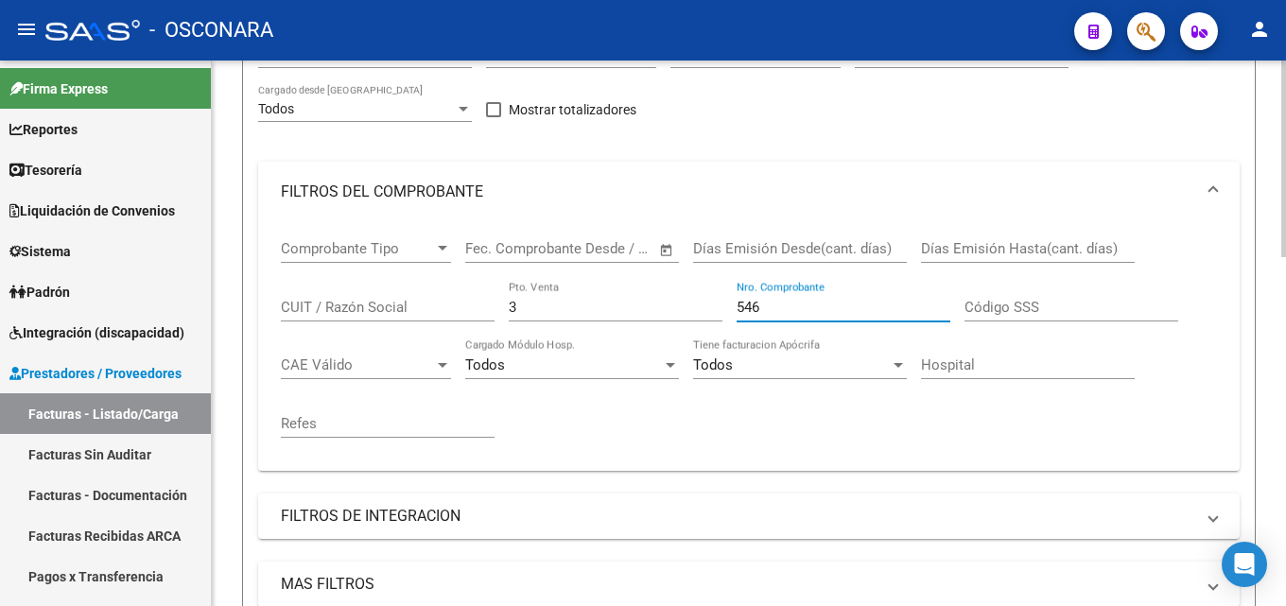
drag, startPoint x: 769, startPoint y: 307, endPoint x: 396, endPoint y: 338, distance: 373.7
click at [413, 338] on div "Comprobante Tipo Comprobante Tipo Start date – End date Fec. Comprobante Desde …" at bounding box center [749, 339] width 936 height 234
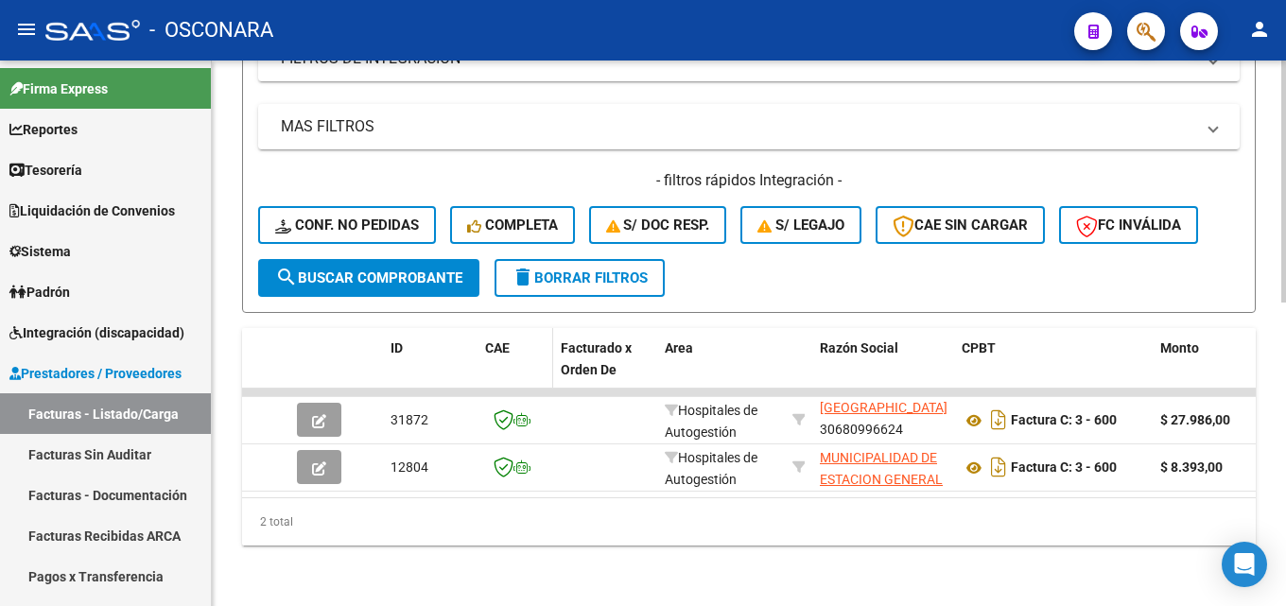
type input "600"
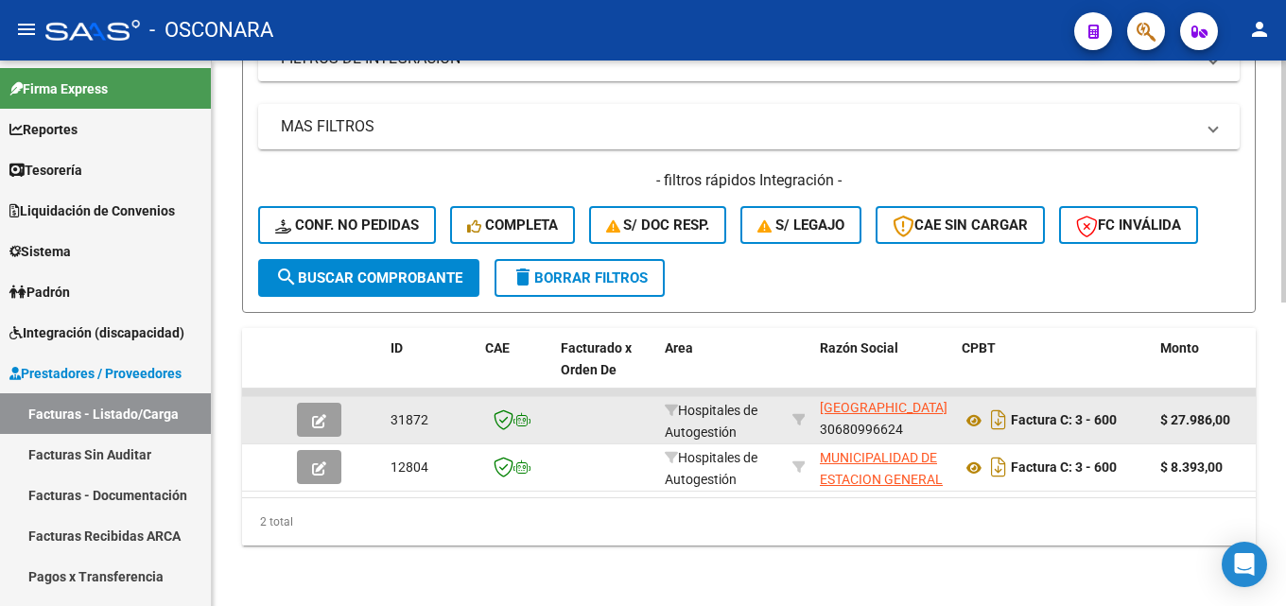
click at [323, 414] on icon "button" at bounding box center [319, 421] width 14 height 14
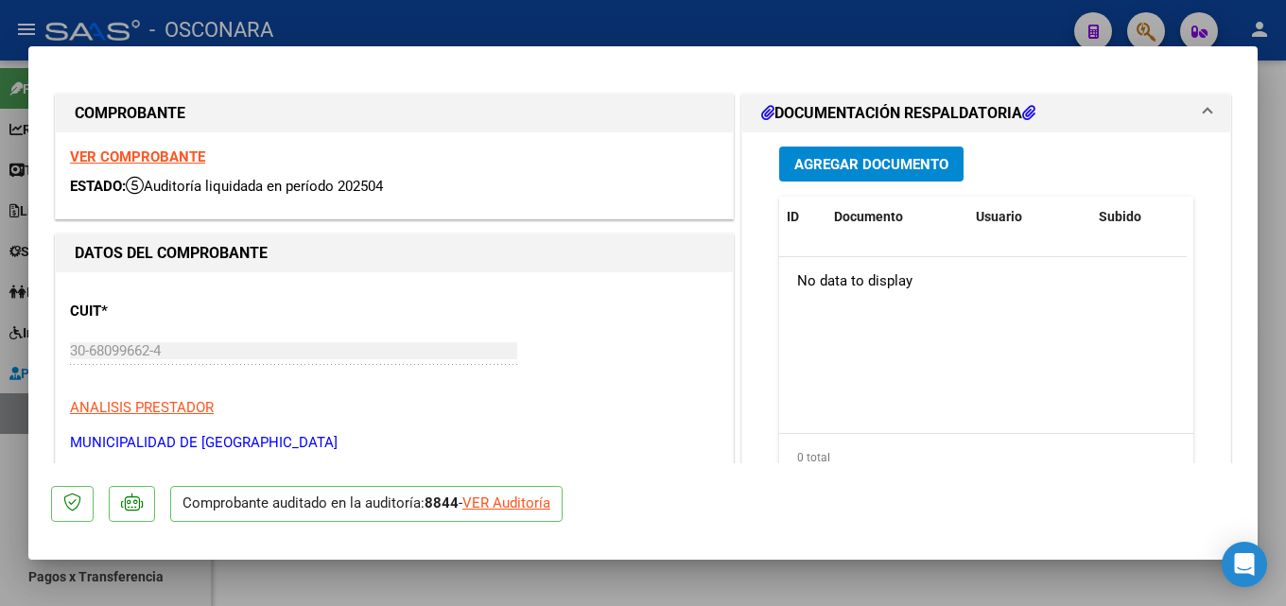
click at [1278, 281] on div at bounding box center [643, 303] width 1286 height 606
type input "$ 0,00"
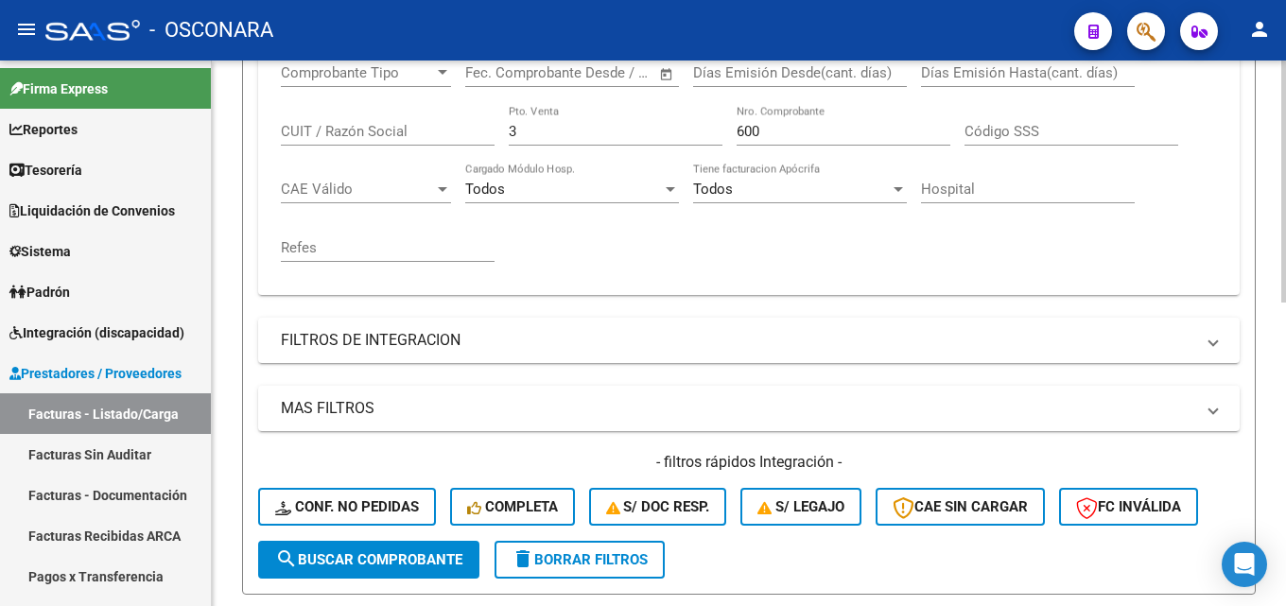
scroll to position [115, 0]
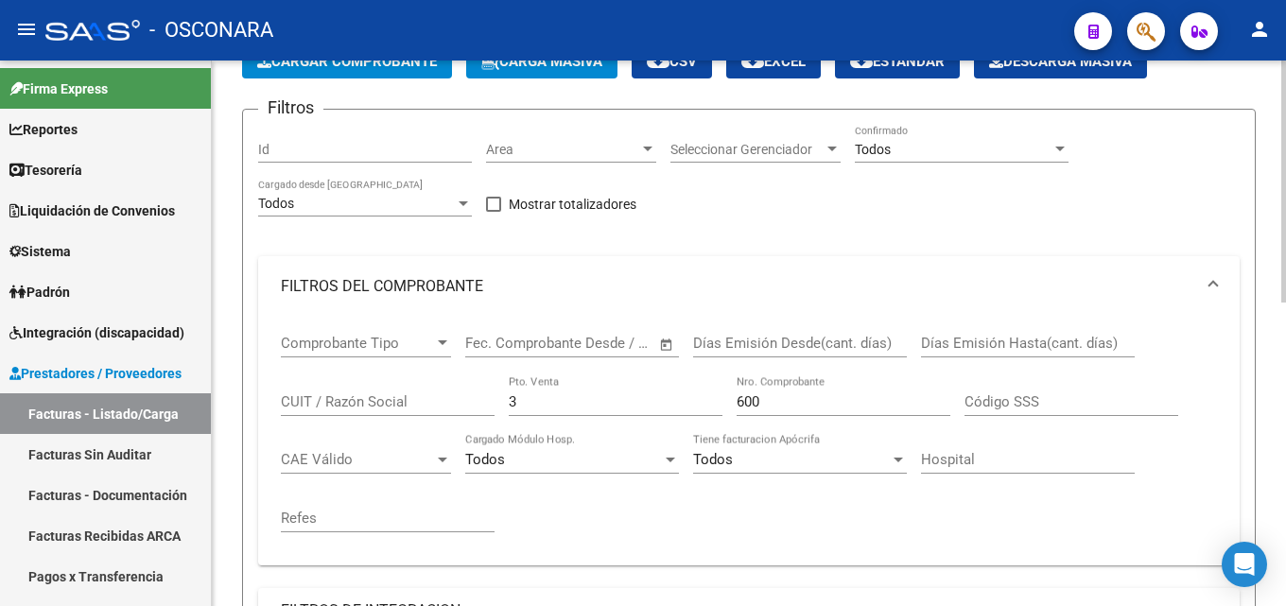
drag, startPoint x: 812, startPoint y: 403, endPoint x: 427, endPoint y: 403, distance: 384.8
click at [439, 403] on div "Comprobante Tipo Comprobante Tipo Start date – End date Fec. Comprobante Desde …" at bounding box center [749, 434] width 936 height 234
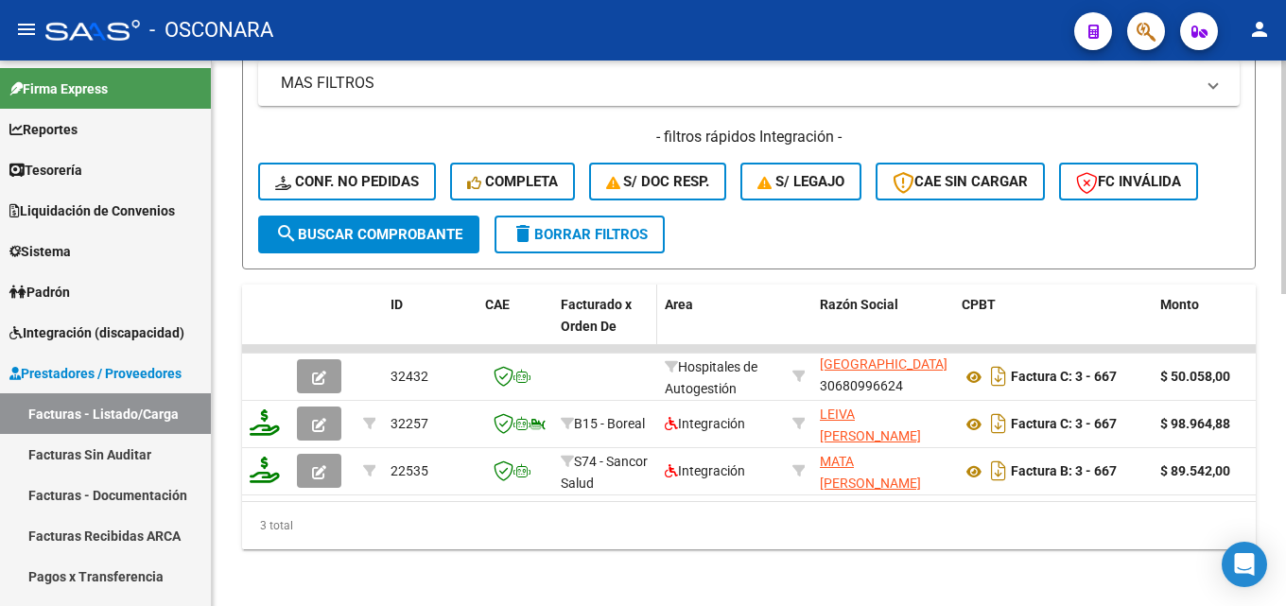
scroll to position [730, 0]
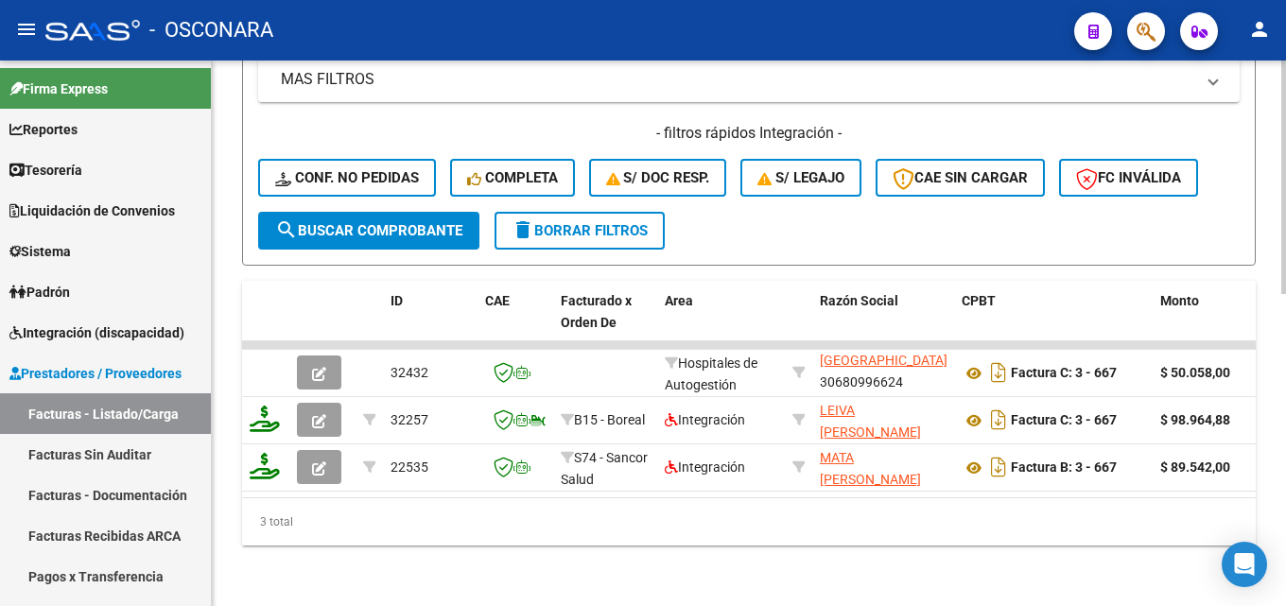
type input "667"
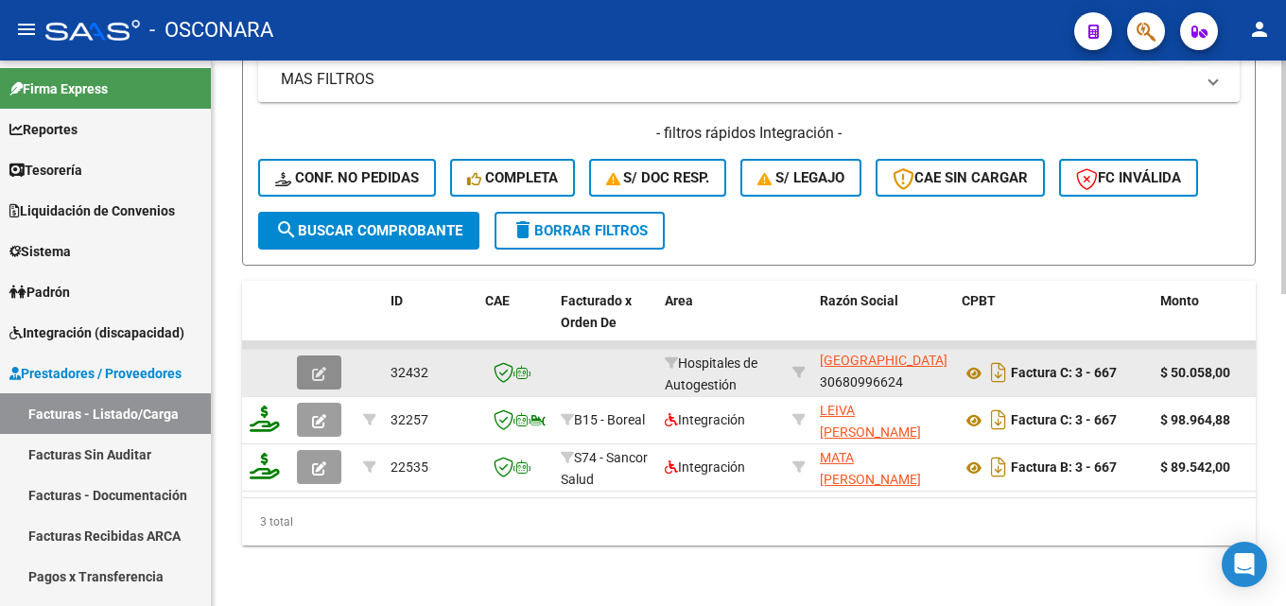
click at [328, 359] on button "button" at bounding box center [319, 372] width 44 height 34
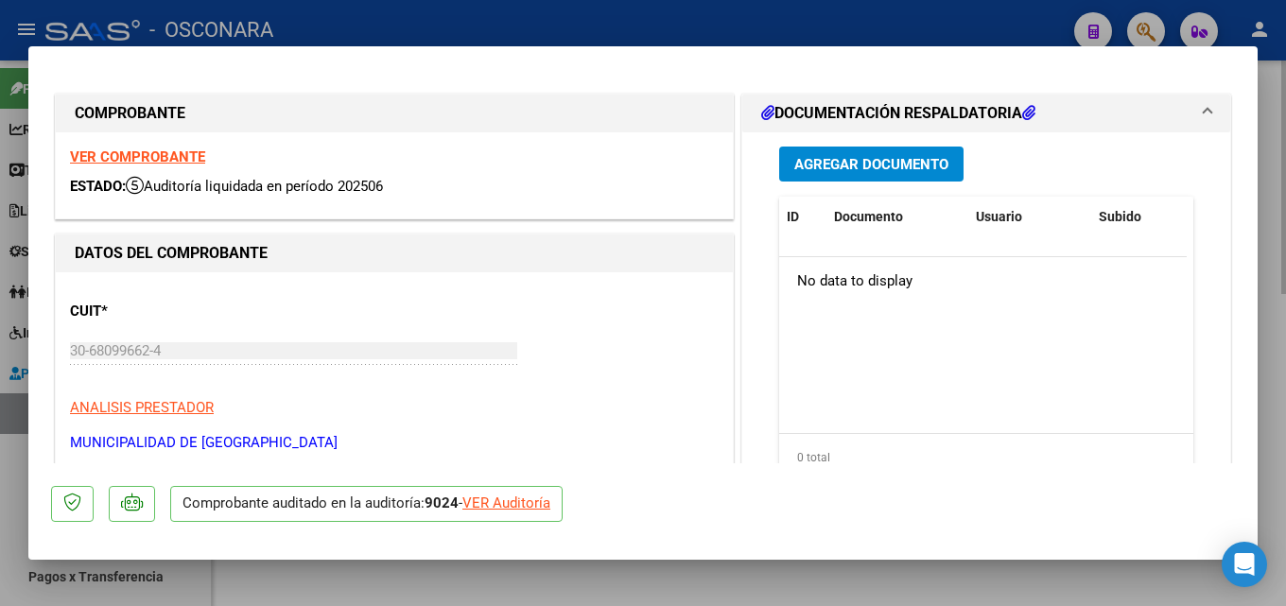
click at [1281, 107] on div at bounding box center [643, 303] width 1286 height 606
type input "$ 0,00"
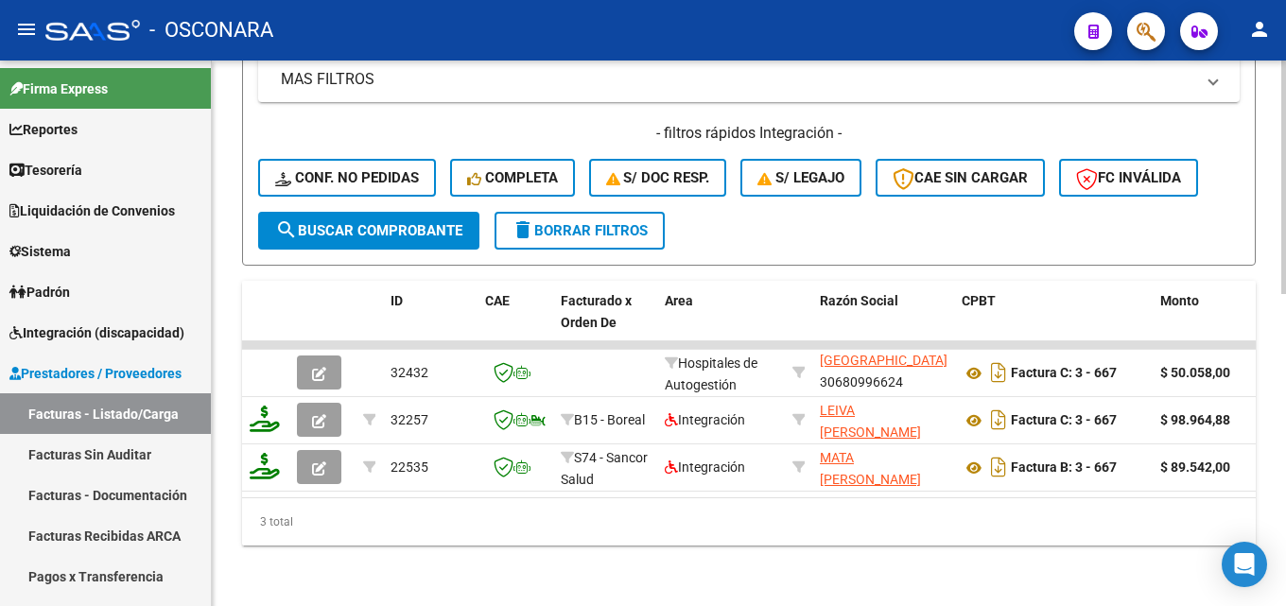
scroll to position [257, 0]
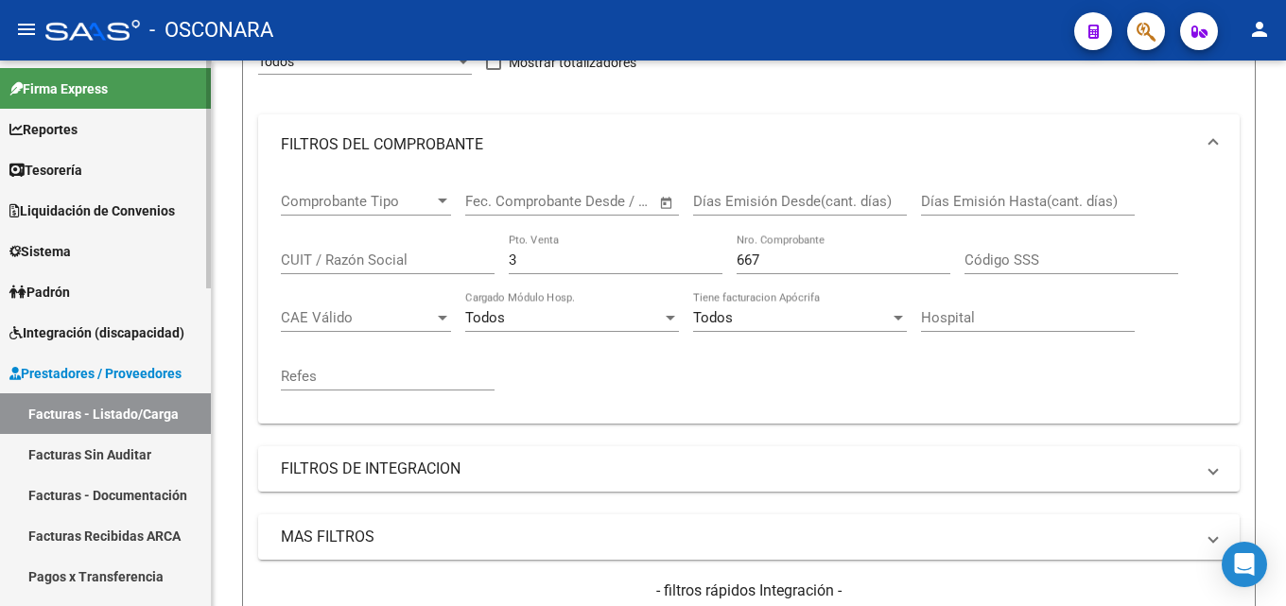
drag, startPoint x: 535, startPoint y: 264, endPoint x: 0, endPoint y: 259, distance: 535.1
click at [90, 263] on mat-sidenav-container "Firma Express Reportes Tablero de Control Ingresos Percibidos Análisis de todos…" at bounding box center [643, 333] width 1286 height 545
type input "20"
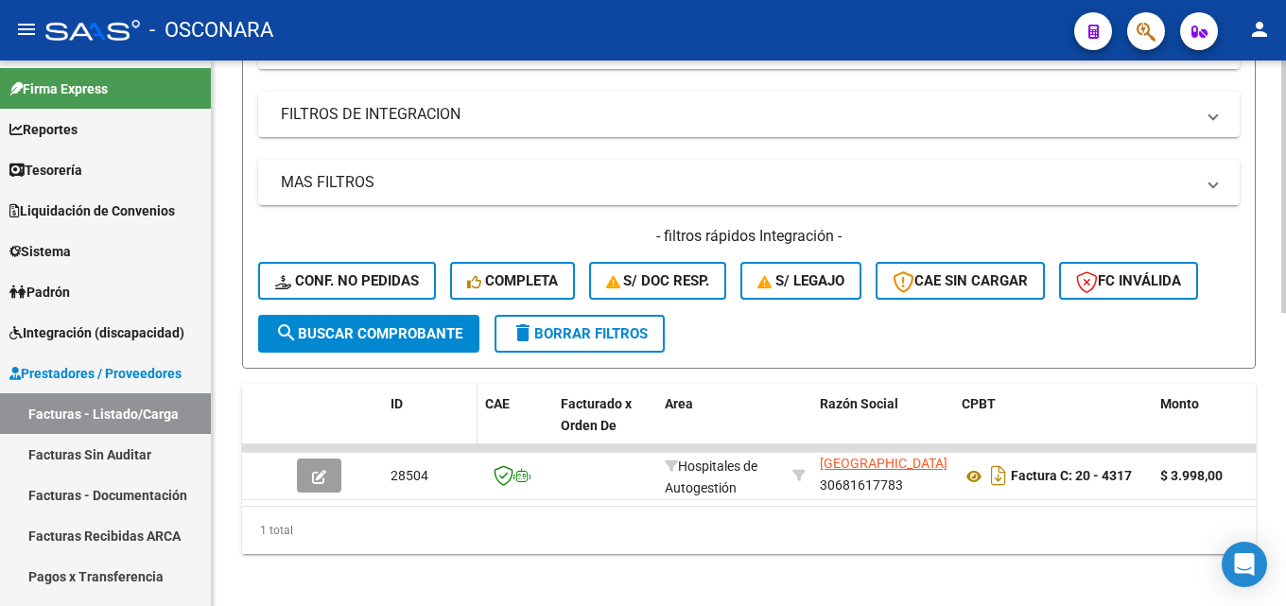
scroll to position [635, 0]
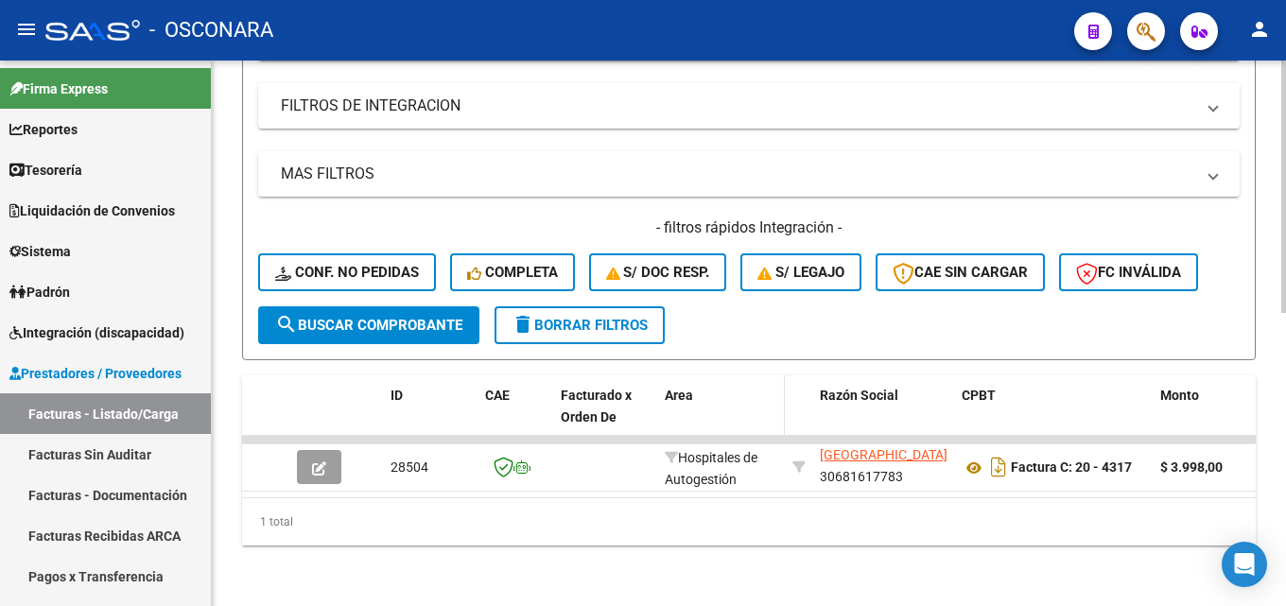
type input "4317"
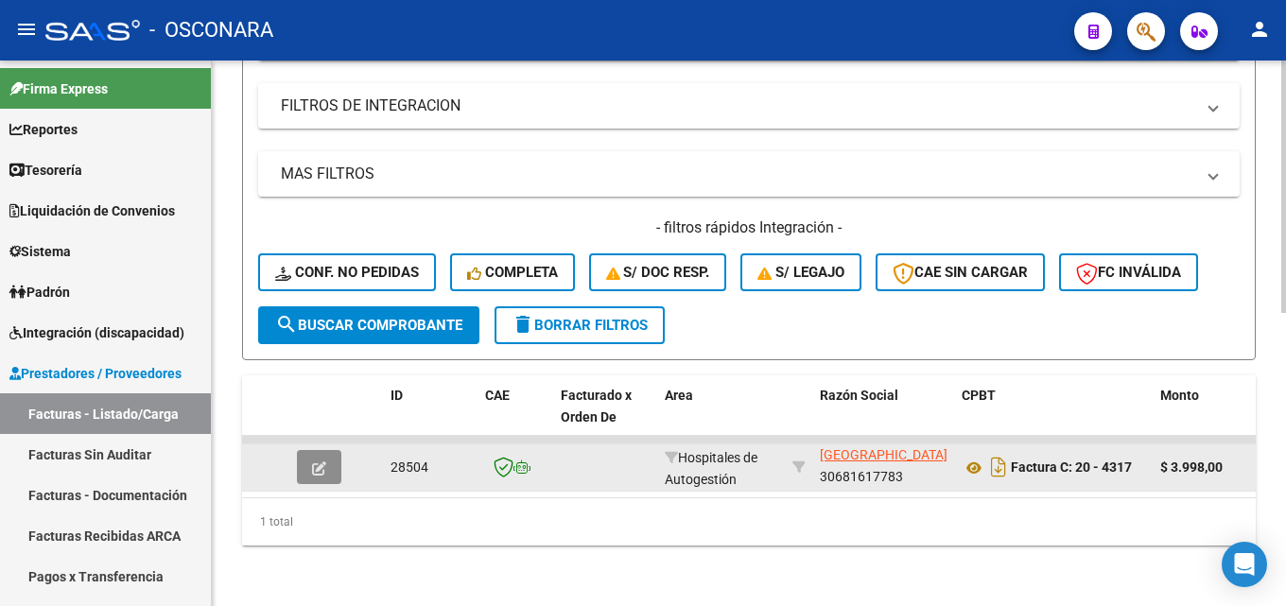
click at [306, 452] on button "button" at bounding box center [319, 467] width 44 height 34
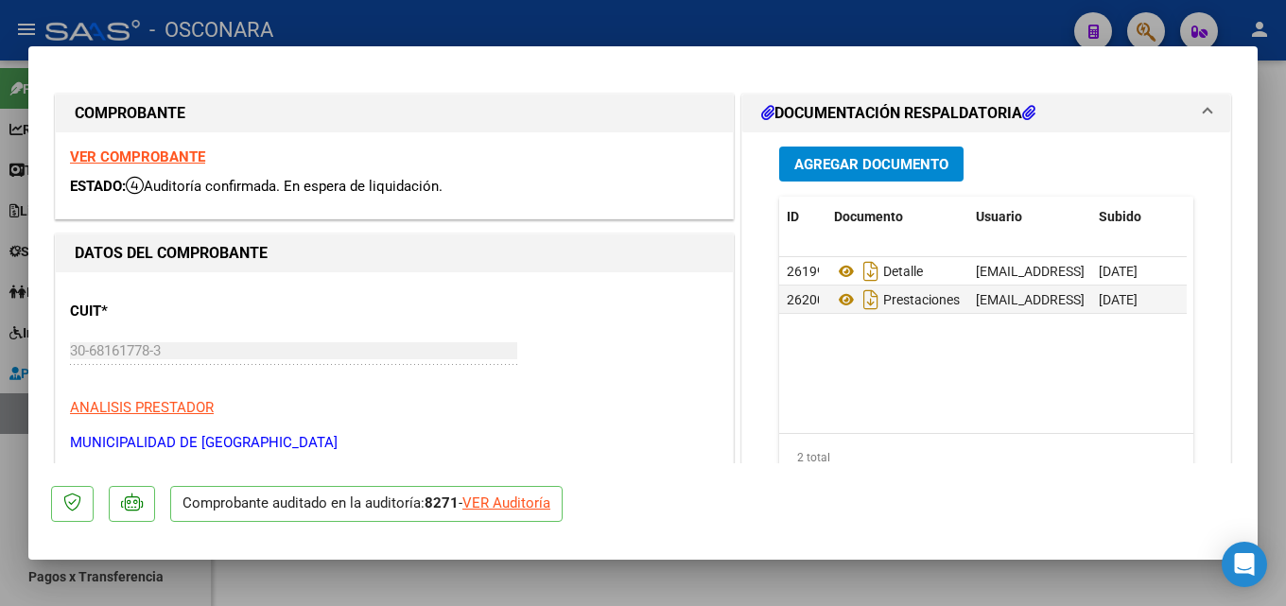
click at [1285, 147] on div at bounding box center [643, 303] width 1286 height 606
type input "$ 0,00"
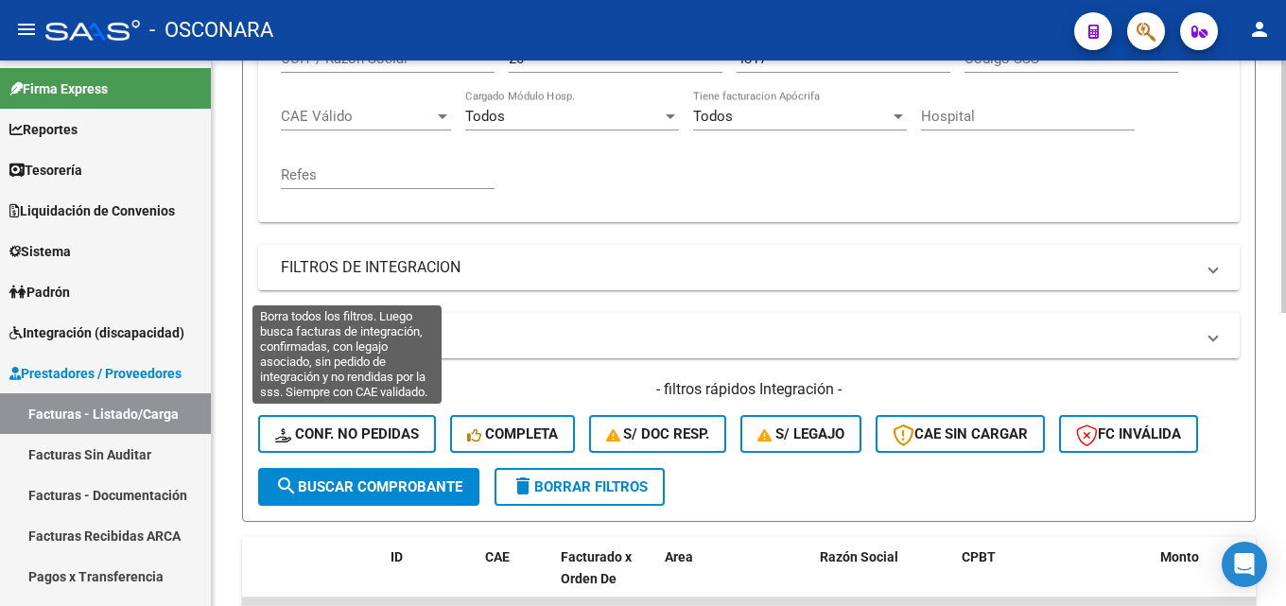
scroll to position [68, 0]
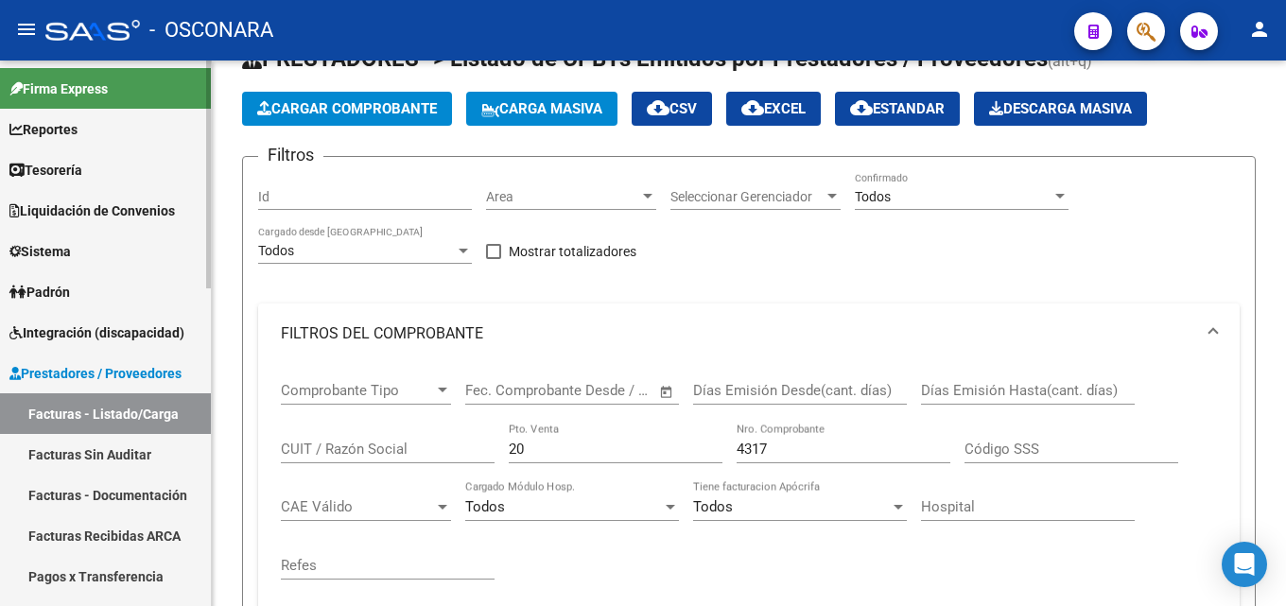
drag, startPoint x: 570, startPoint y: 444, endPoint x: 0, endPoint y: 444, distance: 570.1
click at [32, 448] on mat-sidenav-container "Firma Express Reportes Tablero de Control Ingresos Percibidos Análisis de todos…" at bounding box center [643, 333] width 1286 height 545
type input "10"
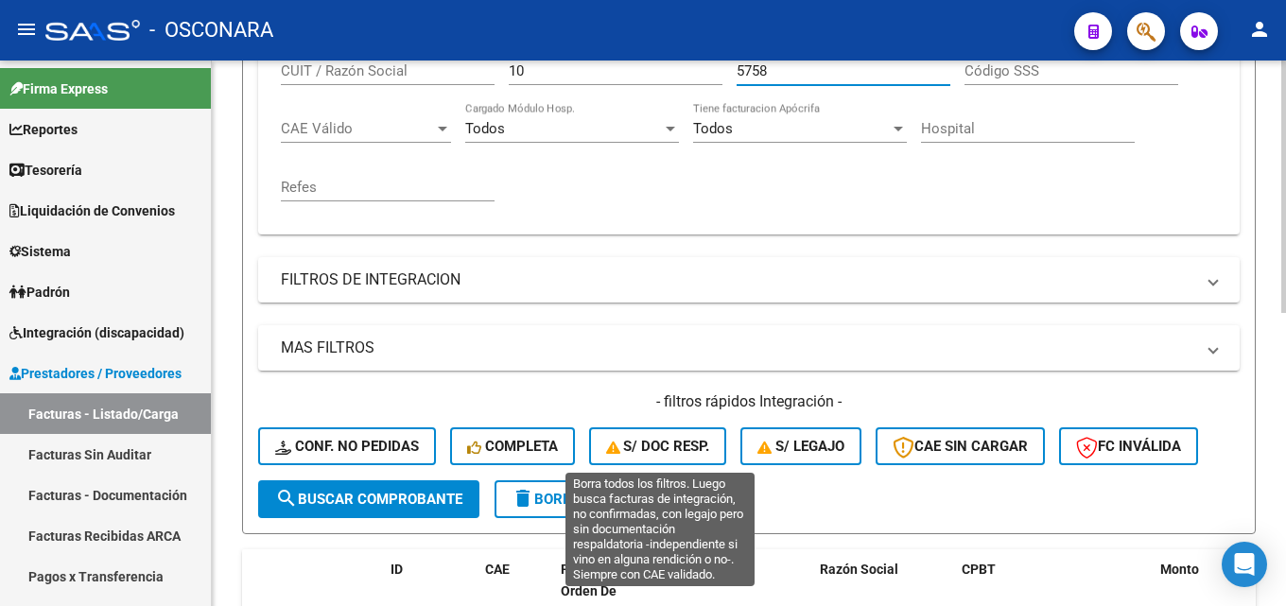
scroll to position [635, 0]
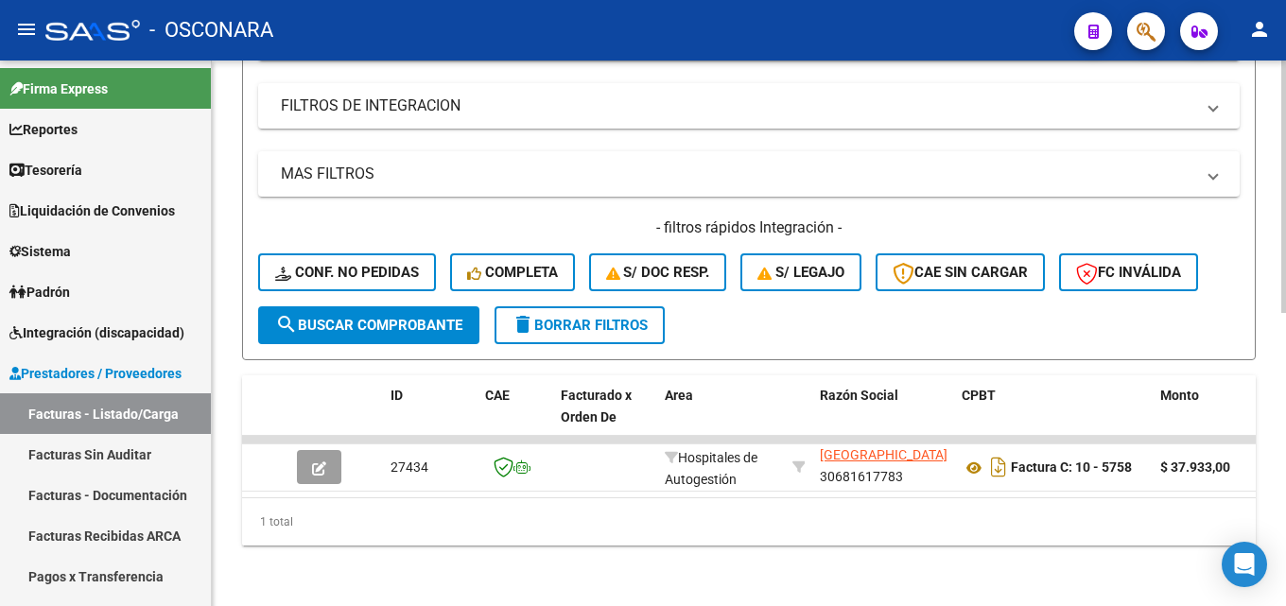
type input "5758"
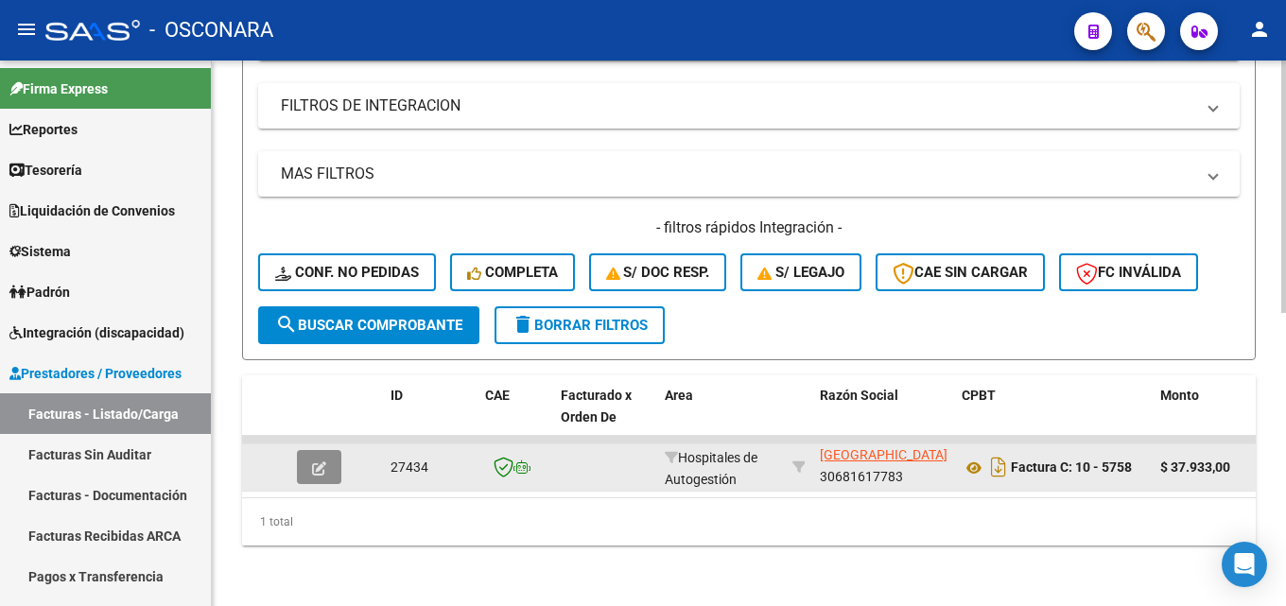
click at [317, 461] on icon "button" at bounding box center [319, 468] width 14 height 14
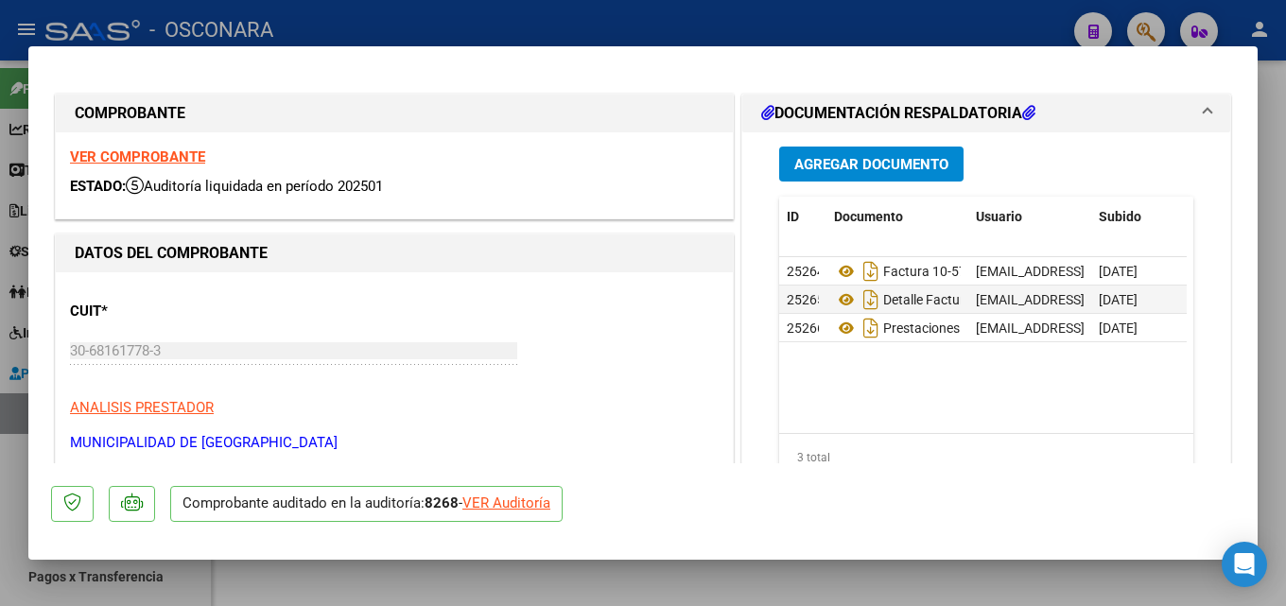
click at [1285, 189] on div at bounding box center [643, 303] width 1286 height 606
type input "$ 0,00"
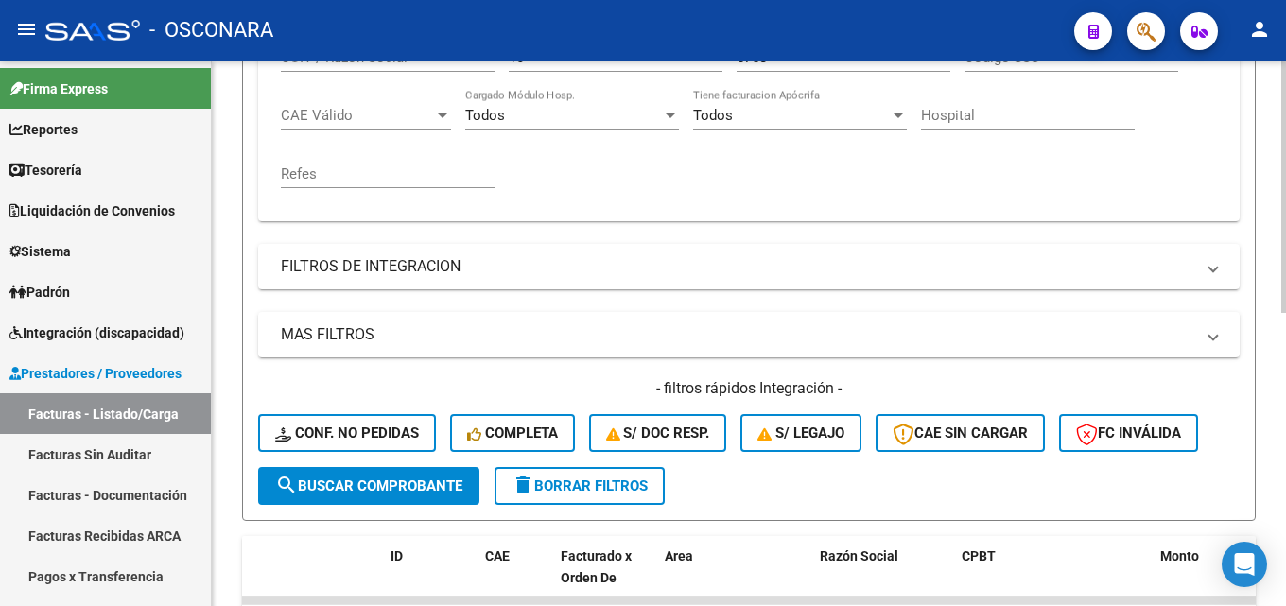
scroll to position [257, 0]
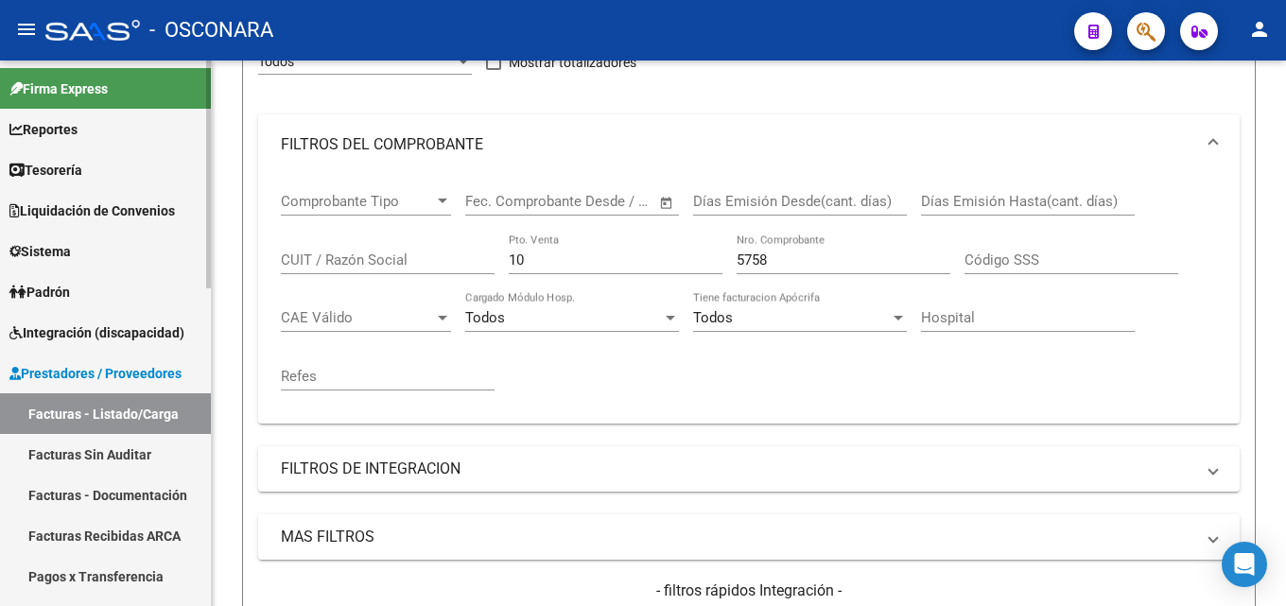
drag, startPoint x: 381, startPoint y: 259, endPoint x: 75, endPoint y: 212, distance: 309.9
click at [141, 235] on mat-sidenav-container "Firma Express Reportes Tablero de Control Ingresos Percibidos Análisis de todos…" at bounding box center [643, 333] width 1286 height 545
type input "30"
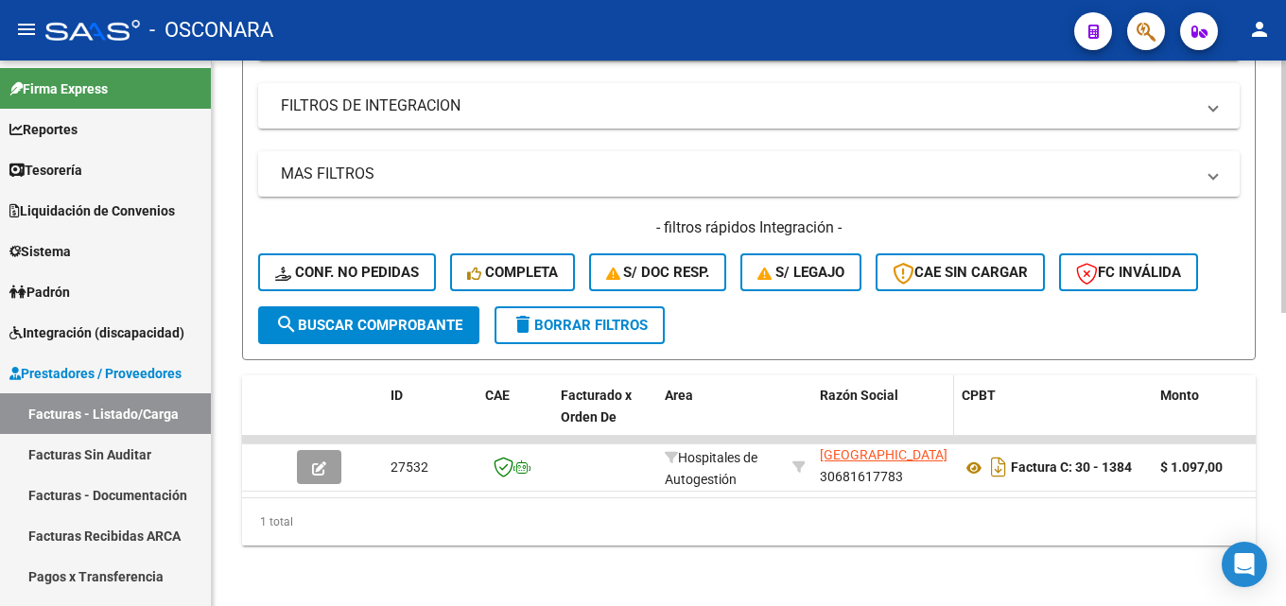
scroll to position [635, 0]
type input "1384"
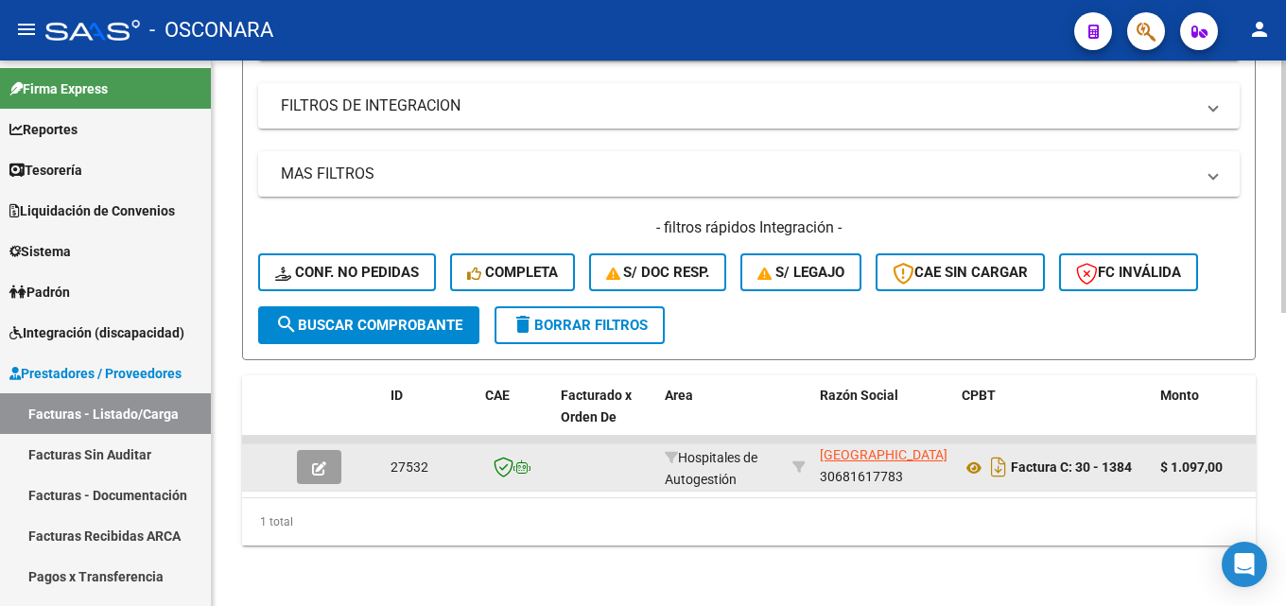
click at [348, 452] on datatable-body-cell at bounding box center [322, 467] width 66 height 46
click at [321, 461] on icon "button" at bounding box center [319, 468] width 14 height 14
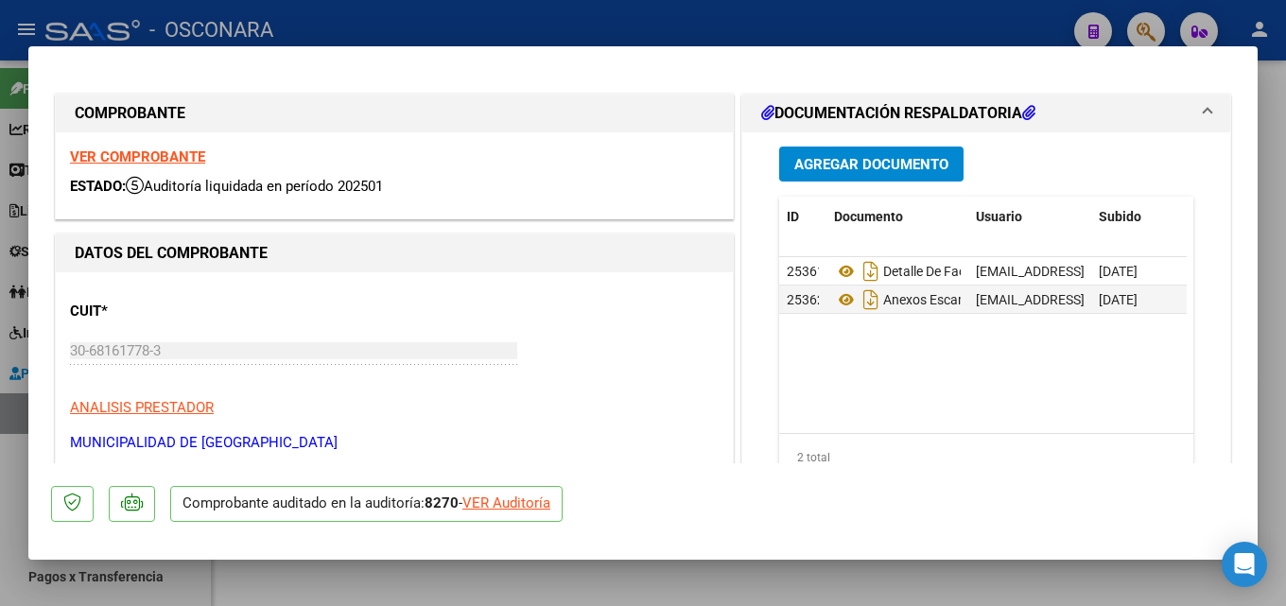
click at [1278, 347] on div at bounding box center [643, 303] width 1286 height 606
type input "$ 0,00"
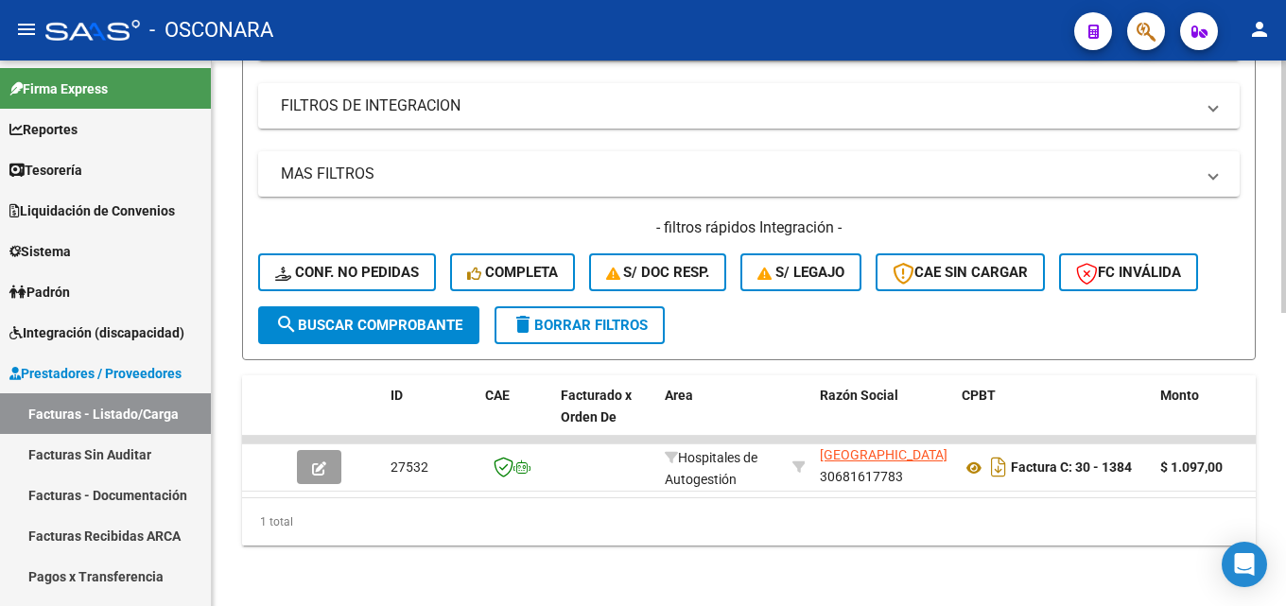
scroll to position [163, 0]
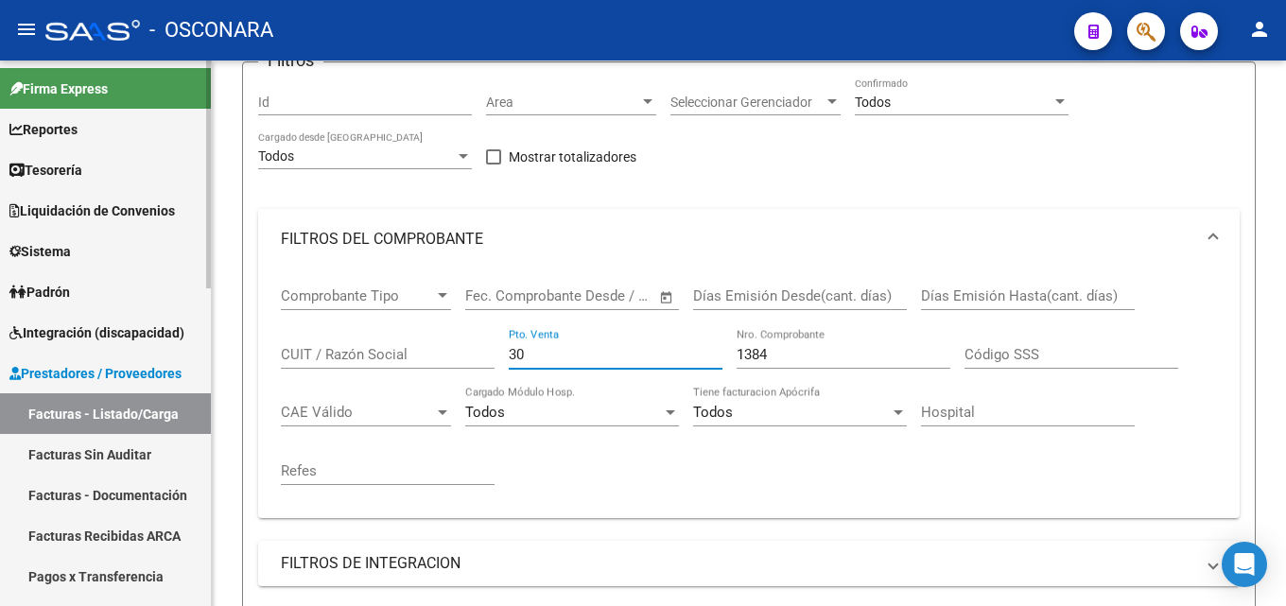
drag, startPoint x: 593, startPoint y: 360, endPoint x: 0, endPoint y: 400, distance: 594.1
click at [0, 400] on mat-sidenav-container "Firma Express Reportes Tablero de Control Ingresos Percibidos Análisis de todos…" at bounding box center [643, 333] width 1286 height 545
type input "20"
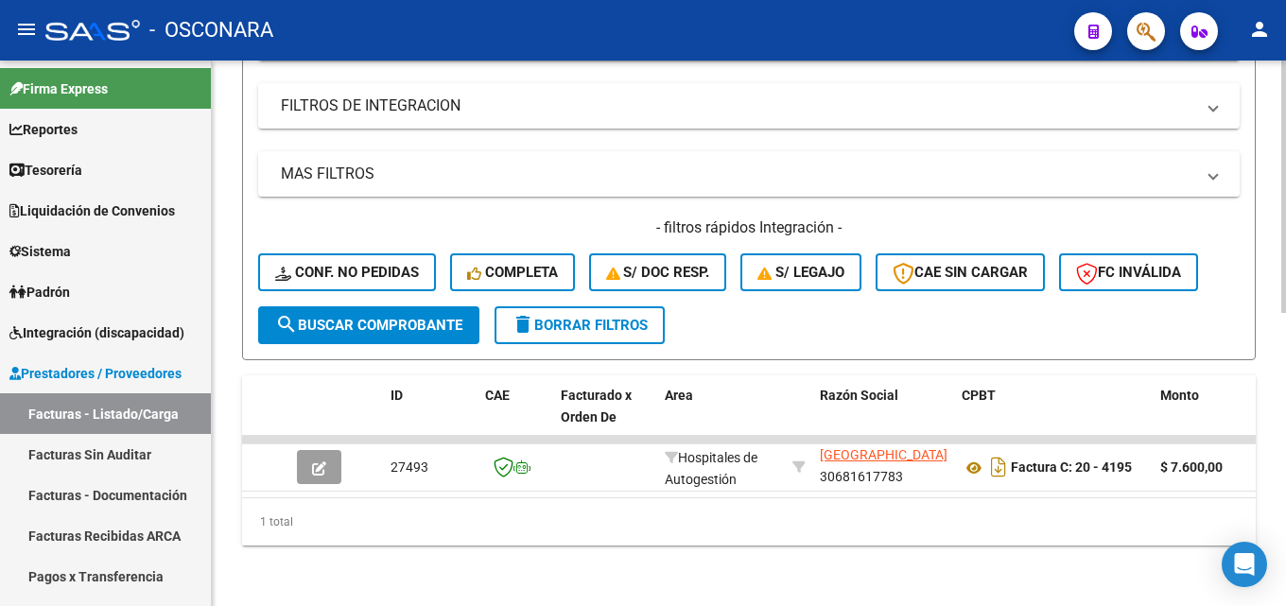
scroll to position [635, 0]
type input "4195"
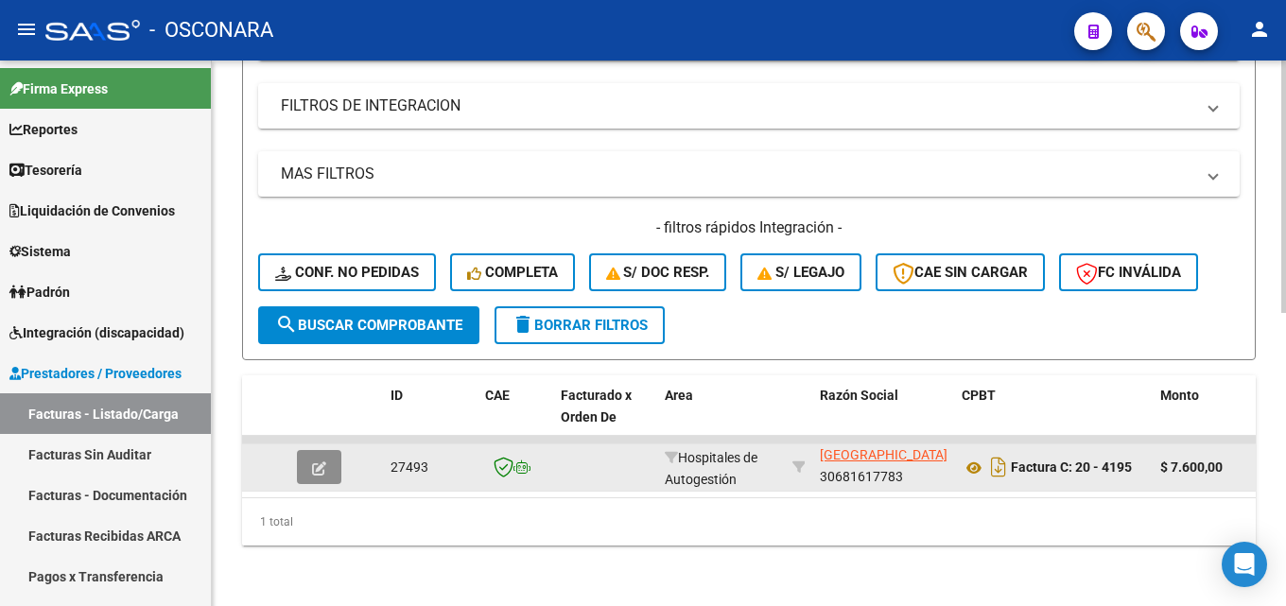
click at [312, 461] on icon "button" at bounding box center [319, 468] width 14 height 14
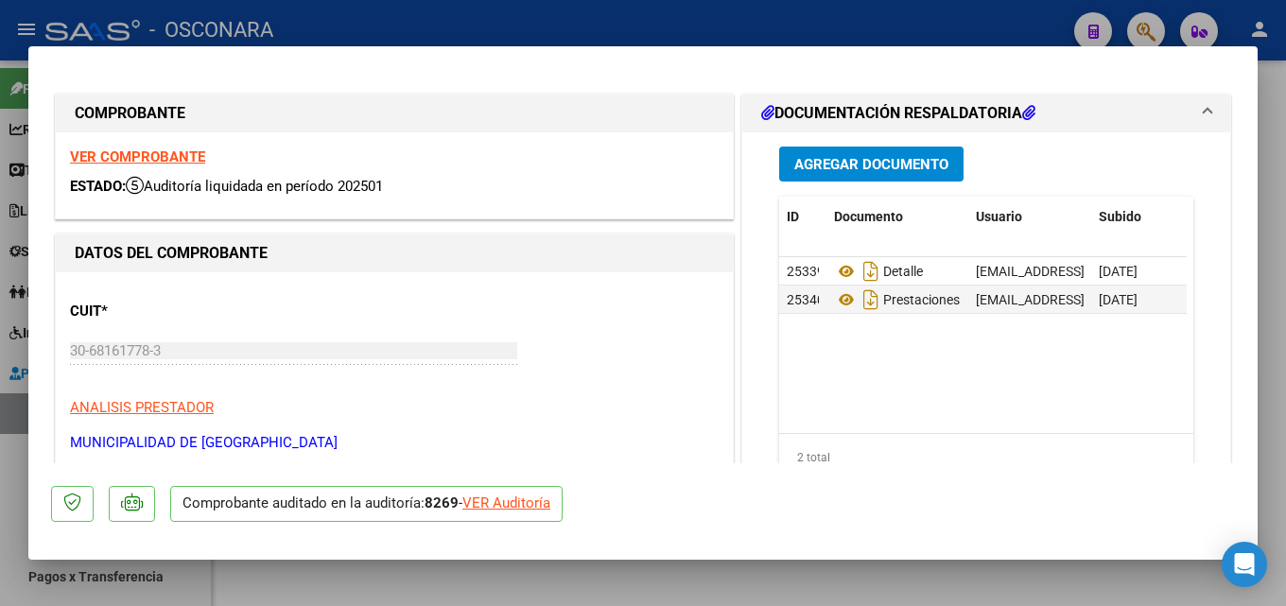
click at [1285, 147] on div at bounding box center [643, 303] width 1286 height 606
type input "$ 0,00"
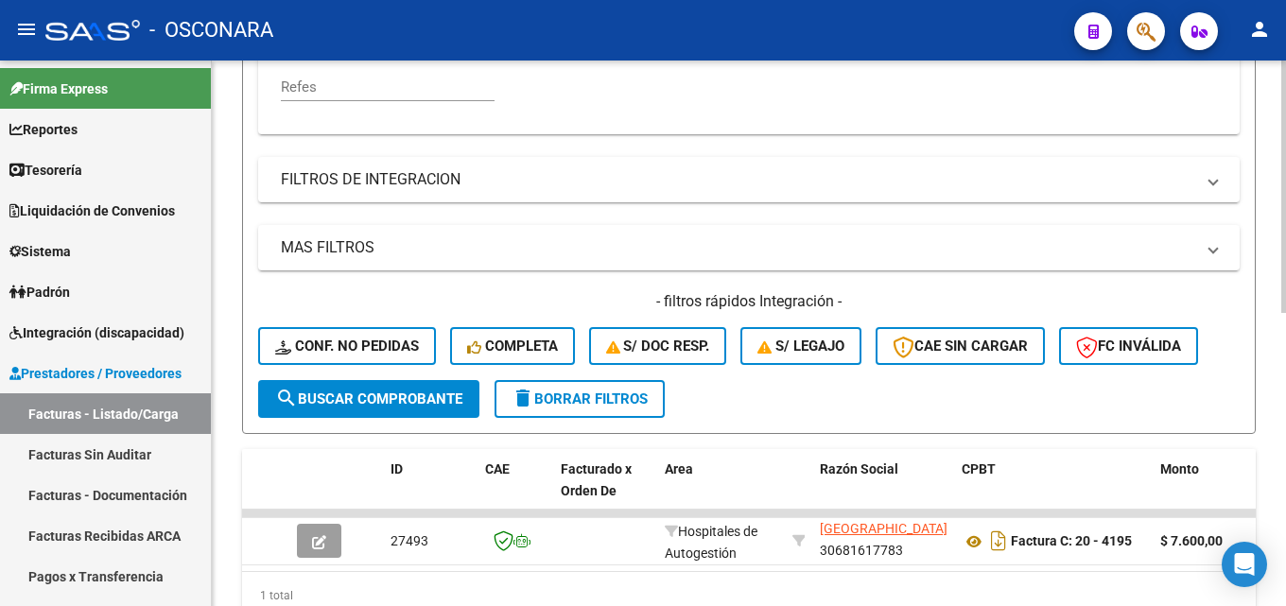
scroll to position [163, 0]
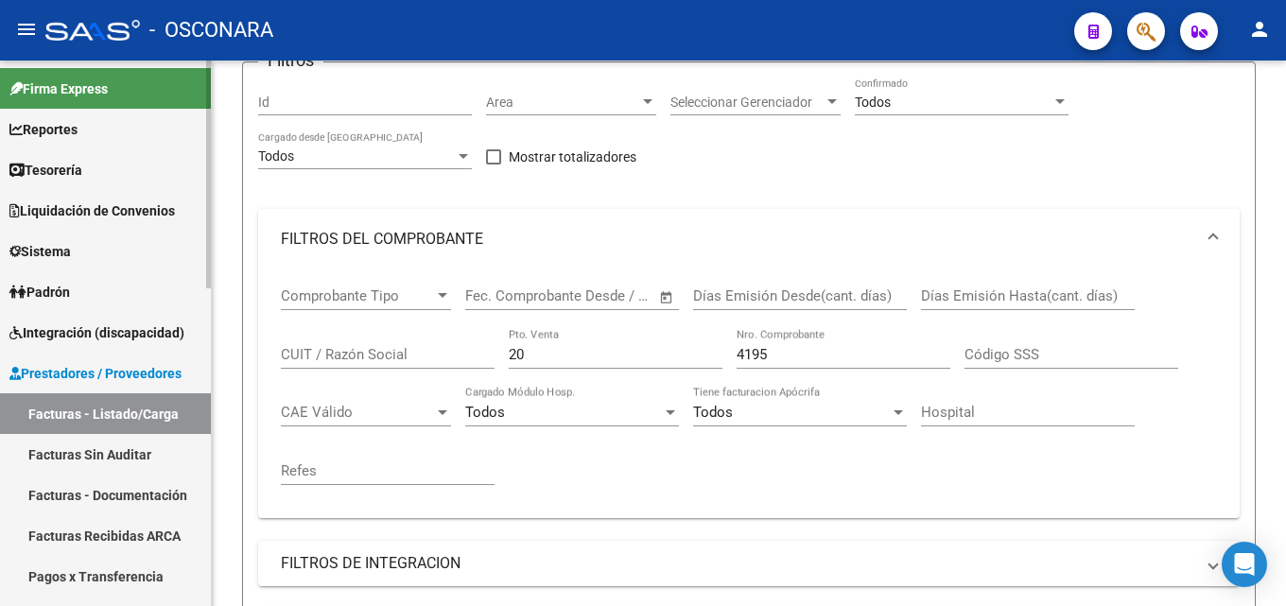
drag, startPoint x: 568, startPoint y: 357, endPoint x: 0, endPoint y: 390, distance: 569.1
click at [46, 407] on mat-sidenav-container "Firma Express Reportes Tablero de Control Ingresos Percibidos Análisis de todos…" at bounding box center [643, 333] width 1286 height 545
type input "6"
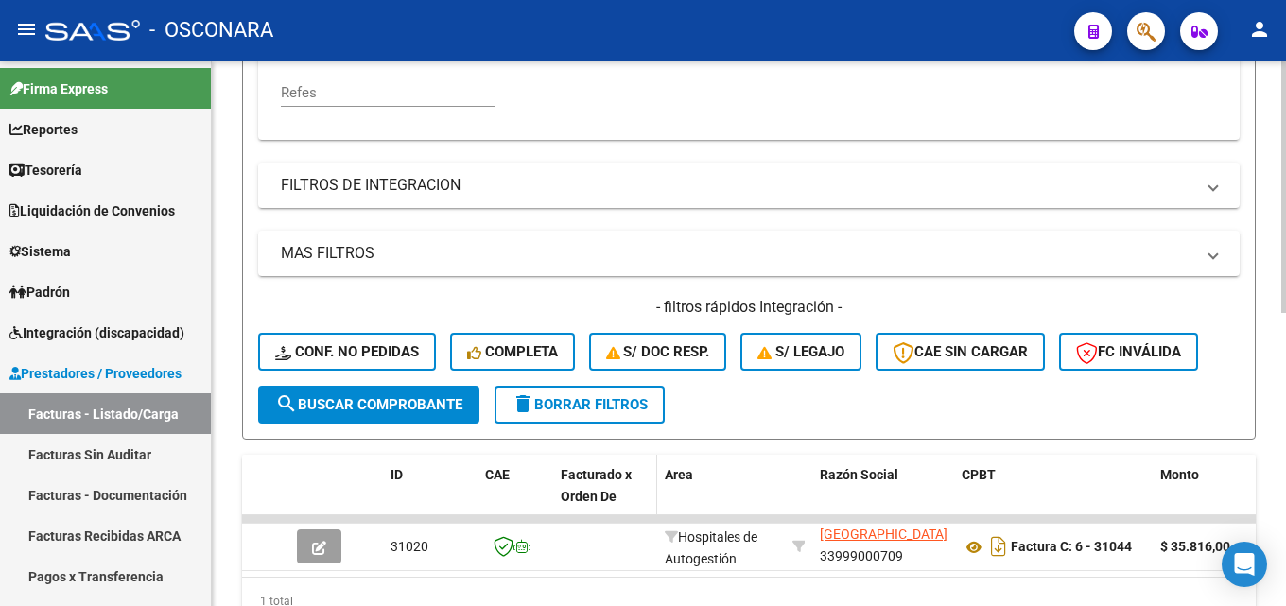
scroll to position [635, 0]
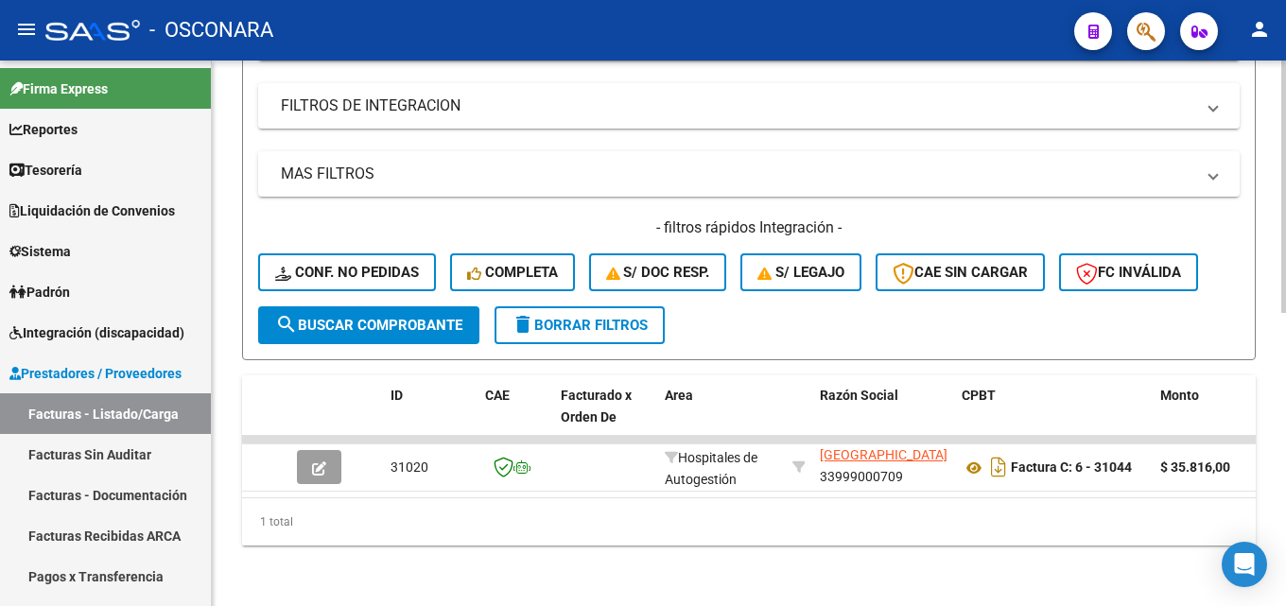
type input "31044"
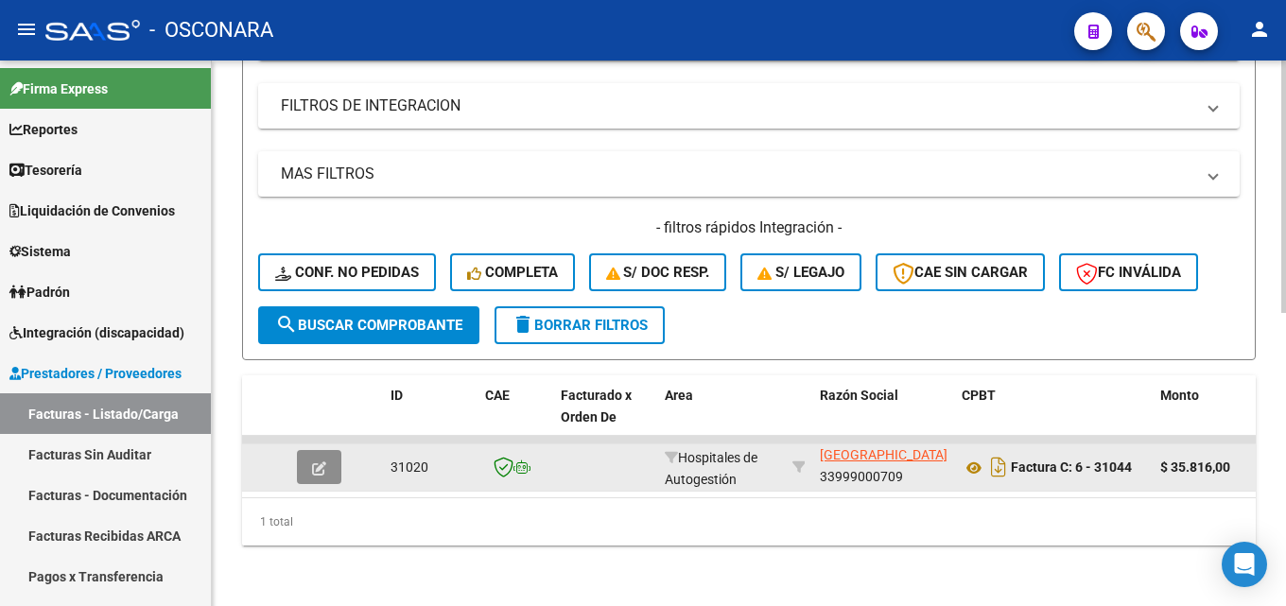
click at [324, 450] on button "button" at bounding box center [319, 467] width 44 height 34
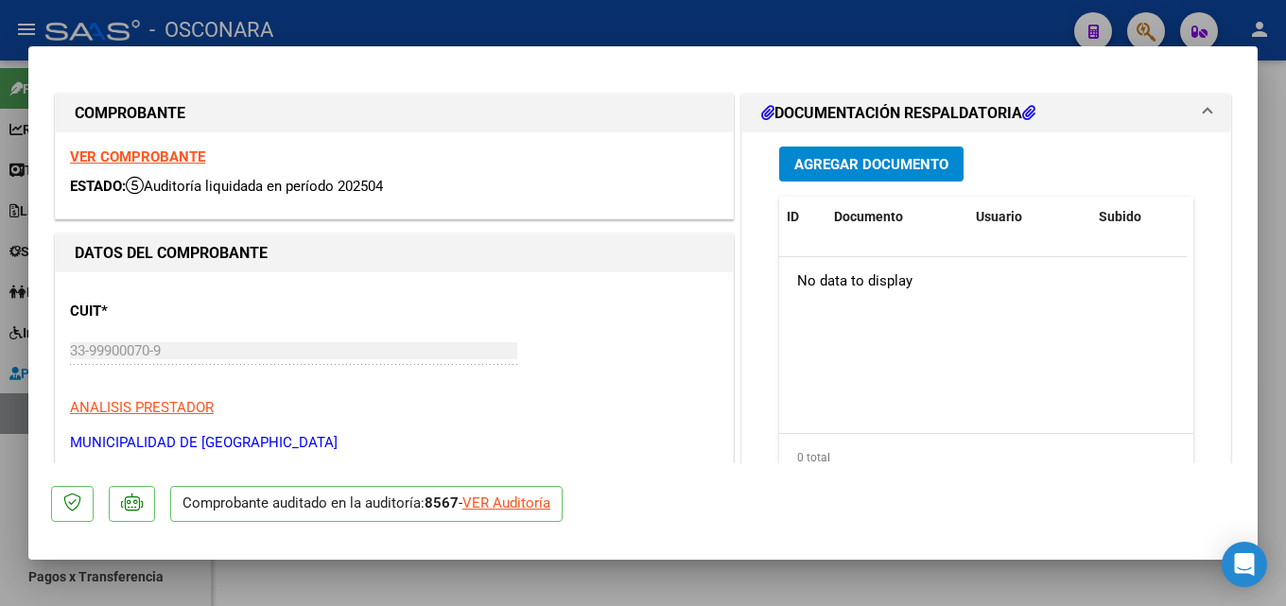
click at [1284, 243] on div at bounding box center [643, 303] width 1286 height 606
type input "$ 0,00"
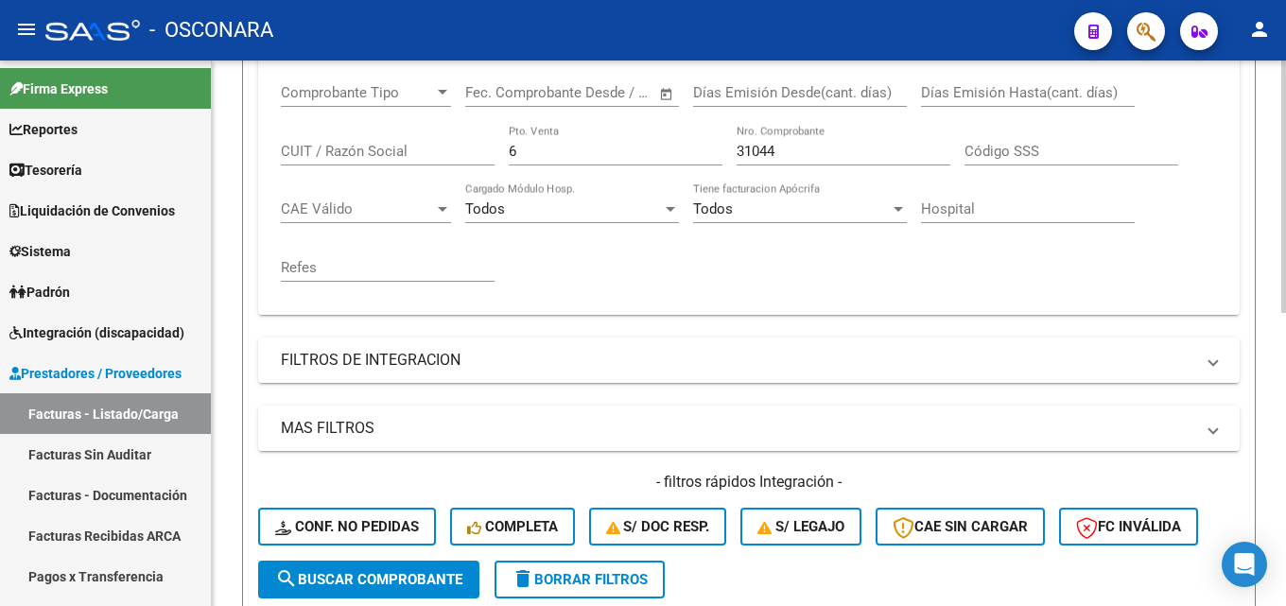
scroll to position [352, 0]
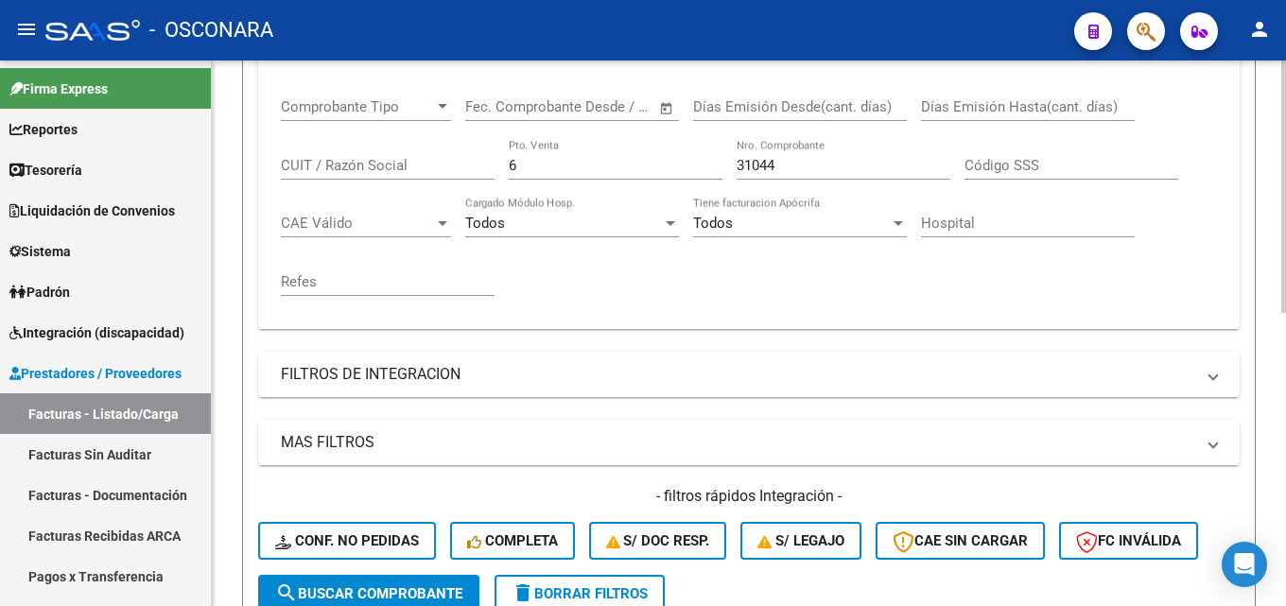
drag, startPoint x: 820, startPoint y: 165, endPoint x: 255, endPoint y: 197, distance: 565.3
click at [255, 197] on form "Filtros Id Area Area Seleccionar Gerenciador Seleccionar Gerenciador Todos Conf…" at bounding box center [748, 250] width 1013 height 756
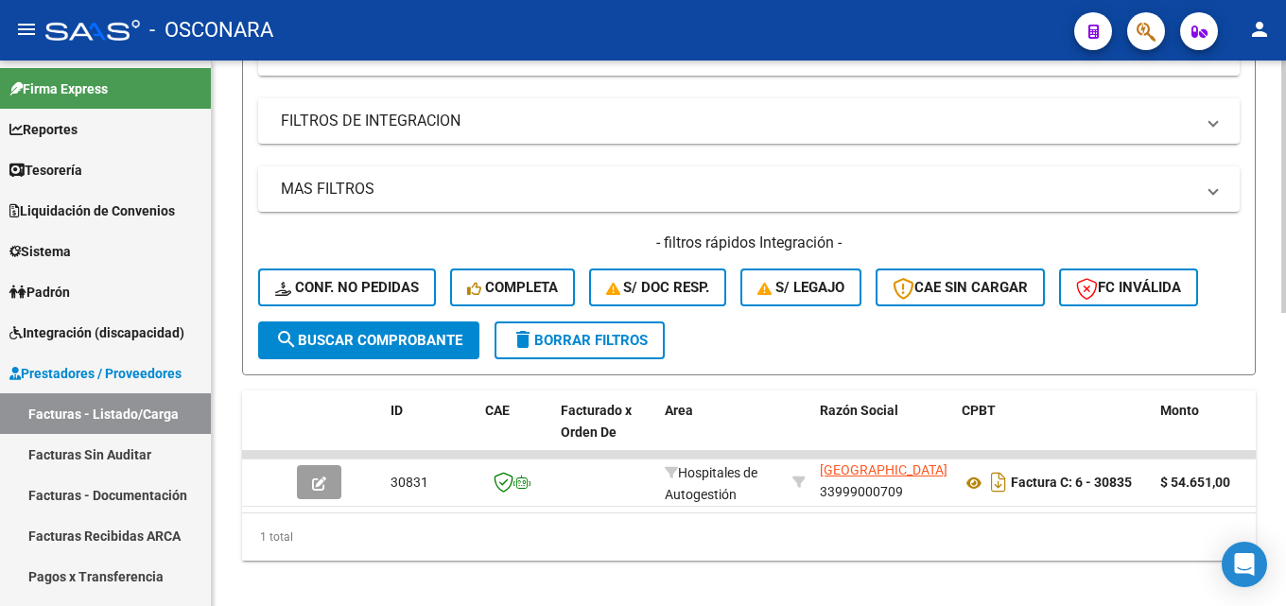
scroll to position [635, 0]
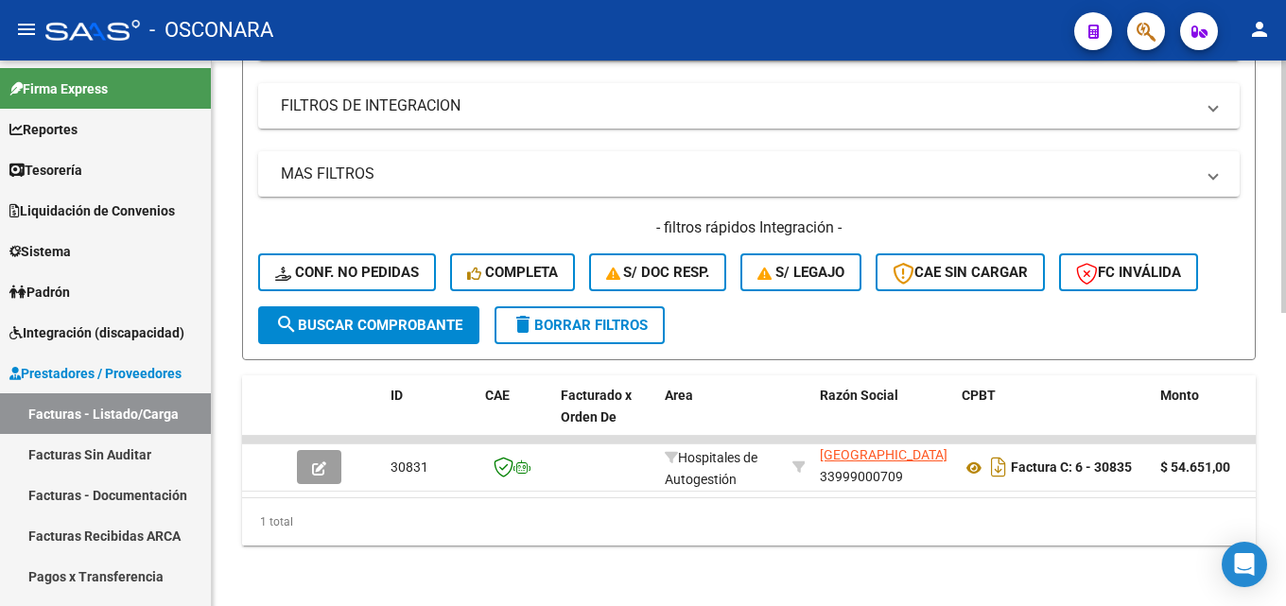
type input "30835"
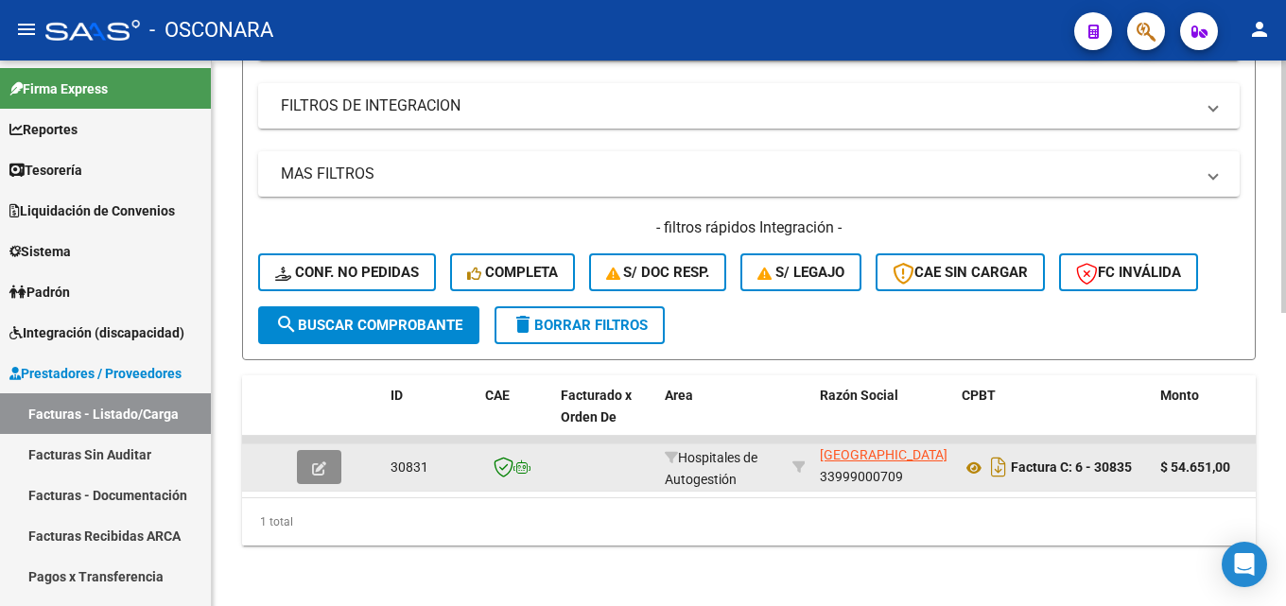
click at [330, 453] on button "button" at bounding box center [319, 467] width 44 height 34
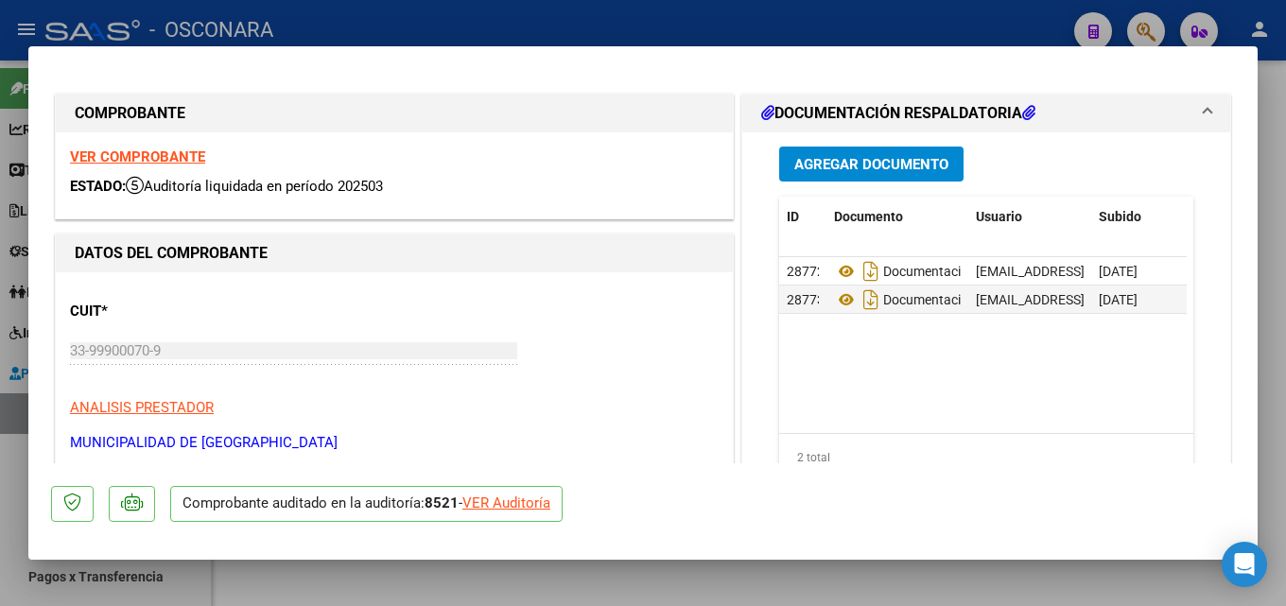
click at [1285, 266] on div at bounding box center [643, 303] width 1286 height 606
type input "$ 0,00"
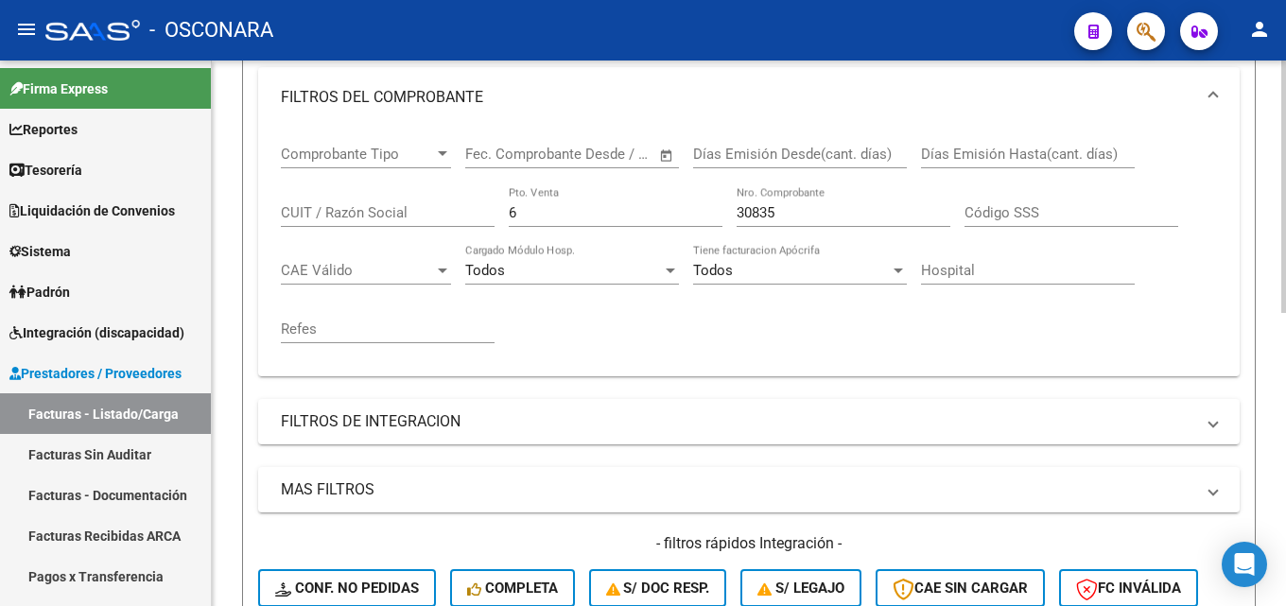
scroll to position [257, 0]
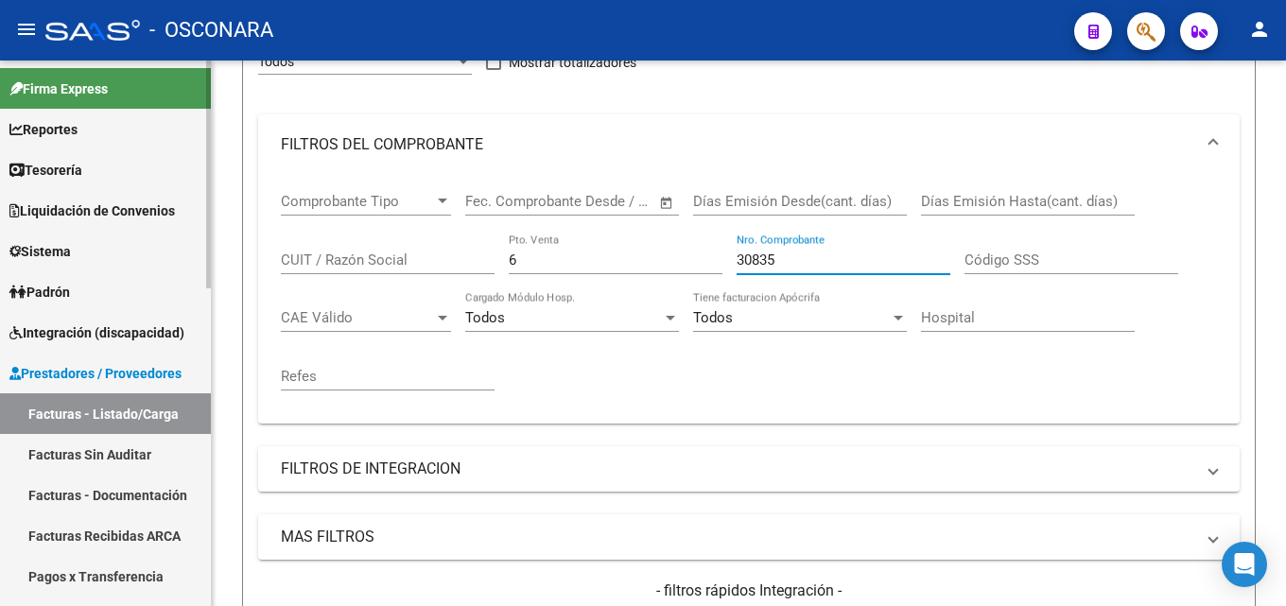
drag, startPoint x: 809, startPoint y: 257, endPoint x: 34, endPoint y: 284, distance: 775.7
click at [214, 286] on div "Video tutorial PRESTADORES -> Listado de CPBTs Emitidos por Prestadores / Prove…" at bounding box center [749, 386] width 1074 height 1166
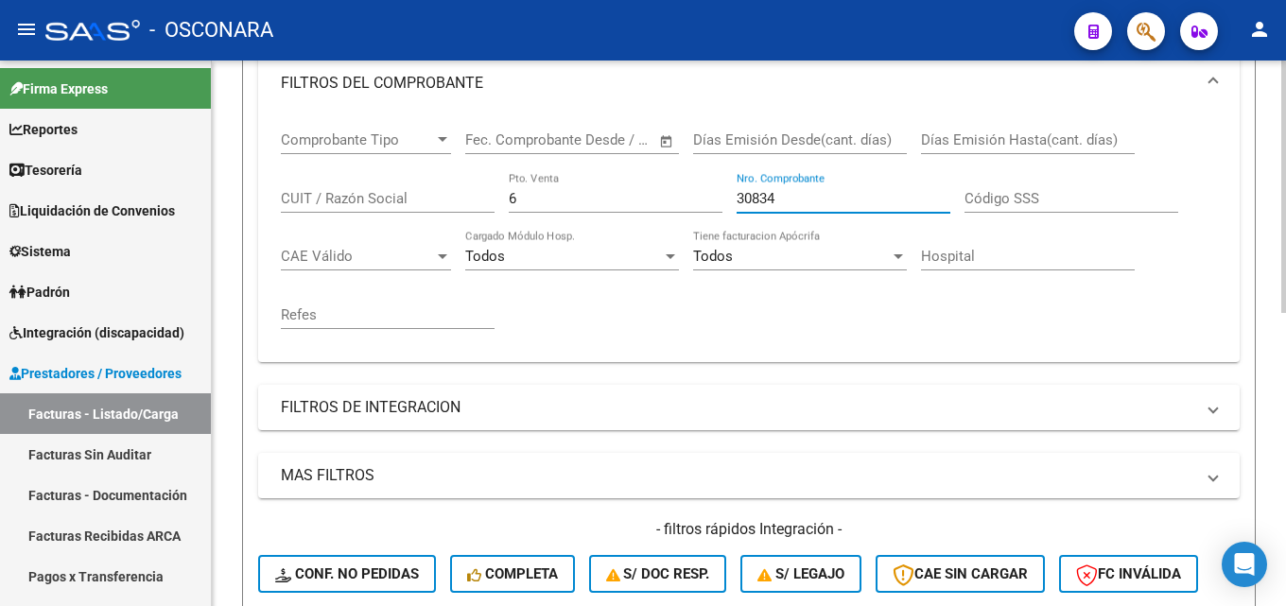
scroll to position [635, 0]
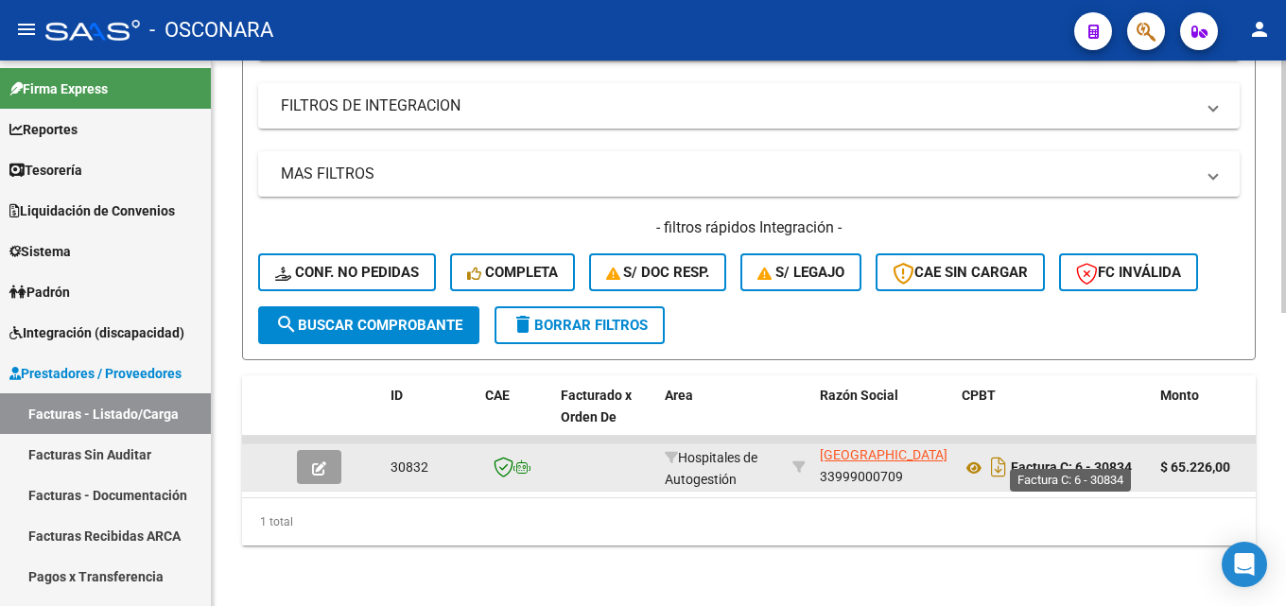
type input "30834"
click at [311, 450] on button "button" at bounding box center [319, 467] width 44 height 34
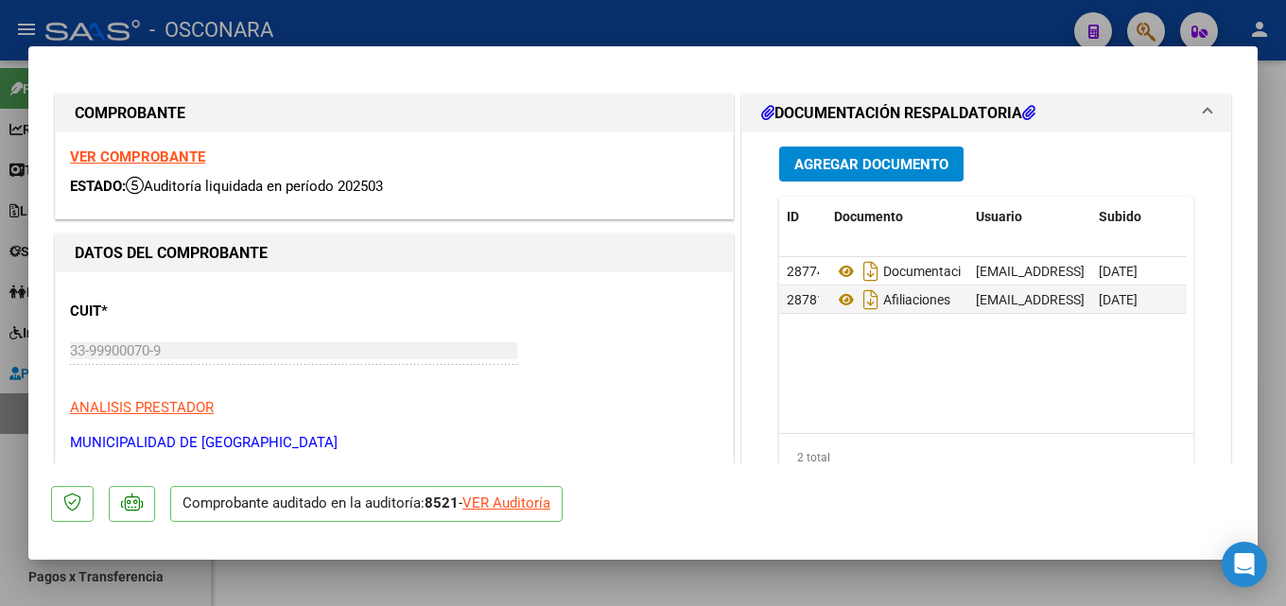
click at [1285, 251] on div at bounding box center [643, 303] width 1286 height 606
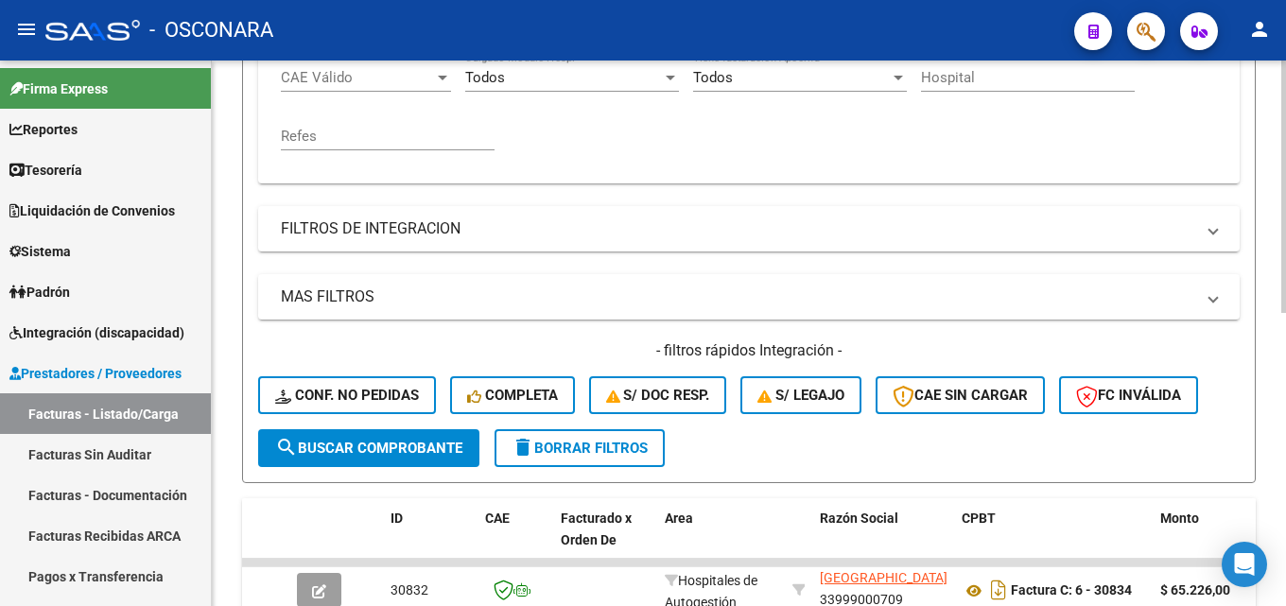
scroll to position [257, 0]
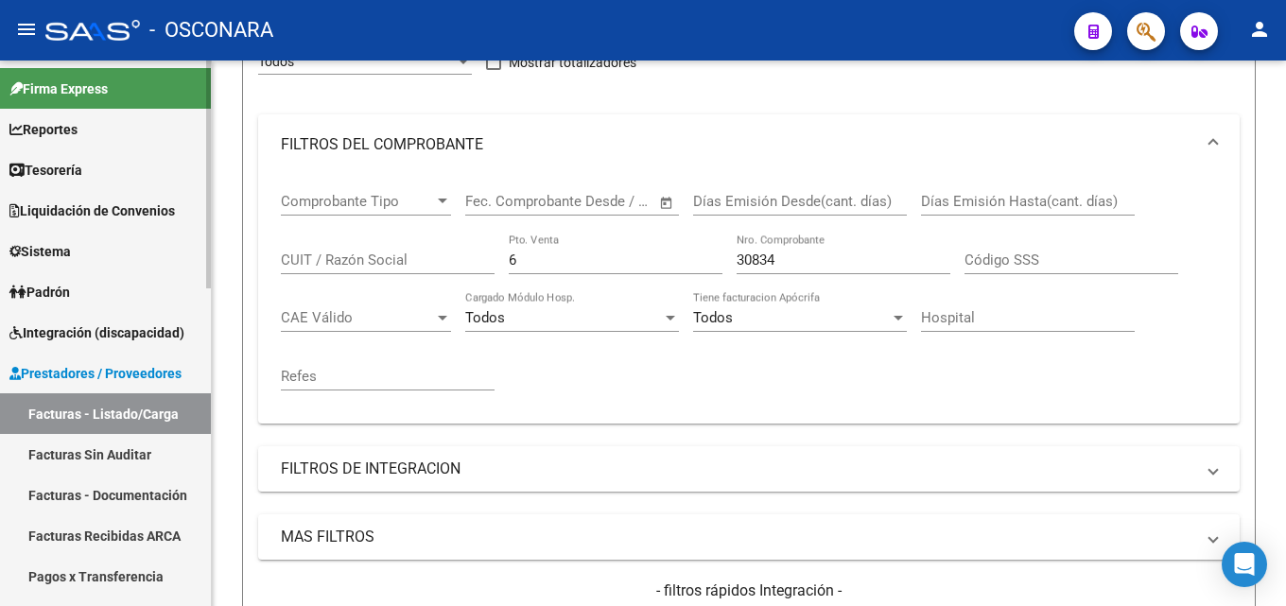
drag, startPoint x: 480, startPoint y: 256, endPoint x: 0, endPoint y: 252, distance: 480.3
click at [15, 256] on mat-sidenav-container "Firma Express Reportes Tablero de Control Ingresos Percibidos Análisis de todos…" at bounding box center [643, 333] width 1286 height 545
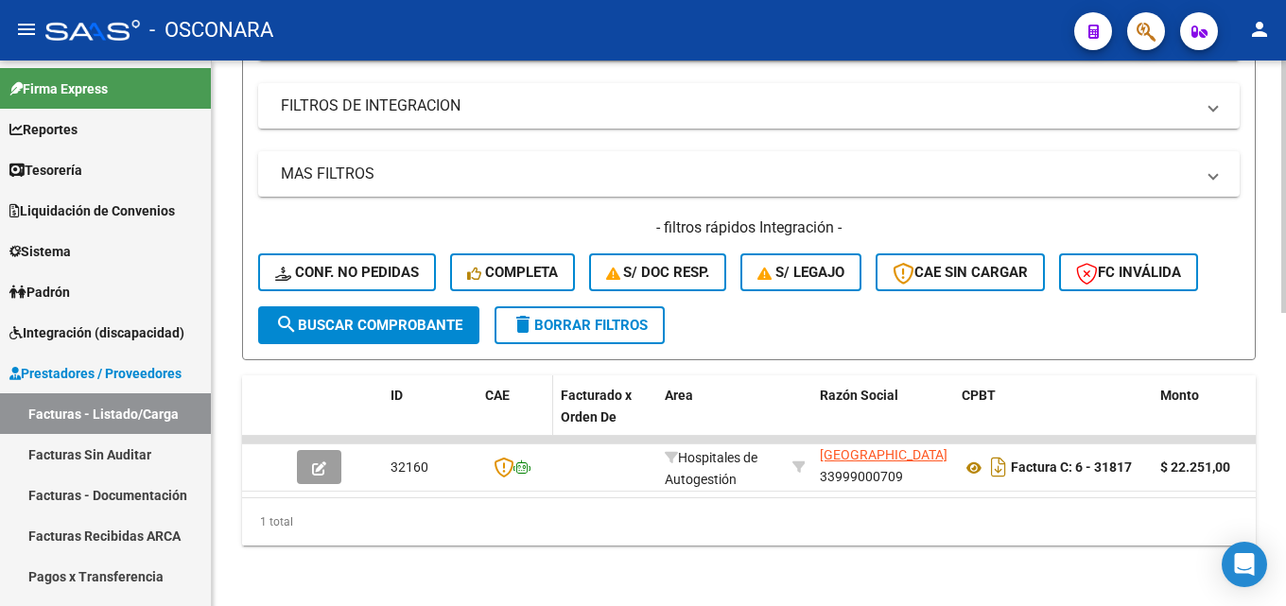
scroll to position [635, 0]
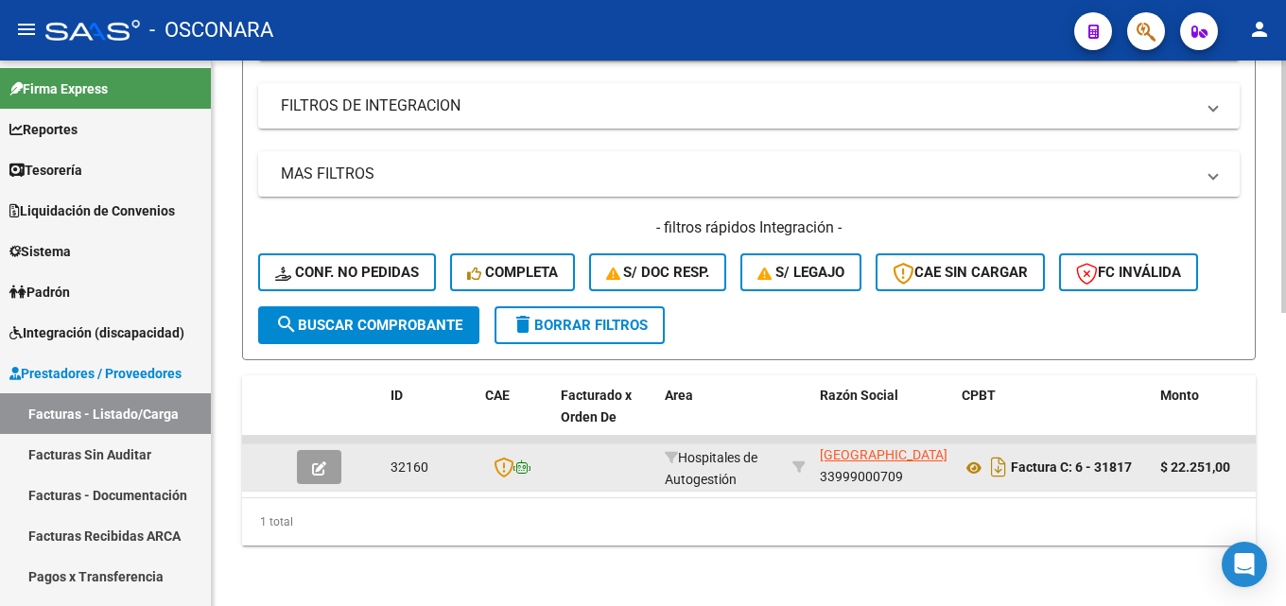
click at [321, 461] on icon "button" at bounding box center [319, 468] width 14 height 14
